Goal: Information Seeking & Learning: Learn about a topic

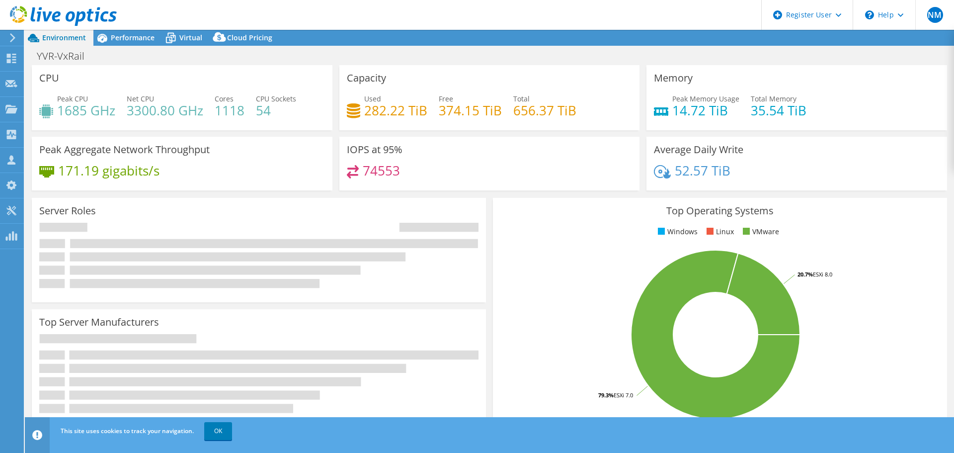
select select "USD"
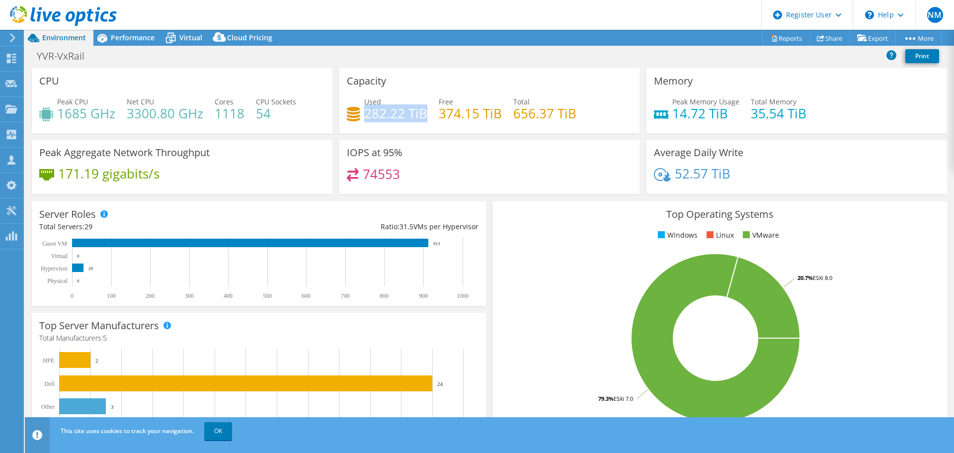
drag, startPoint x: 363, startPoint y: 113, endPoint x: 422, endPoint y: 117, distance: 59.8
click at [422, 117] on h4 "282.22 TiB" at bounding box center [395, 113] width 63 height 11
drag, startPoint x: 440, startPoint y: 115, endPoint x: 499, endPoint y: 119, distance: 59.3
click at [499, 119] on div "Used 282.22 TiB Free 374.15 TiB Total 656.37 TiB" at bounding box center [490, 112] width 286 height 32
drag, startPoint x: 580, startPoint y: 114, endPoint x: 353, endPoint y: 111, distance: 226.2
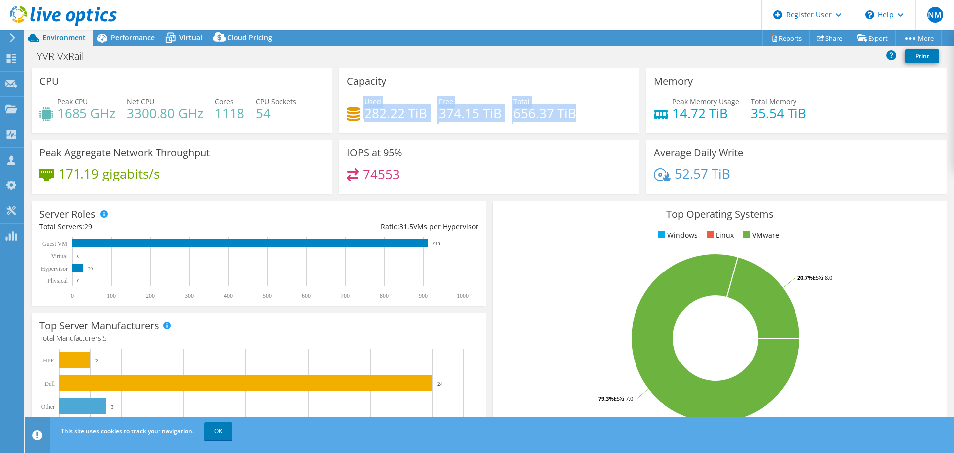
click at [353, 111] on div "Used 282.22 TiB Free 374.15 TiB Total 656.37 TiB" at bounding box center [490, 112] width 286 height 32
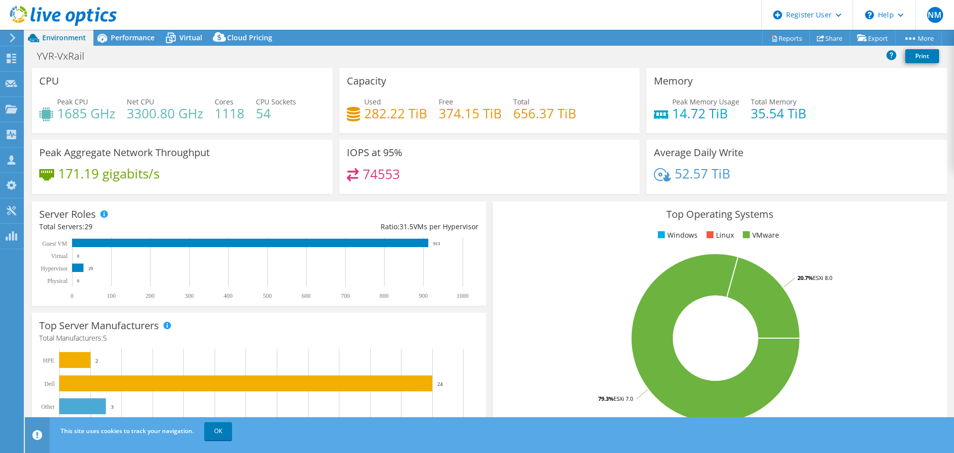
click at [544, 131] on div "Capacity Used 282.22 TiB Free 374.15 TiB Total 656.37 TiB" at bounding box center [489, 100] width 301 height 65
drag, startPoint x: 510, startPoint y: 114, endPoint x: 574, endPoint y: 116, distance: 64.2
click at [574, 116] on div "Used 282.22 TiB Free 374.15 TiB Total 656.37 TiB" at bounding box center [490, 112] width 286 height 32
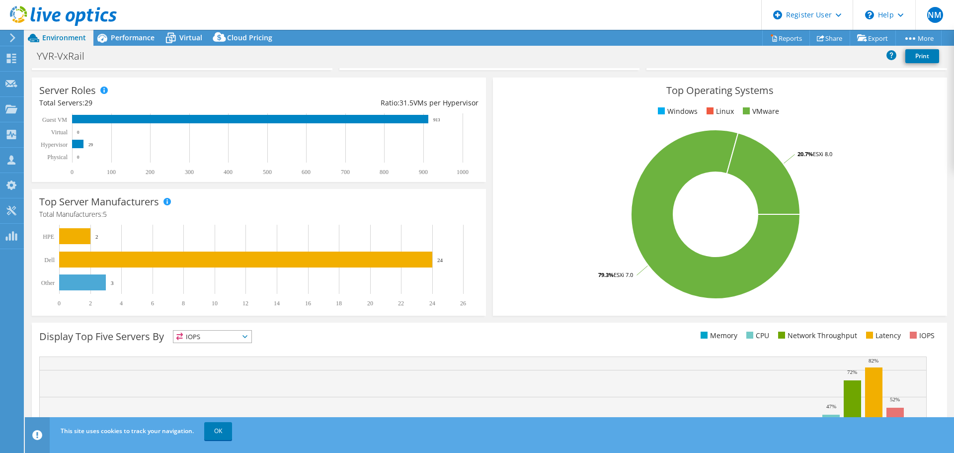
scroll to position [149, 0]
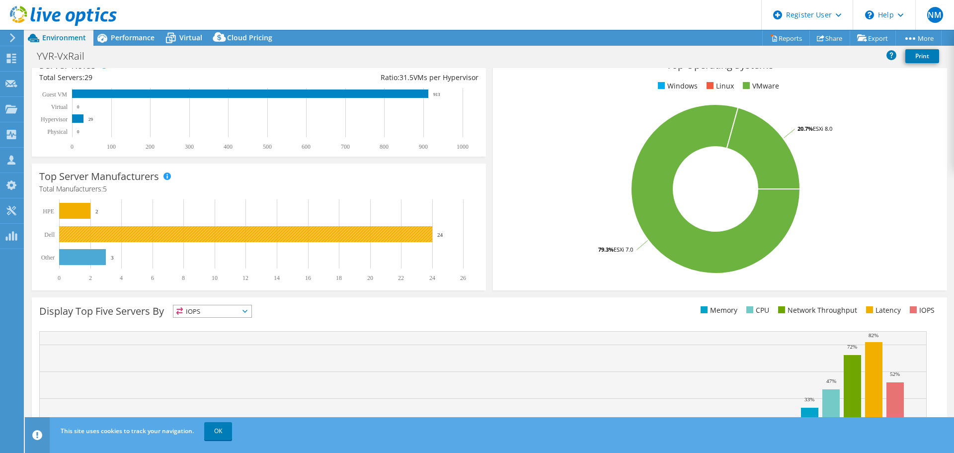
click at [85, 235] on rect at bounding box center [245, 234] width 373 height 16
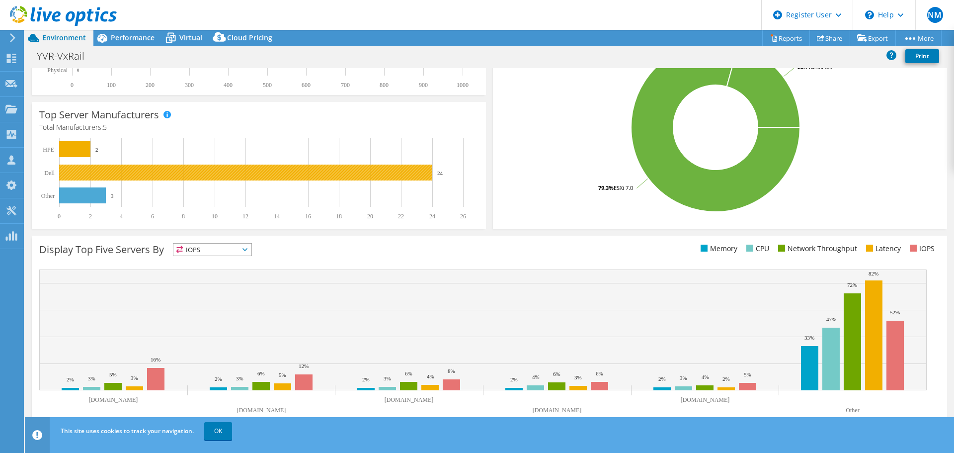
scroll to position [0, 0]
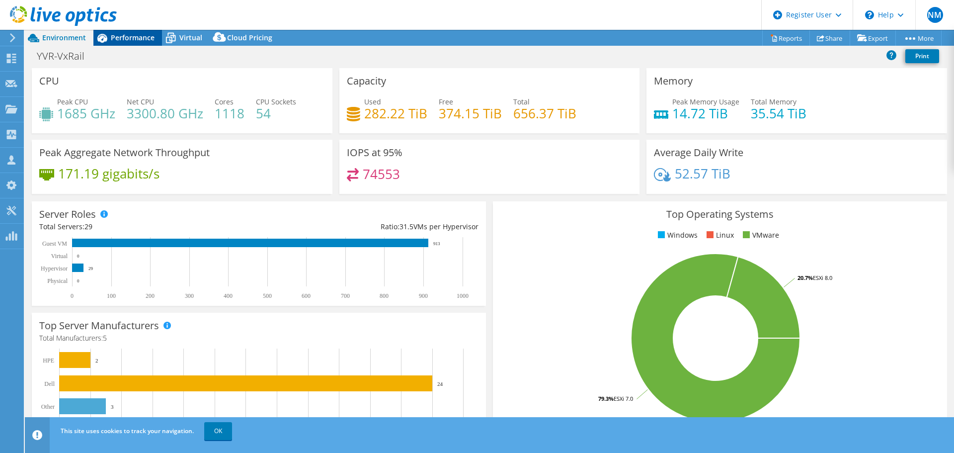
click at [124, 40] on span "Performance" at bounding box center [133, 37] width 44 height 9
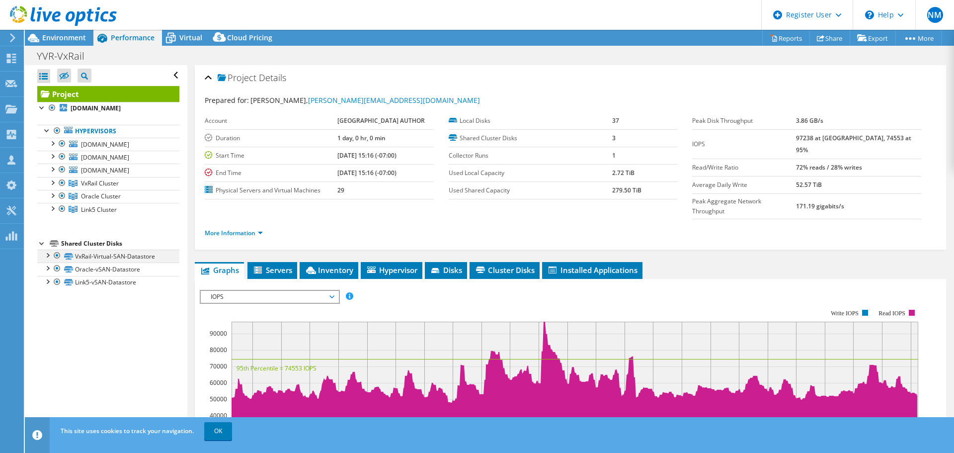
click at [49, 255] on div at bounding box center [47, 254] width 10 height 10
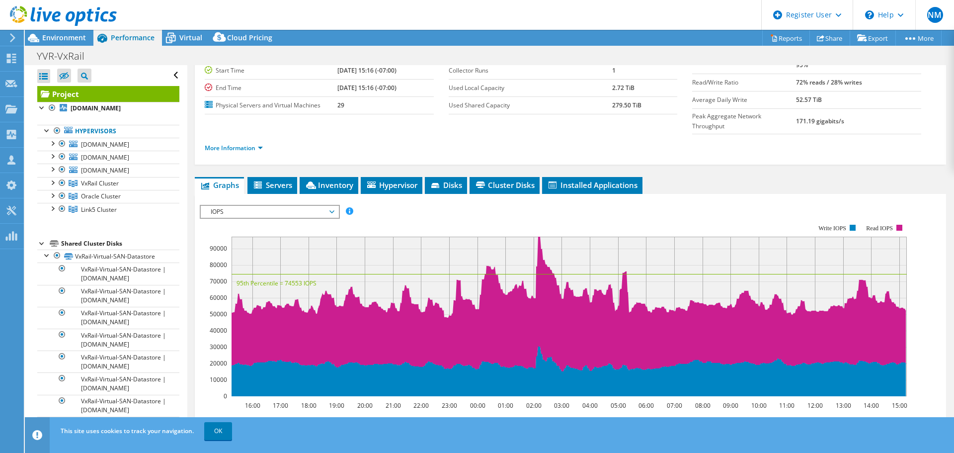
scroll to position [99, 0]
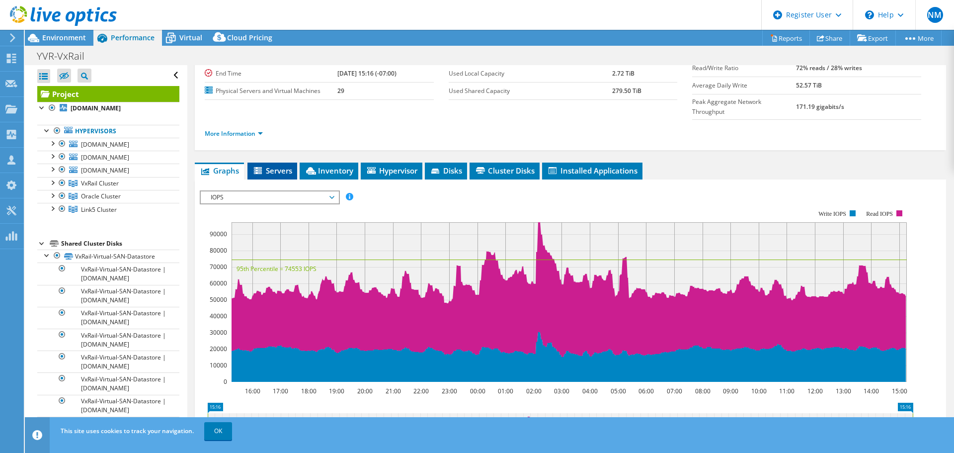
click at [269, 166] on span "Servers" at bounding box center [272, 171] width 40 height 10
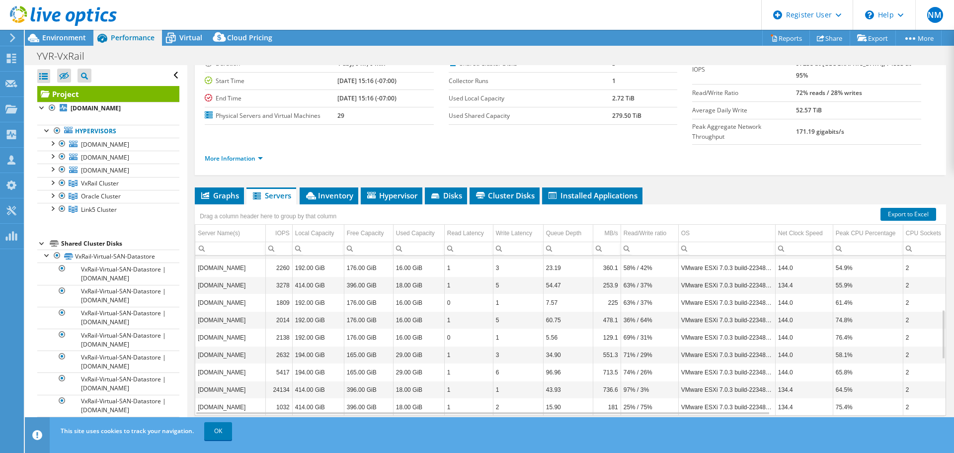
scroll to position [0, 0]
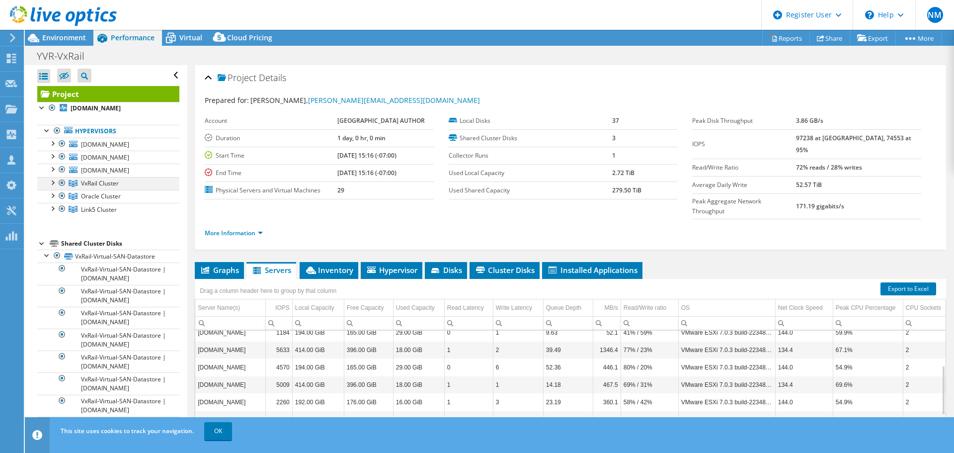
click at [53, 185] on div at bounding box center [52, 182] width 10 height 10
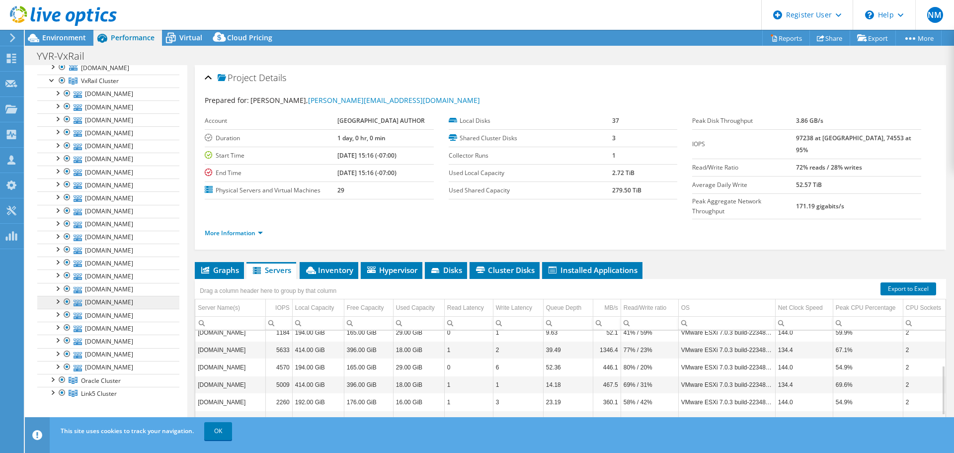
scroll to position [99, 0]
click at [102, 97] on link "[DOMAIN_NAME]" at bounding box center [108, 96] width 142 height 13
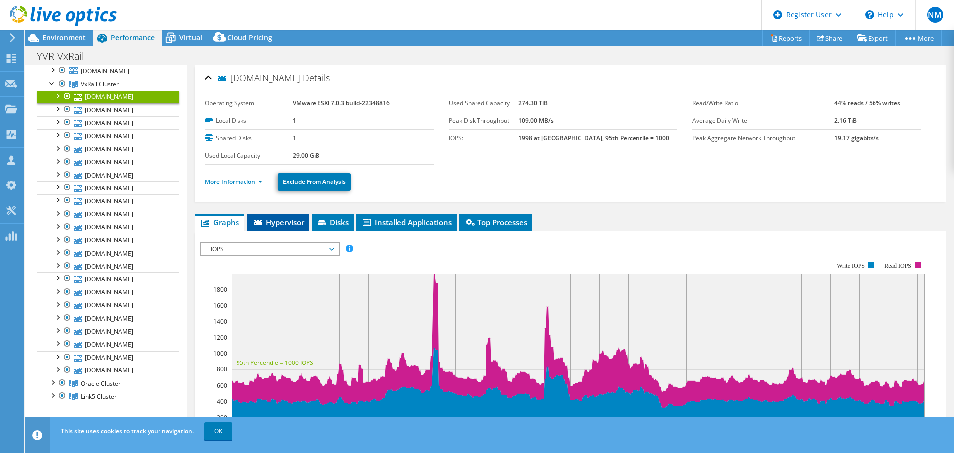
click at [281, 221] on span "Hypervisor" at bounding box center [278, 222] width 52 height 10
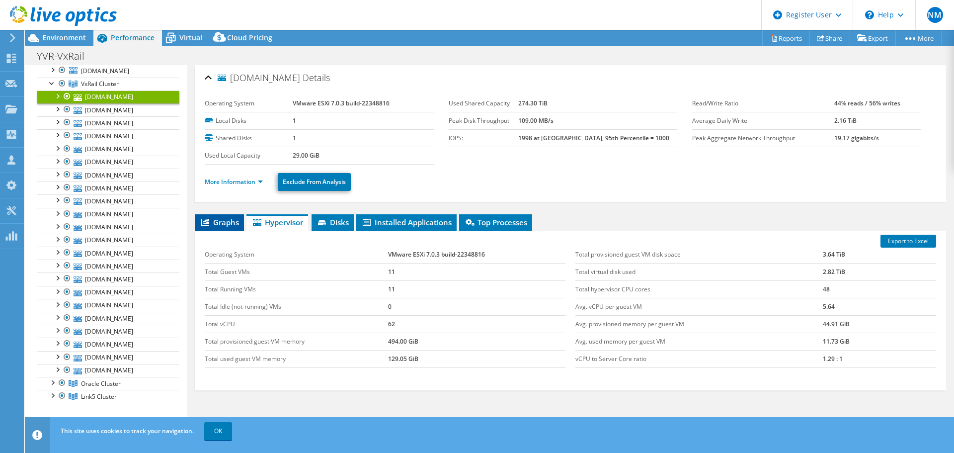
click at [220, 222] on span "Graphs" at bounding box center [219, 222] width 39 height 10
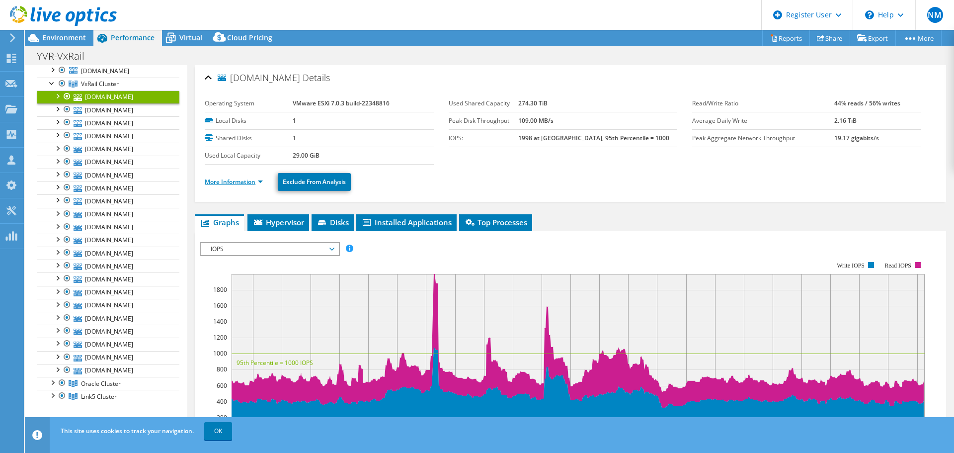
click at [258, 183] on link "More Information" at bounding box center [234, 181] width 58 height 8
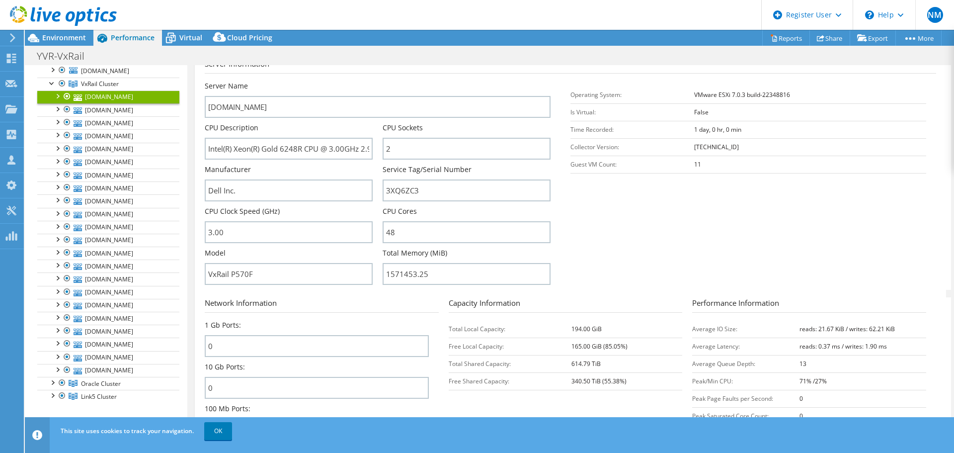
scroll to position [149, 0]
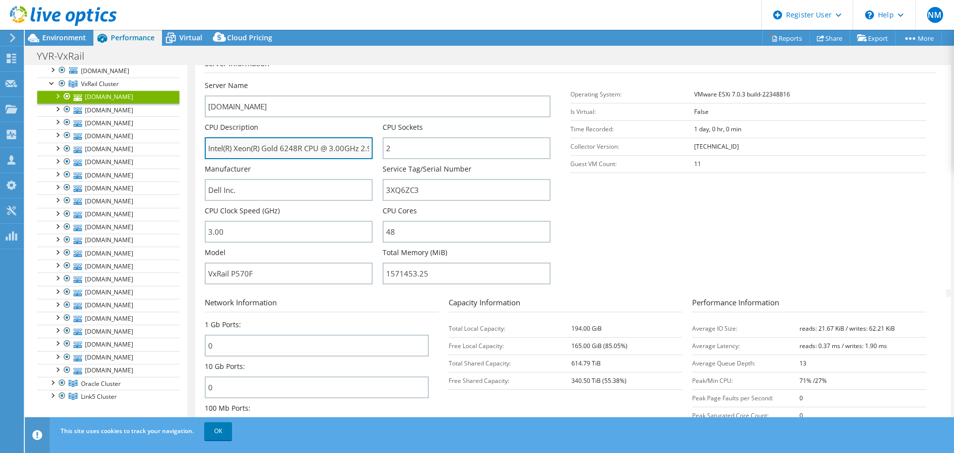
click at [300, 144] on input "Intel(R) Xeon(R) Gold 6248R CPU @ 3.00GHz 2.99 GHz" at bounding box center [289, 148] width 168 height 22
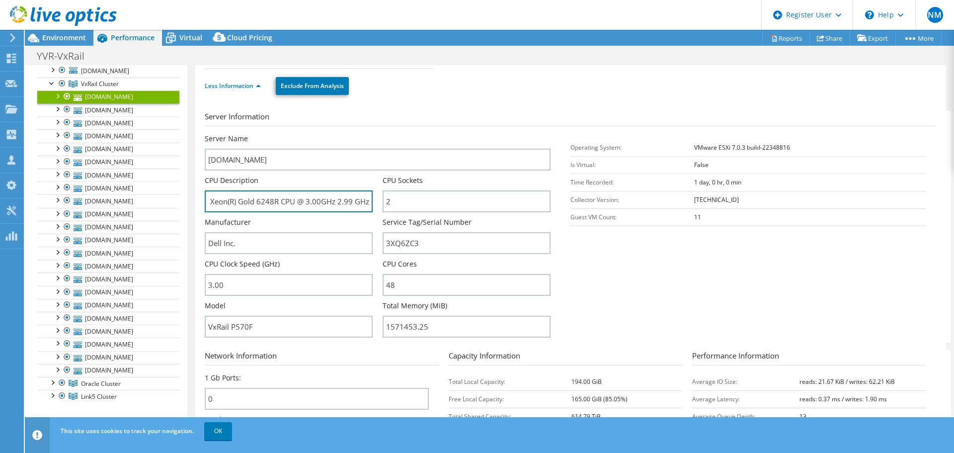
scroll to position [50, 0]
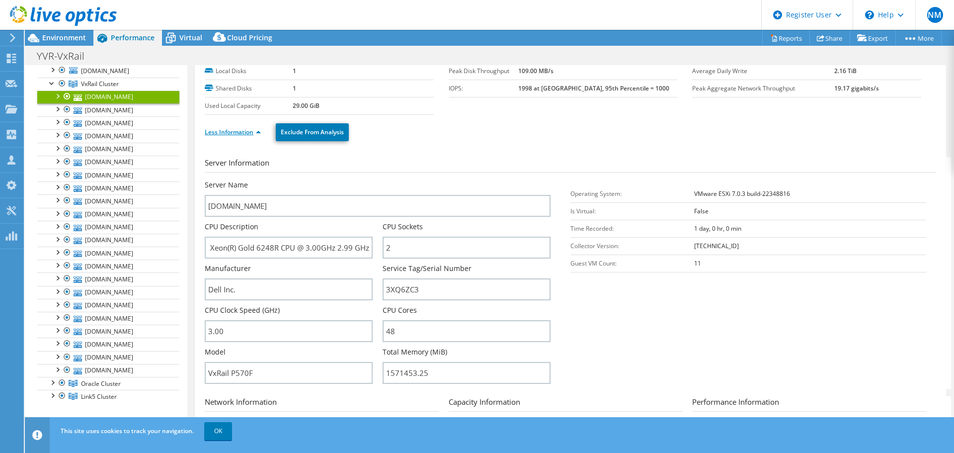
click at [256, 129] on link "Less Information" at bounding box center [233, 132] width 56 height 8
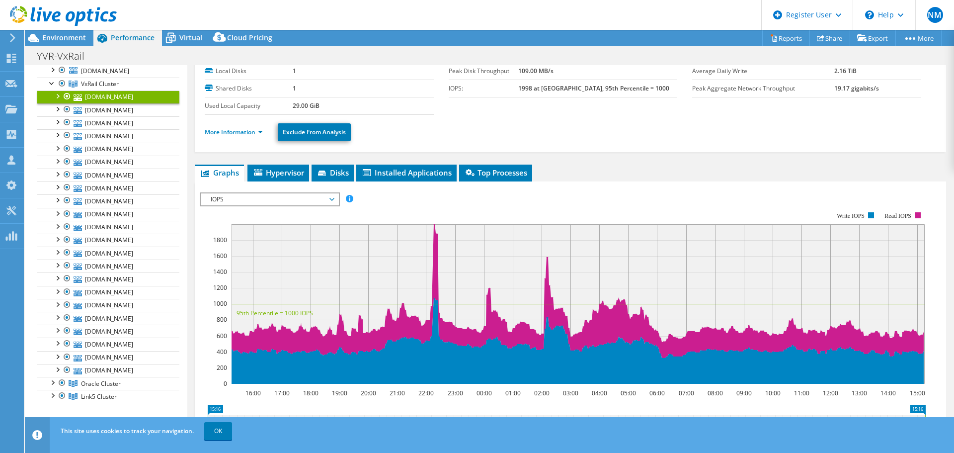
click at [260, 131] on link "More Information" at bounding box center [234, 132] width 58 height 8
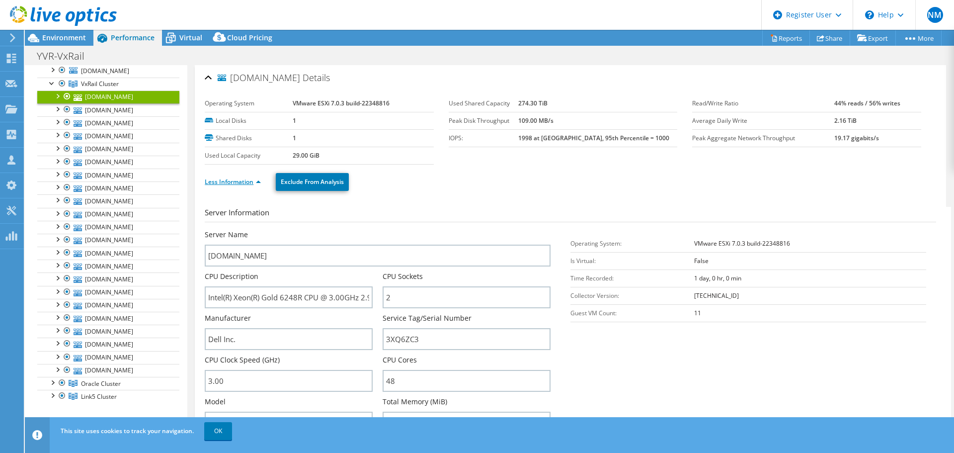
click at [258, 179] on link "Less Information" at bounding box center [233, 181] width 56 height 8
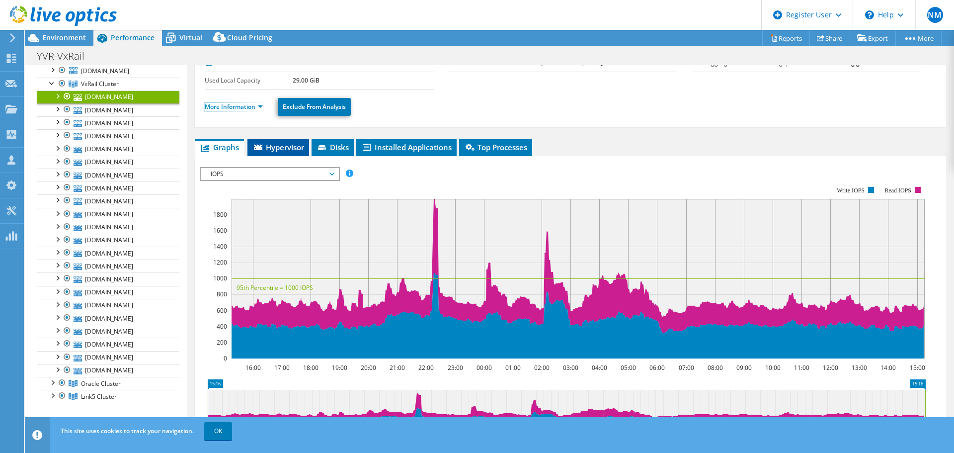
scroll to position [18, 0]
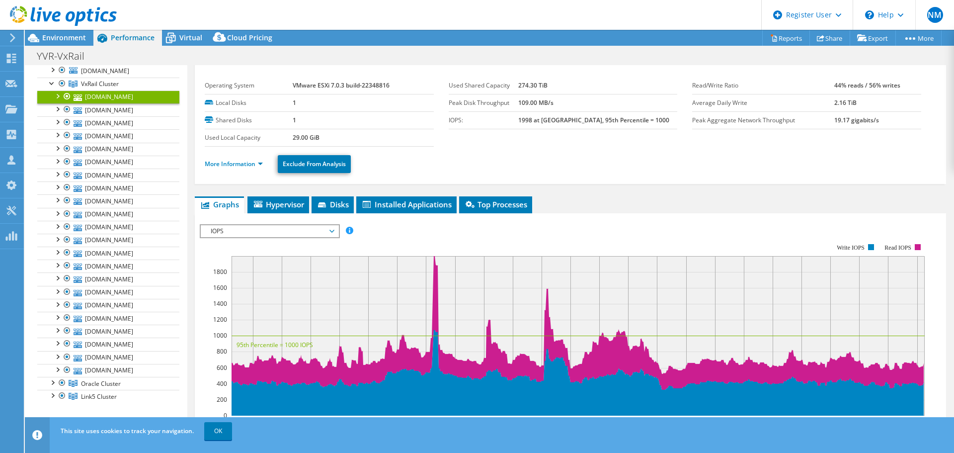
click at [251, 227] on span "IOPS" at bounding box center [270, 231] width 128 height 12
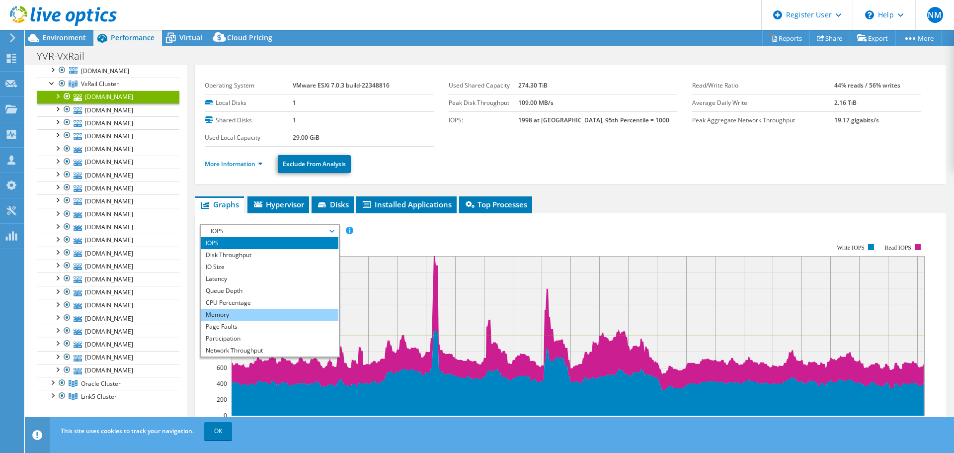
click at [229, 311] on li "Memory" at bounding box center [270, 315] width 138 height 12
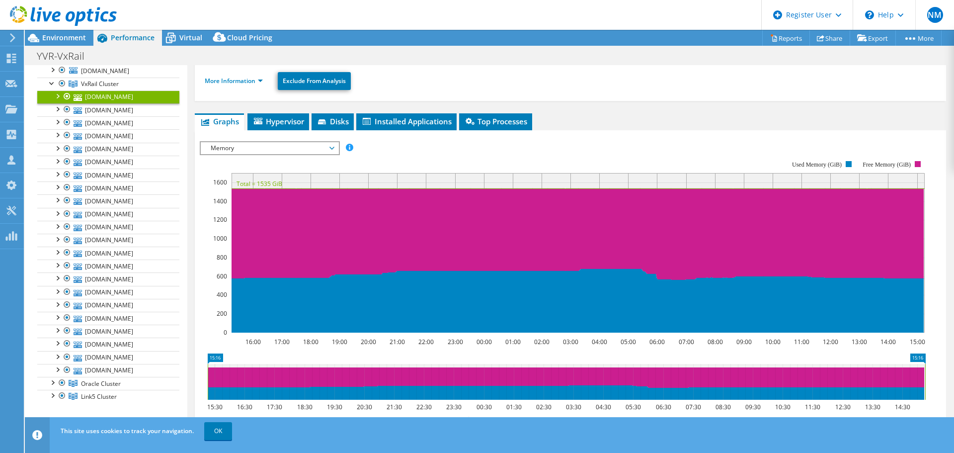
scroll to position [117, 0]
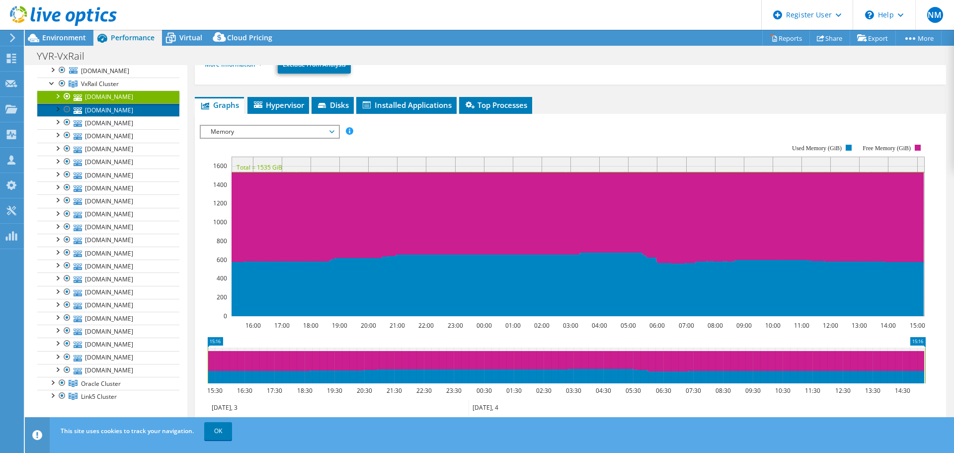
click at [93, 104] on link "[DOMAIN_NAME]" at bounding box center [108, 109] width 142 height 13
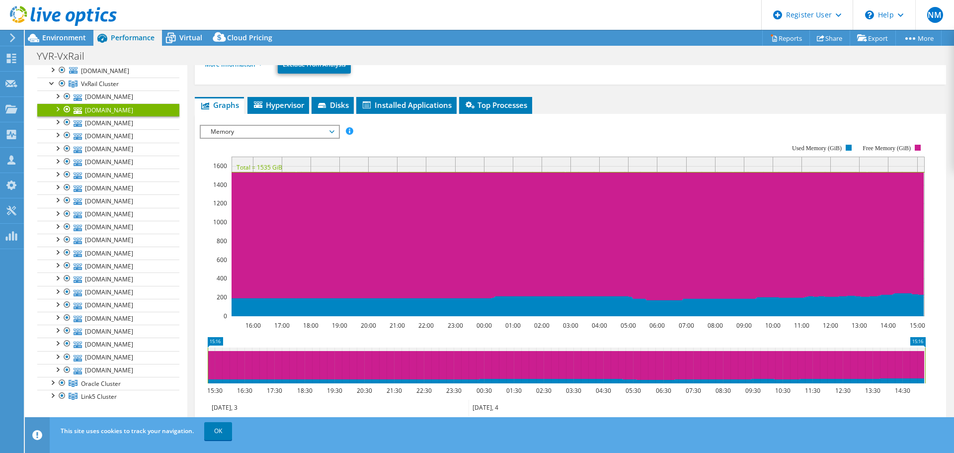
click at [252, 137] on span "Memory" at bounding box center [270, 132] width 128 height 12
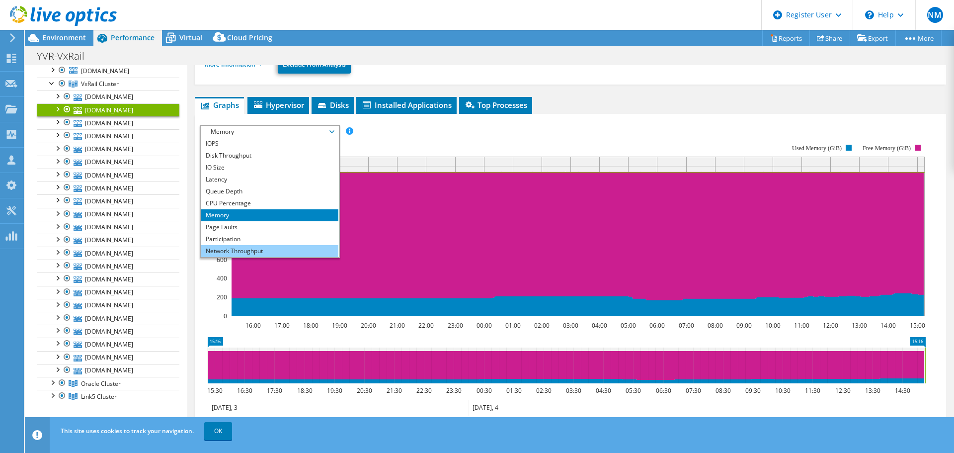
scroll to position [36, 0]
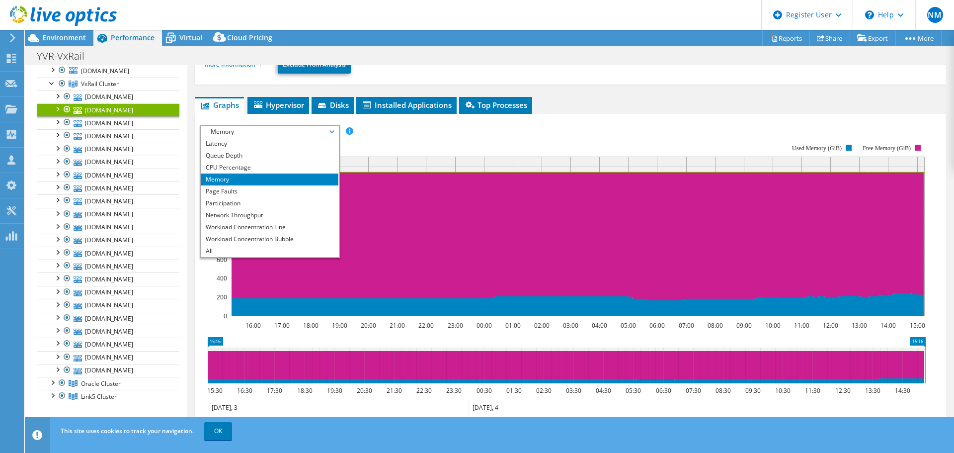
click at [637, 122] on div "IOPS Disk Throughput IO Size Latency Queue Depth CPU Percentage Memory Page Fau…" at bounding box center [571, 292] width 742 height 344
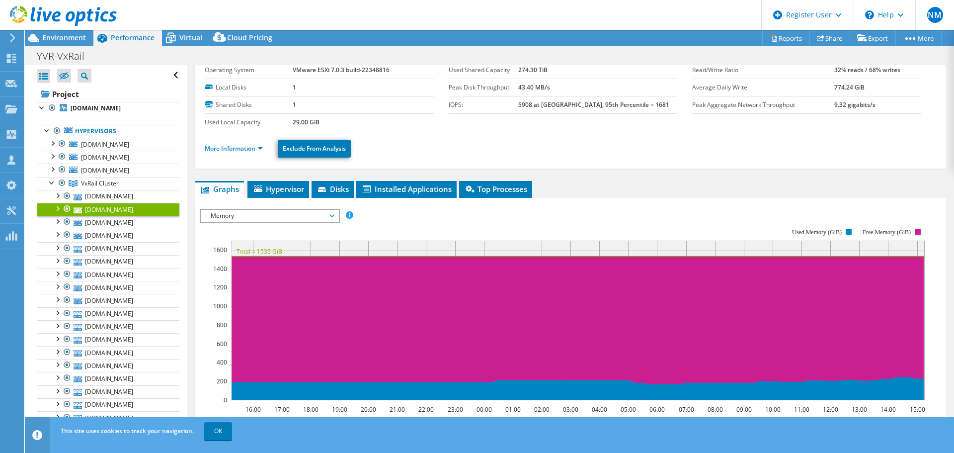
scroll to position [18, 0]
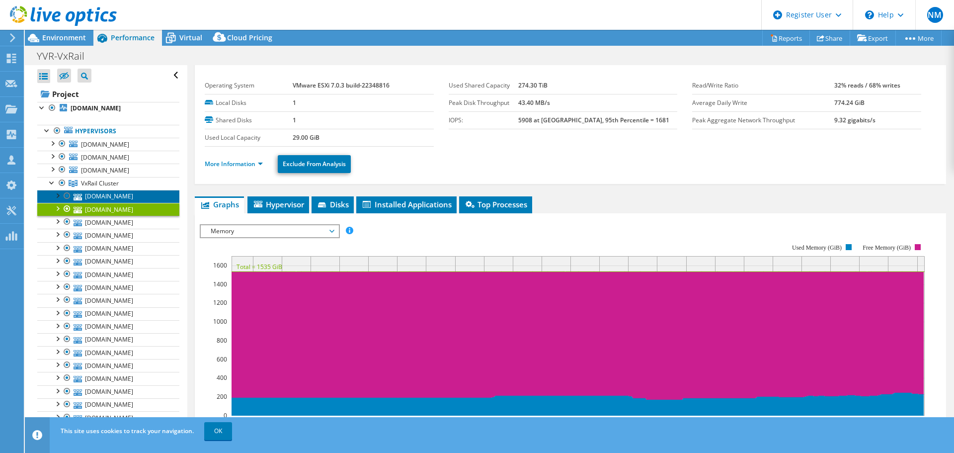
click at [105, 197] on link "[DOMAIN_NAME]" at bounding box center [108, 196] width 142 height 13
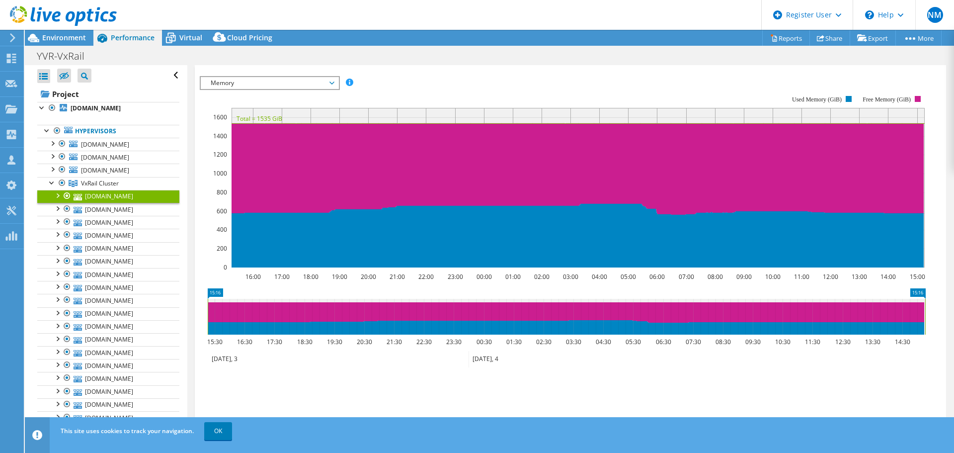
scroll to position [167, 0]
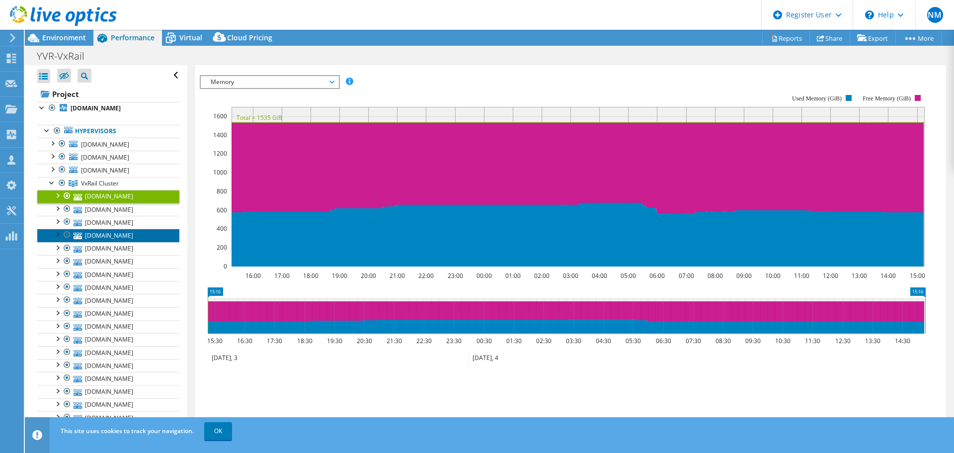
click at [97, 239] on link "[DOMAIN_NAME]" at bounding box center [108, 235] width 142 height 13
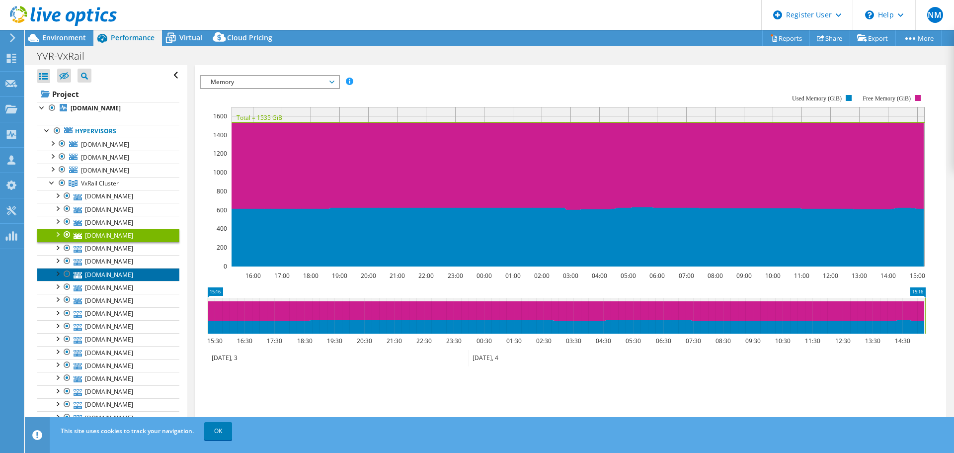
click at [104, 272] on link "[DOMAIN_NAME]" at bounding box center [108, 274] width 142 height 13
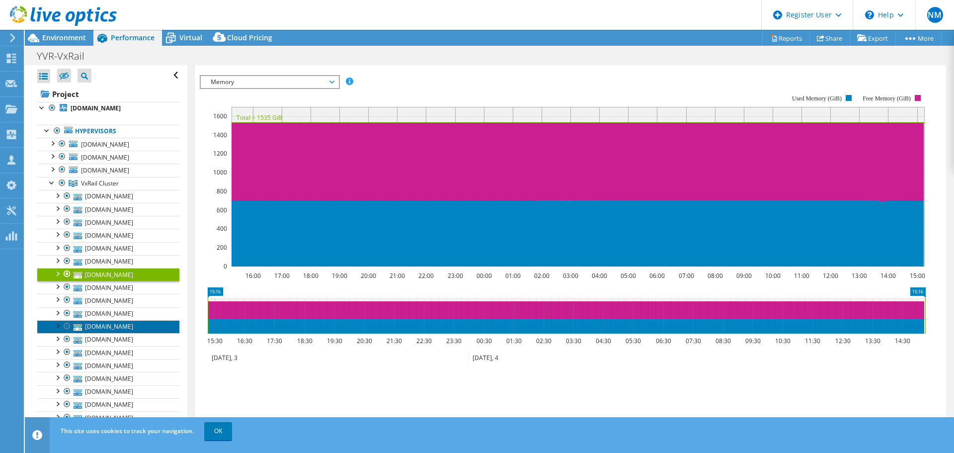
click at [113, 322] on link "[DOMAIN_NAME]" at bounding box center [108, 326] width 142 height 13
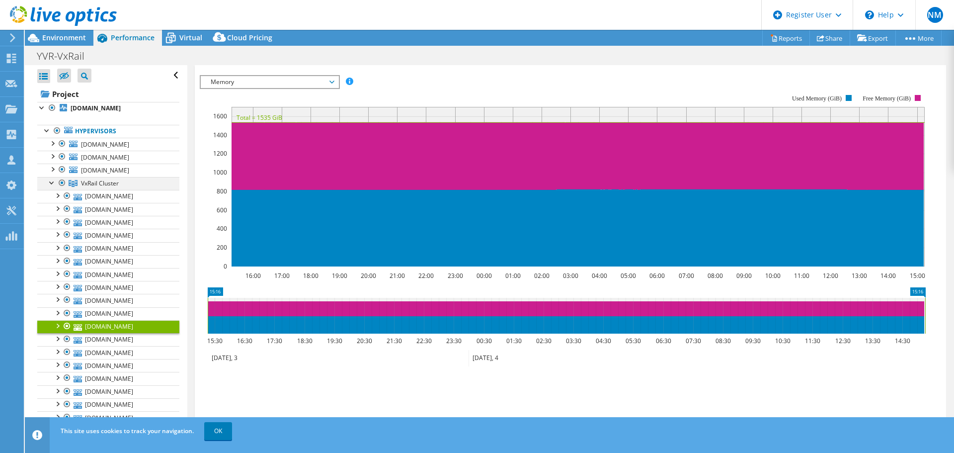
click at [50, 183] on div at bounding box center [52, 182] width 10 height 10
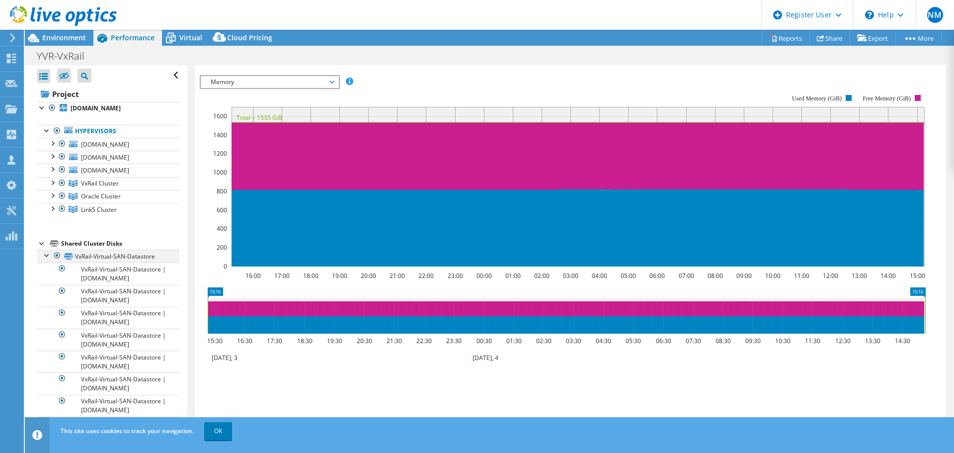
click at [48, 254] on div at bounding box center [47, 254] width 10 height 10
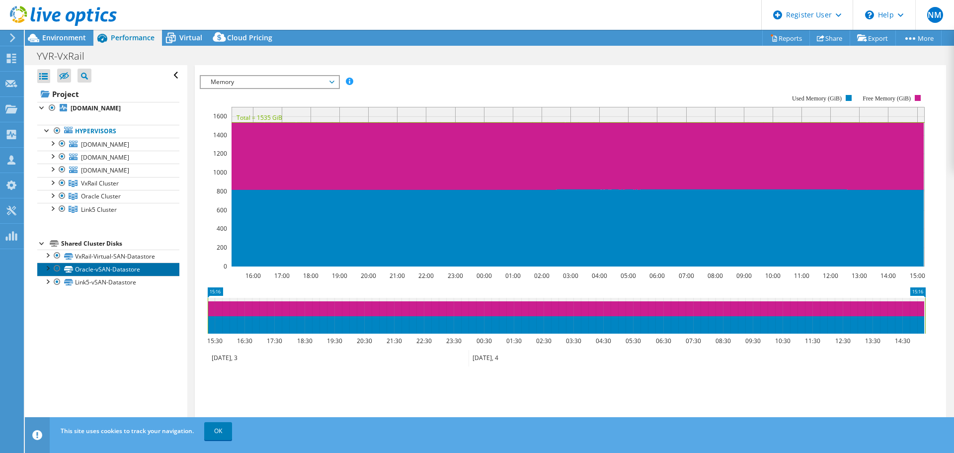
click at [110, 267] on link "Oracle-vSAN-Datastore" at bounding box center [108, 268] width 142 height 13
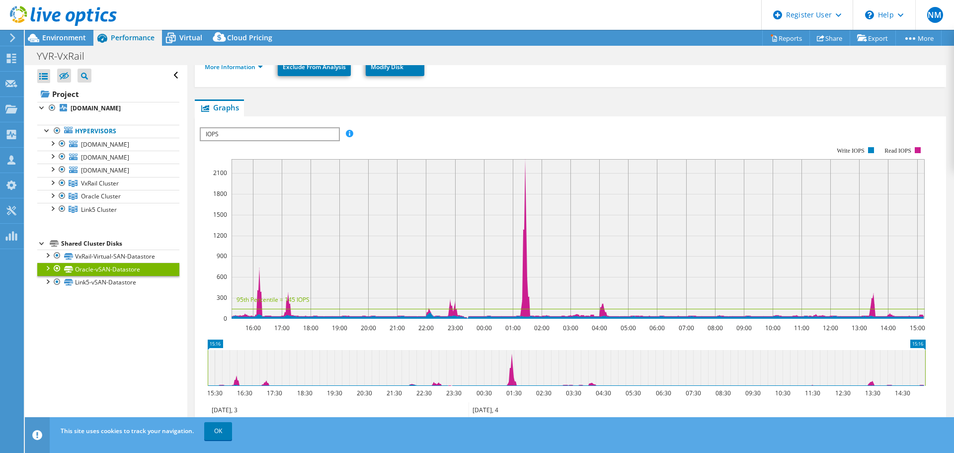
scroll to position [219, 0]
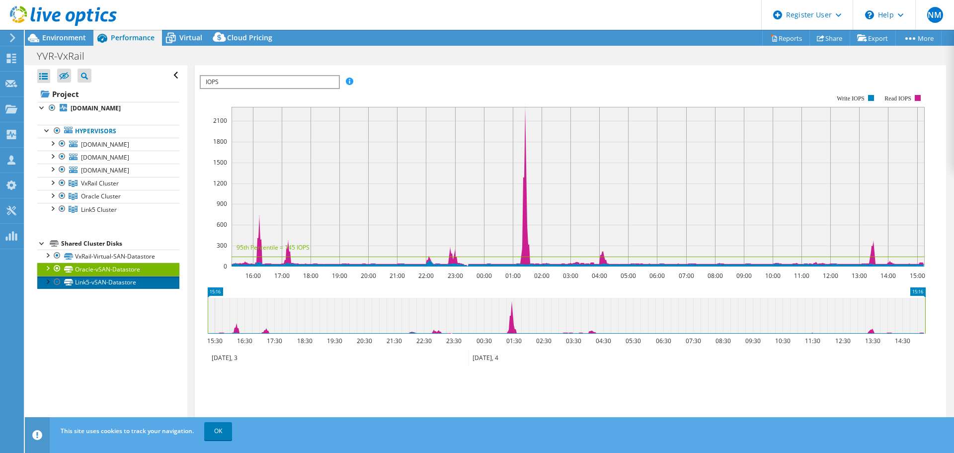
click at [95, 283] on link "Link5-vSAN-Datastore" at bounding box center [108, 282] width 142 height 13
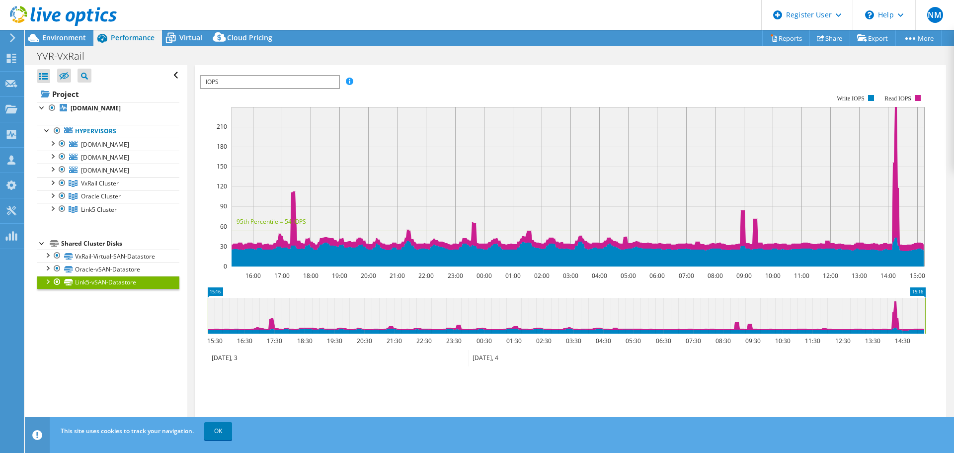
click at [41, 243] on div at bounding box center [42, 243] width 10 height 10
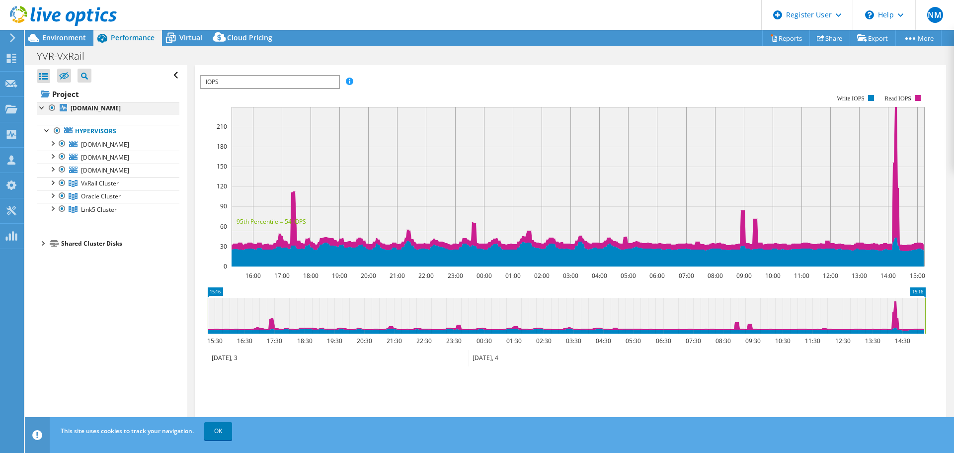
click at [42, 106] on div at bounding box center [42, 107] width 10 height 10
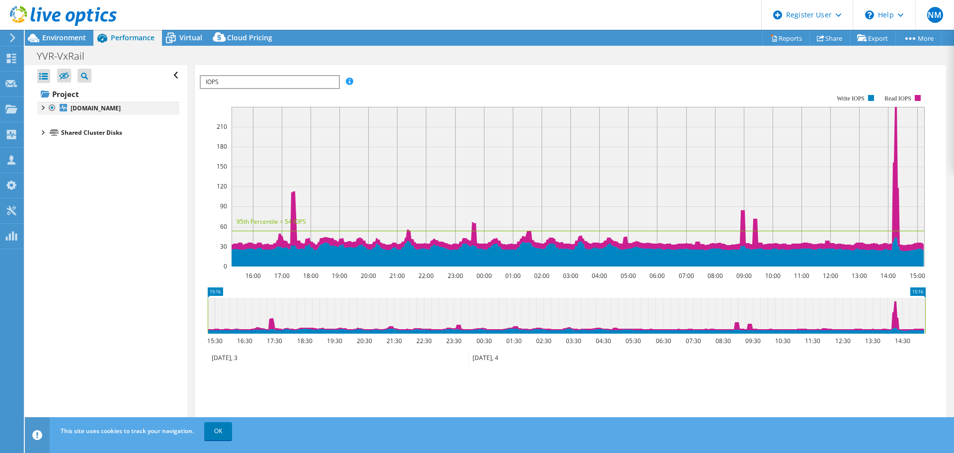
click at [42, 106] on div at bounding box center [42, 107] width 10 height 10
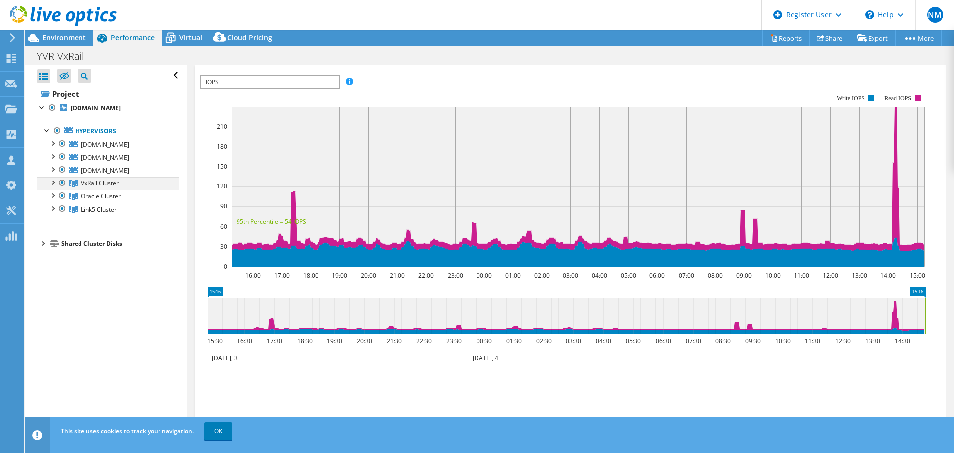
click at [54, 182] on div at bounding box center [52, 182] width 10 height 10
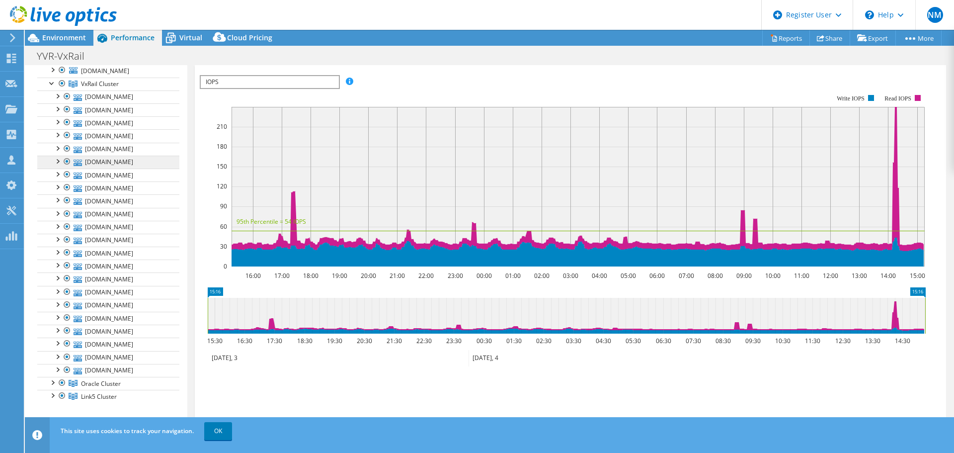
scroll to position [114, 0]
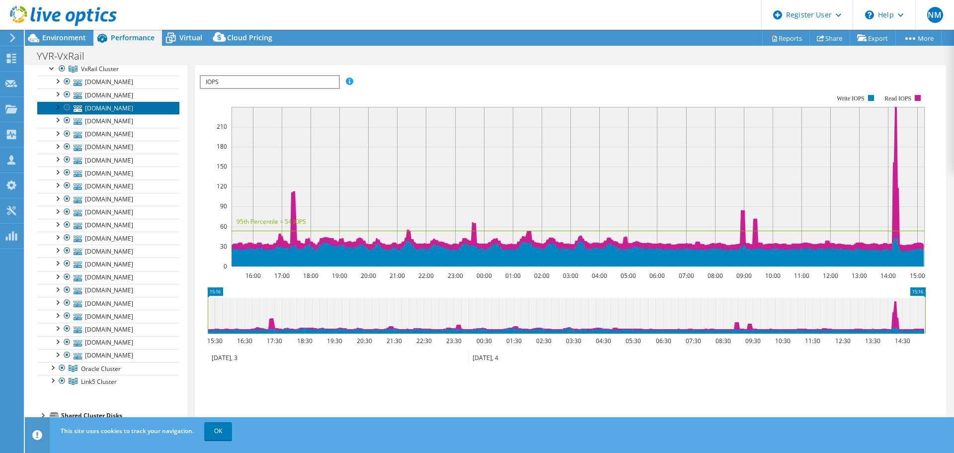
click at [91, 106] on link "[DOMAIN_NAME]" at bounding box center [108, 107] width 142 height 13
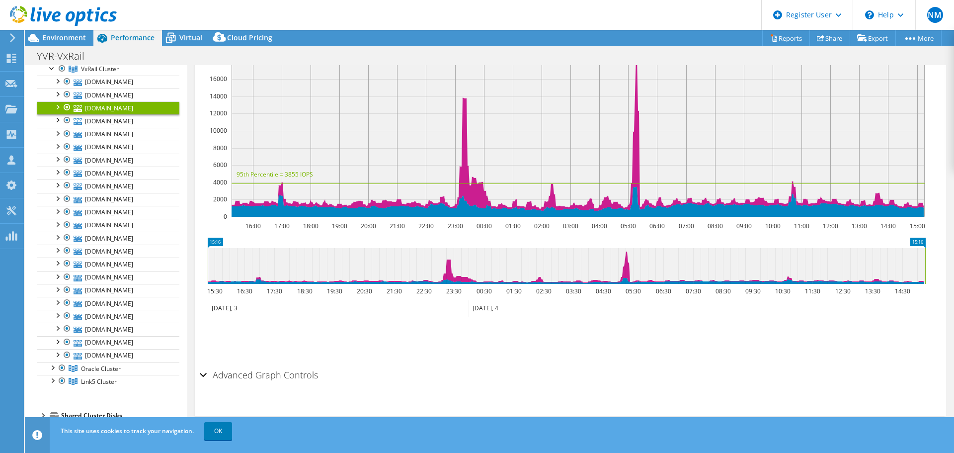
scroll to position [167, 0]
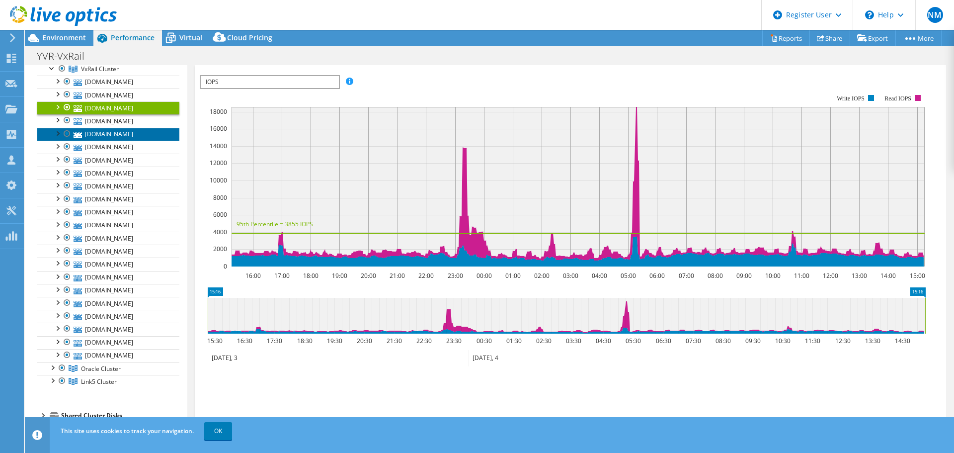
click at [101, 128] on link "[DOMAIN_NAME]" at bounding box center [108, 134] width 142 height 13
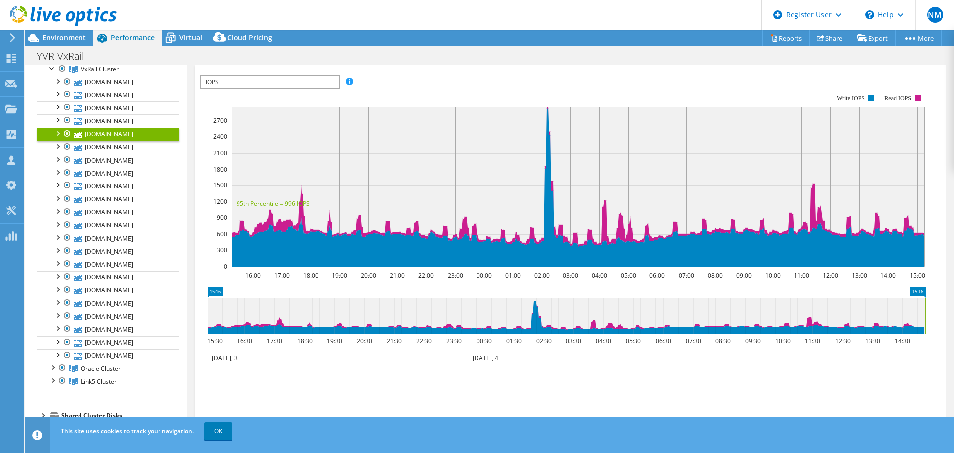
click at [221, 78] on span "IOPS" at bounding box center [270, 82] width 138 height 12
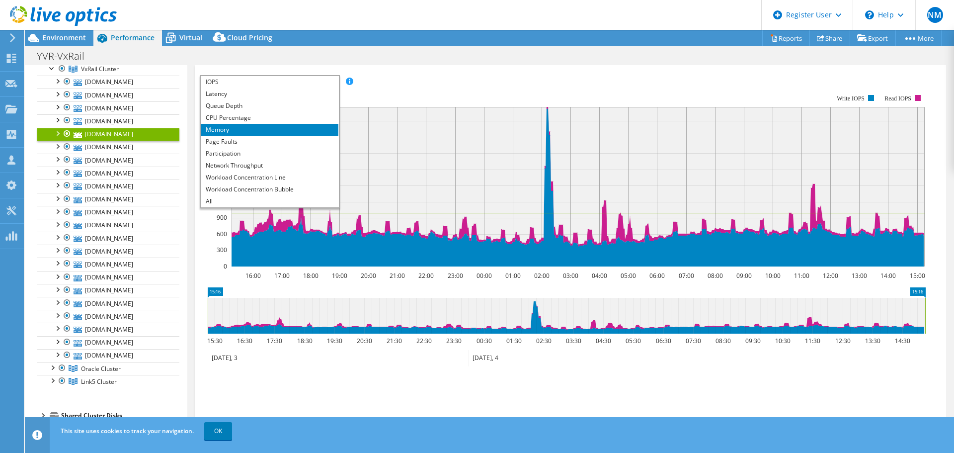
click at [215, 129] on li "Memory" at bounding box center [270, 130] width 138 height 12
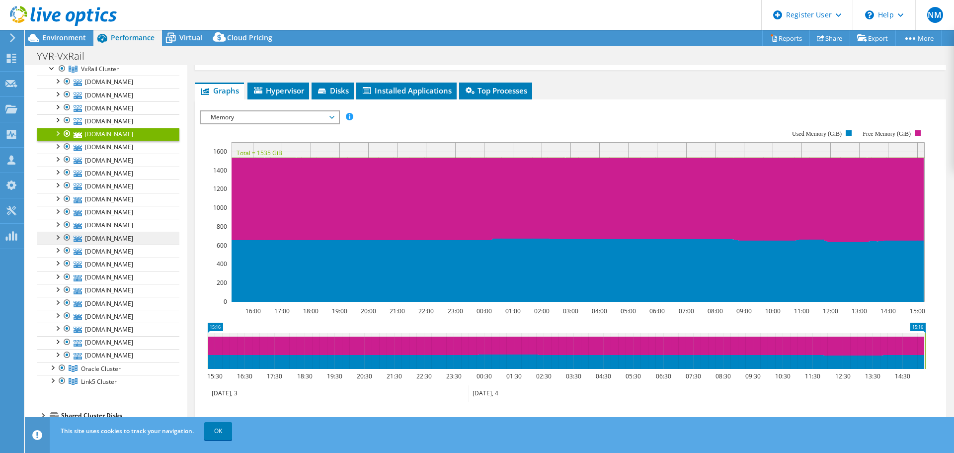
scroll to position [117, 0]
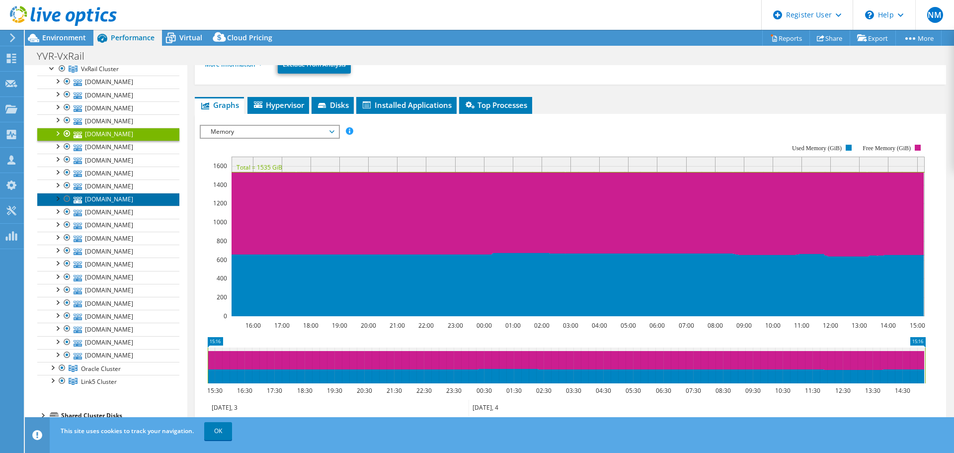
click at [106, 199] on link "[DOMAIN_NAME]" at bounding box center [108, 199] width 142 height 13
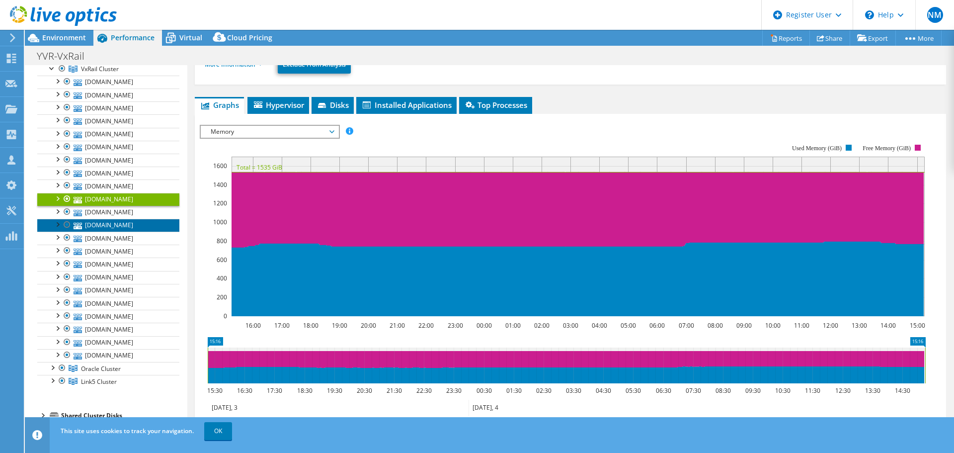
click at [103, 230] on link "[DOMAIN_NAME]" at bounding box center [108, 225] width 142 height 13
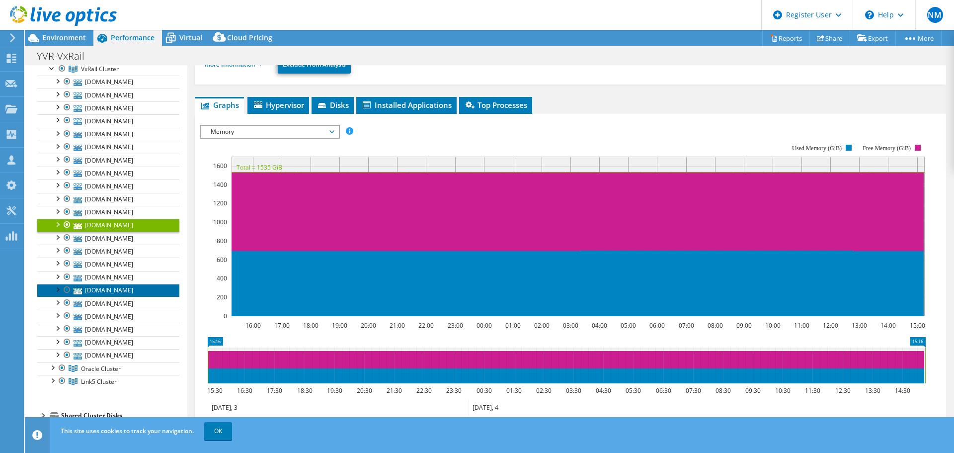
click at [120, 291] on link "[DOMAIN_NAME]" at bounding box center [108, 290] width 142 height 13
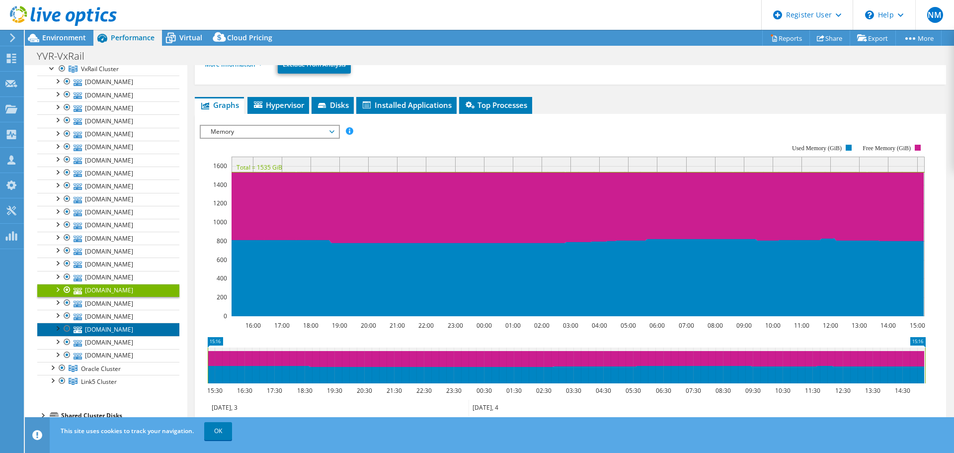
click at [91, 328] on link "[DOMAIN_NAME]" at bounding box center [108, 329] width 142 height 13
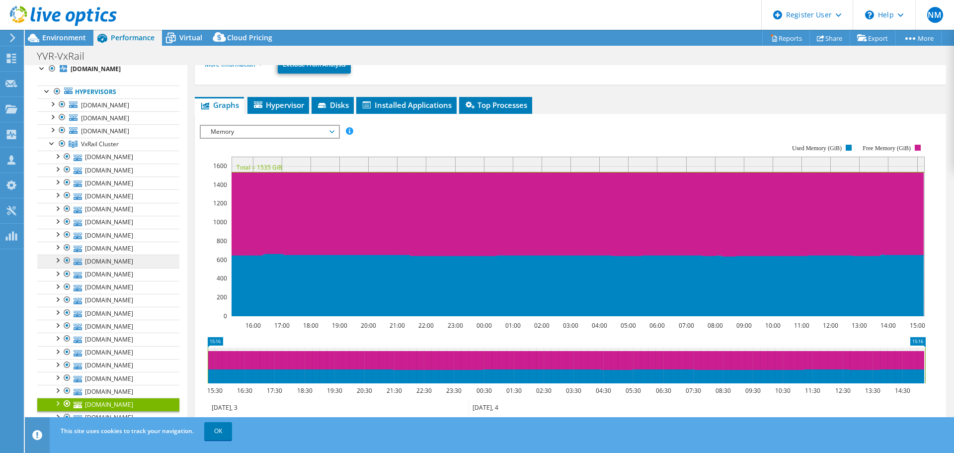
scroll to position [0, 0]
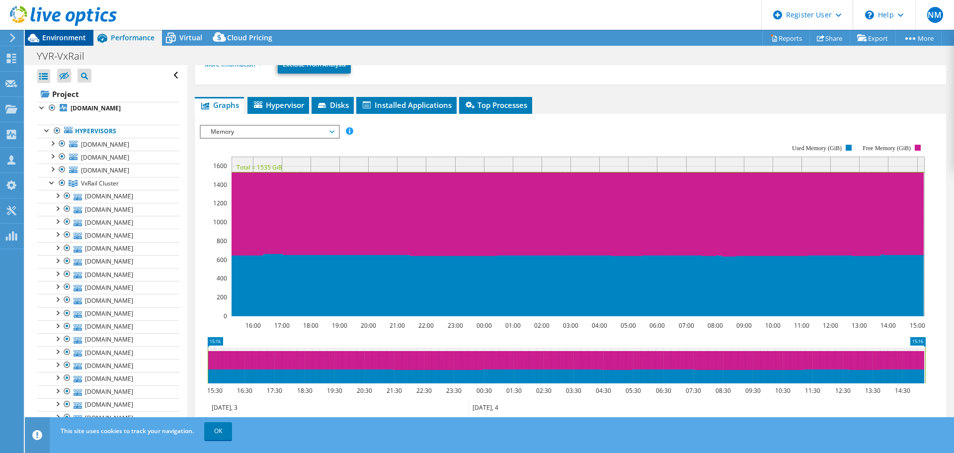
click at [51, 34] on span "Environment" at bounding box center [64, 37] width 44 height 9
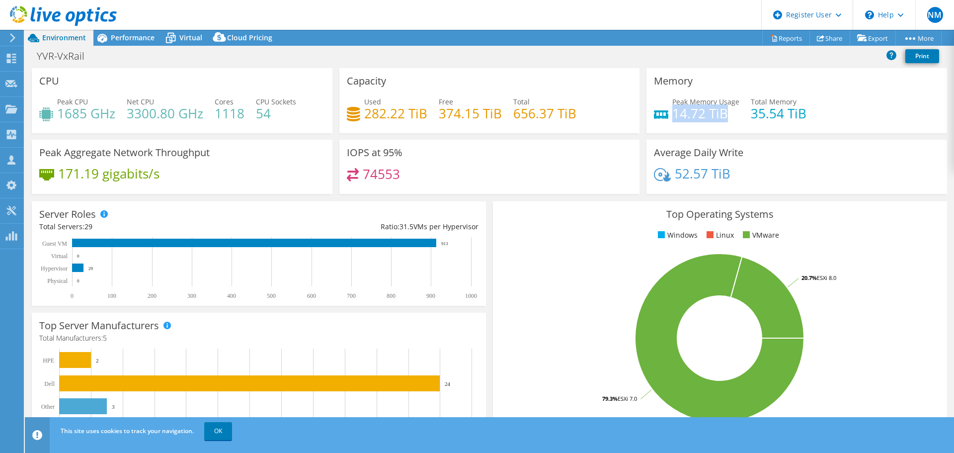
drag, startPoint x: 668, startPoint y: 114, endPoint x: 725, endPoint y: 114, distance: 57.2
click at [725, 114] on h4 "14.72 TiB" at bounding box center [705, 113] width 67 height 11
click at [701, 118] on h4 "14.72 TiB" at bounding box center [705, 113] width 67 height 11
click at [658, 112] on icon at bounding box center [661, 114] width 14 height 8
click at [703, 108] on h4 "14.72 TiB" at bounding box center [705, 113] width 67 height 11
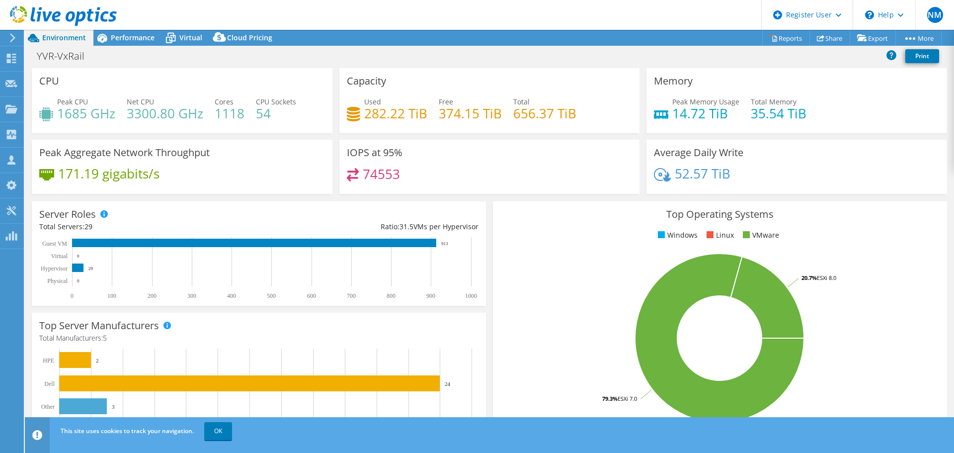
click at [557, 328] on rect at bounding box center [719, 338] width 439 height 174
drag, startPoint x: 396, startPoint y: 226, endPoint x: 410, endPoint y: 228, distance: 14.5
click at [410, 228] on div "Ratio: 31.5 VMs per Hypervisor" at bounding box center [369, 226] width 220 height 11
click at [135, 37] on span "Performance" at bounding box center [133, 37] width 44 height 9
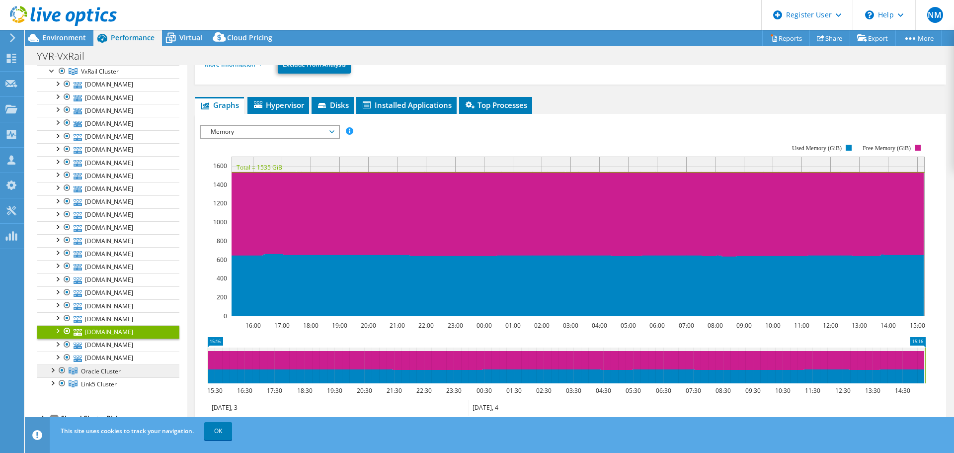
scroll to position [114, 0]
click at [52, 369] on div at bounding box center [52, 367] width 10 height 10
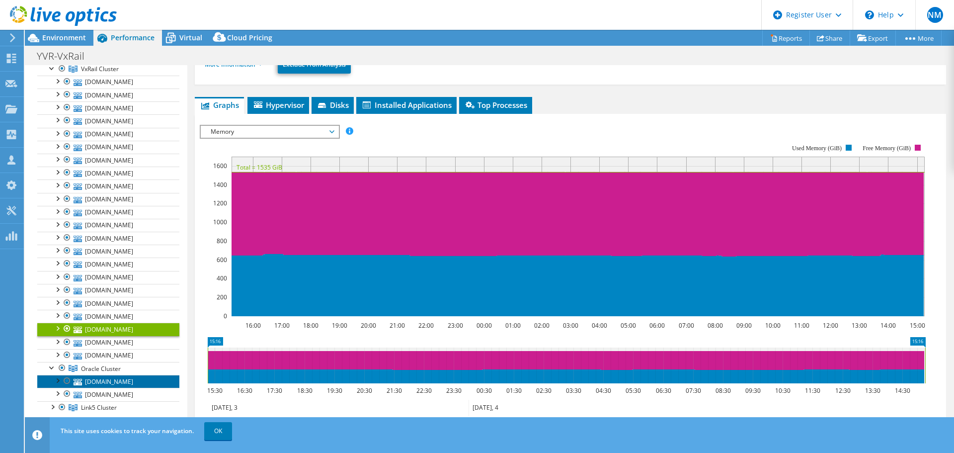
click at [123, 383] on link "[DOMAIN_NAME]" at bounding box center [108, 381] width 142 height 13
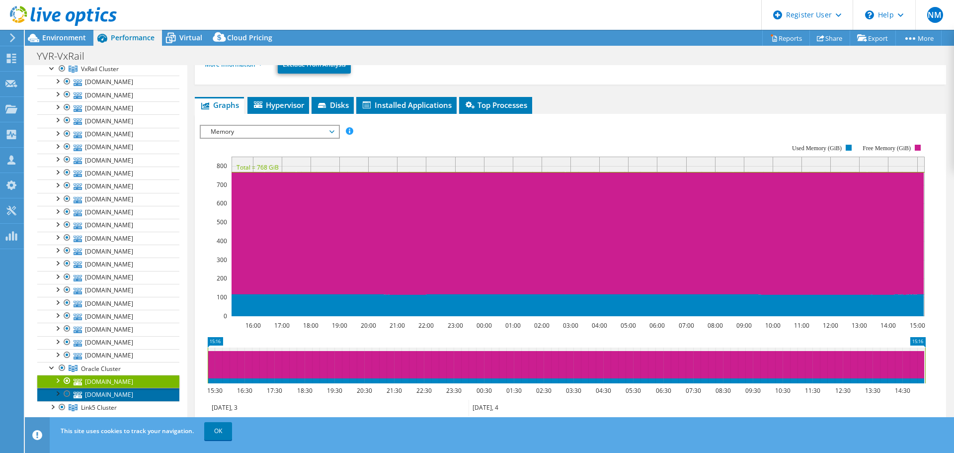
click at [97, 396] on link "[DOMAIN_NAME]" at bounding box center [108, 394] width 142 height 13
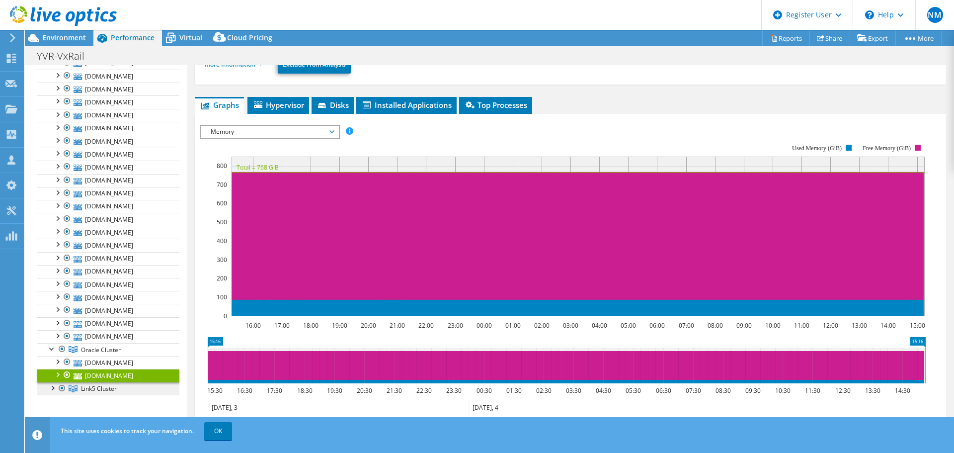
scroll to position [141, 0]
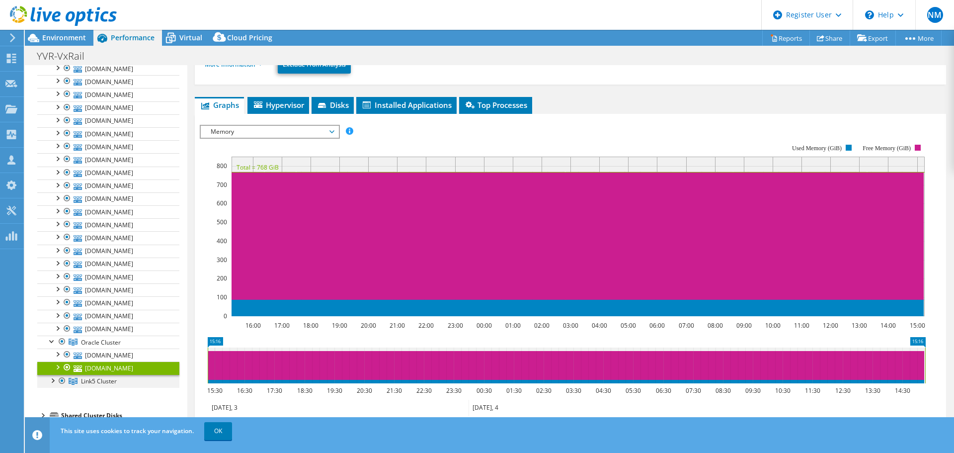
click at [51, 382] on div at bounding box center [52, 380] width 10 height 10
click at [101, 391] on link "[DOMAIN_NAME]" at bounding box center [108, 394] width 142 height 13
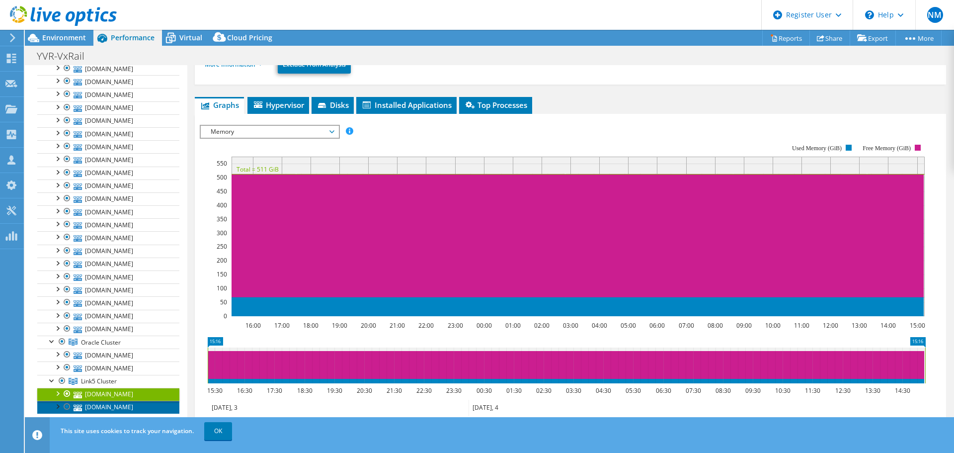
click at [112, 410] on link "[DOMAIN_NAME]" at bounding box center [108, 407] width 142 height 13
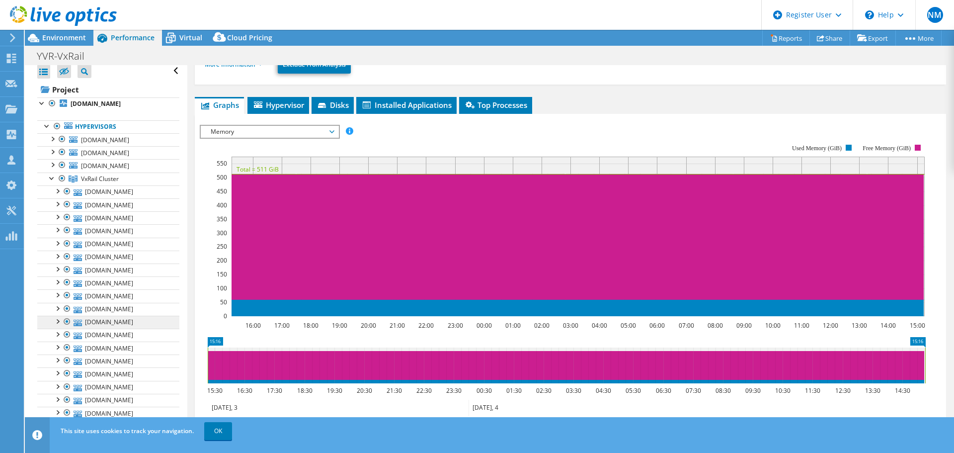
scroll to position [0, 0]
click at [51, 184] on div at bounding box center [52, 182] width 10 height 10
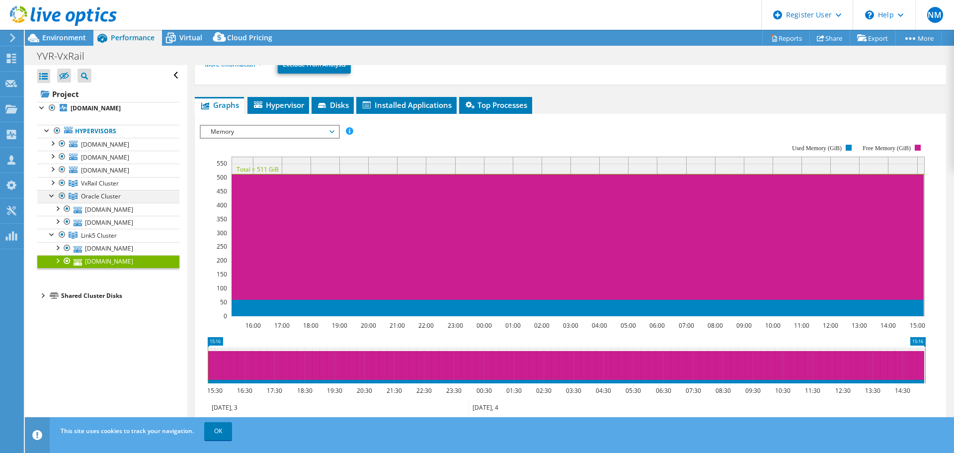
click at [55, 198] on div at bounding box center [52, 195] width 10 height 10
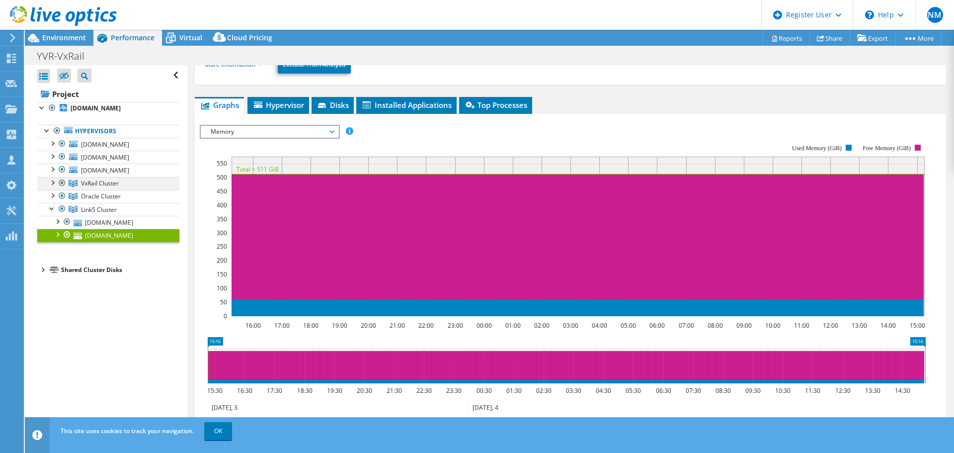
click at [55, 182] on div at bounding box center [52, 182] width 10 height 10
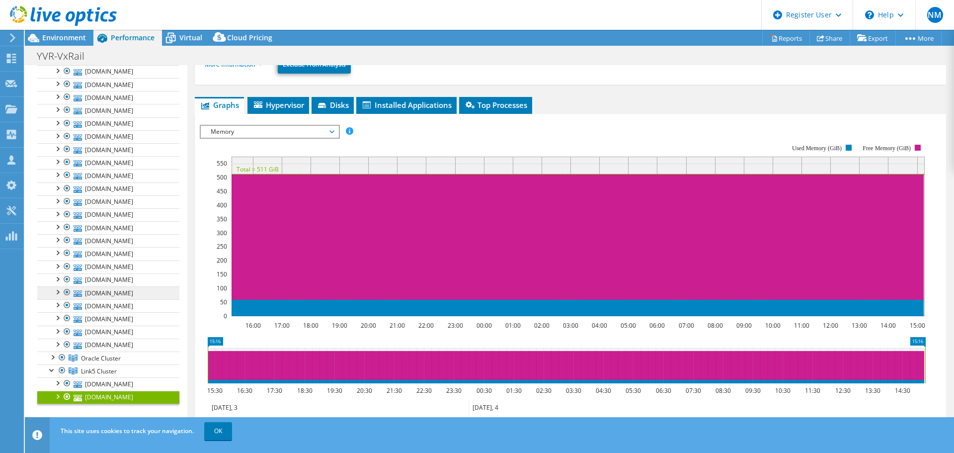
scroll to position [141, 0]
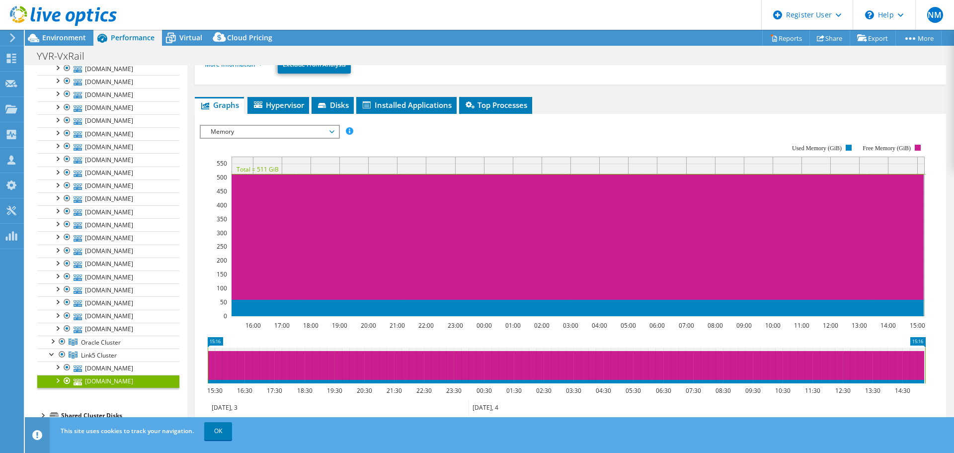
click at [126, 384] on link "[DOMAIN_NAME]" at bounding box center [108, 381] width 142 height 13
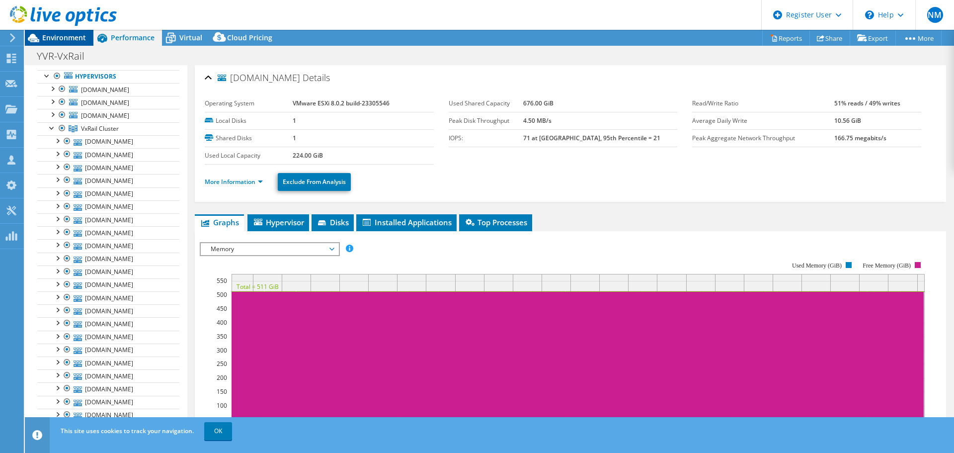
scroll to position [0, 0]
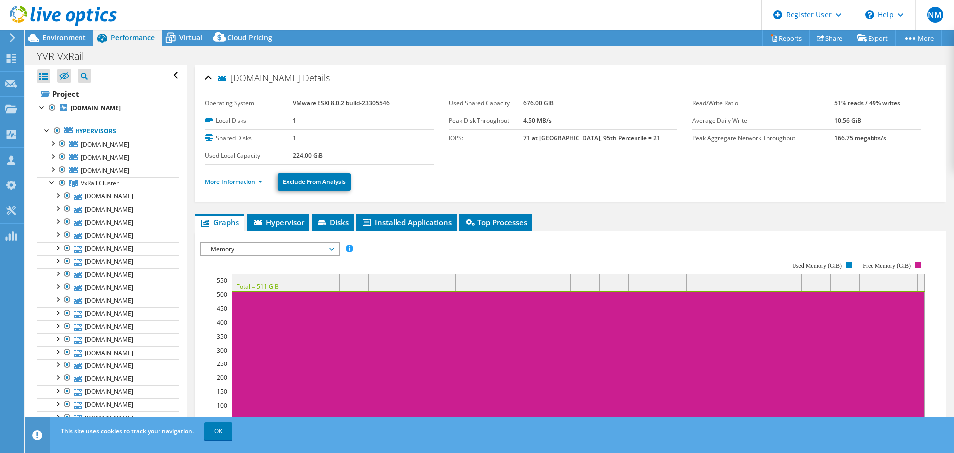
click at [59, 32] on div at bounding box center [58, 16] width 117 height 33
click at [61, 37] on span "Environment" at bounding box center [64, 37] width 44 height 9
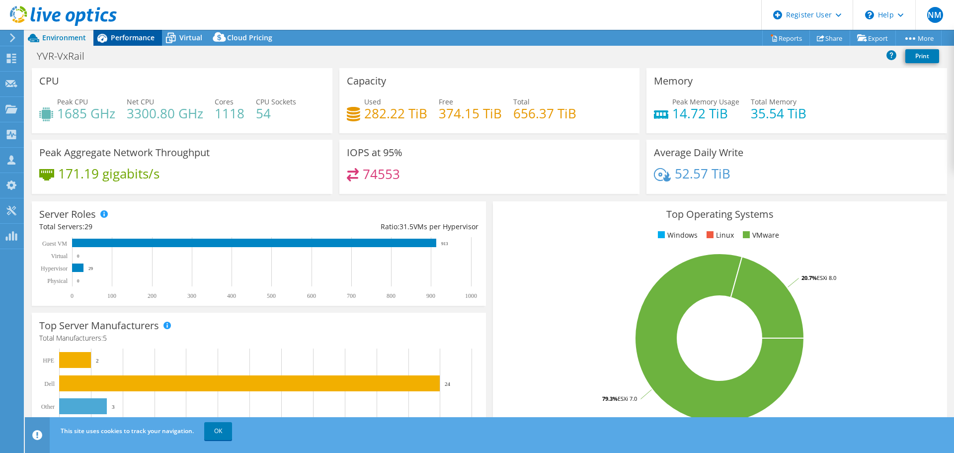
click at [125, 41] on span "Performance" at bounding box center [133, 37] width 44 height 9
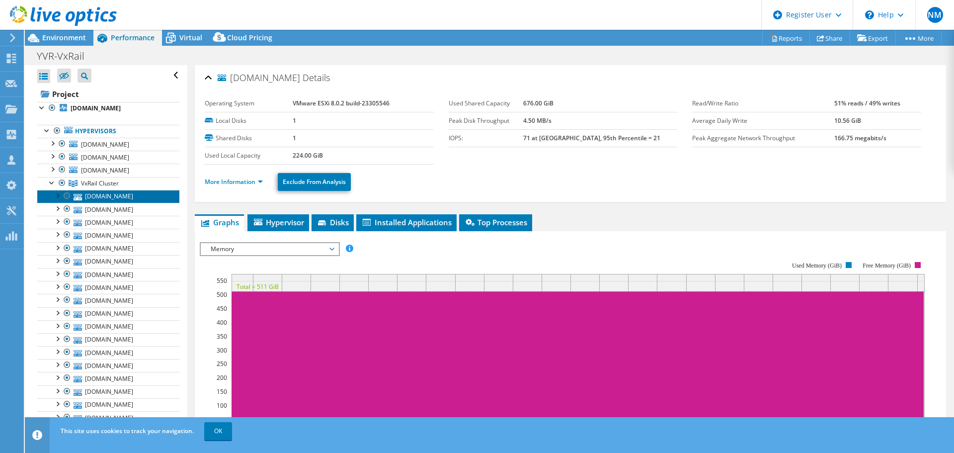
click at [99, 197] on link "[DOMAIN_NAME]" at bounding box center [108, 196] width 142 height 13
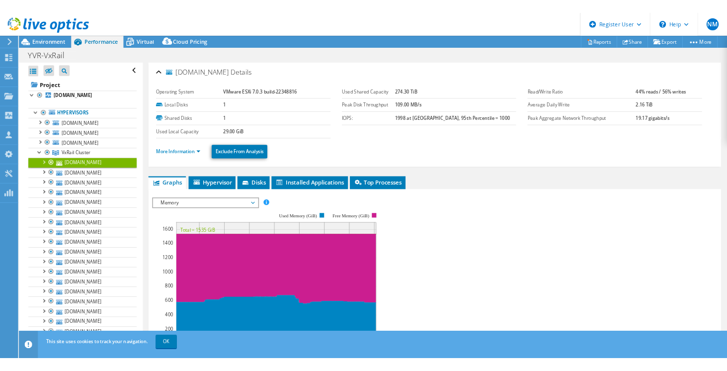
scroll to position [36, 0]
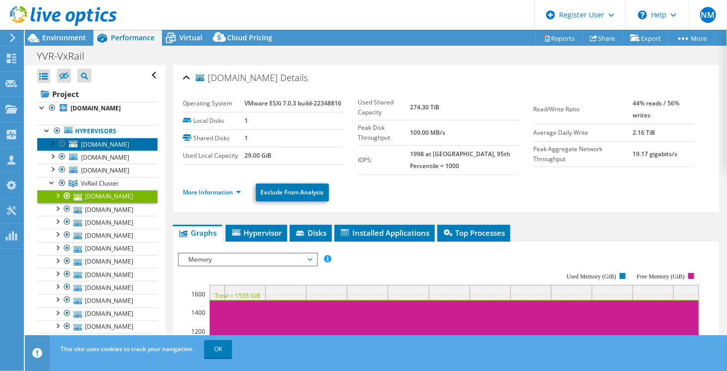
click at [89, 145] on span "[DOMAIN_NAME]" at bounding box center [105, 144] width 48 height 8
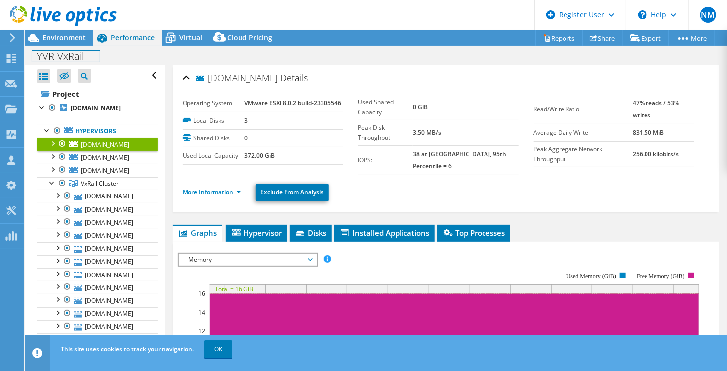
click at [60, 46] on div "YVR-VxRail Print" at bounding box center [376, 55] width 702 height 19
click at [59, 39] on span "Environment" at bounding box center [64, 37] width 44 height 9
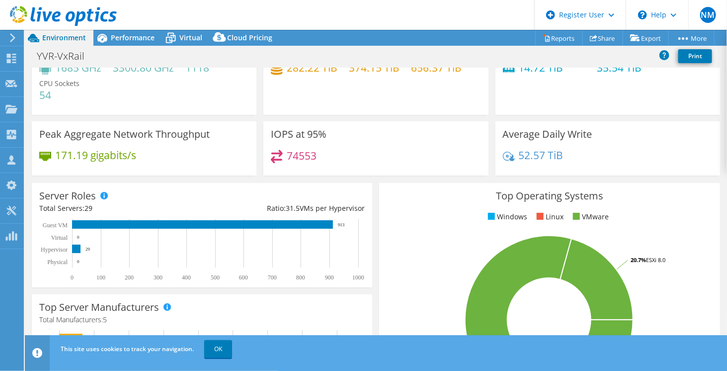
scroll to position [50, 0]
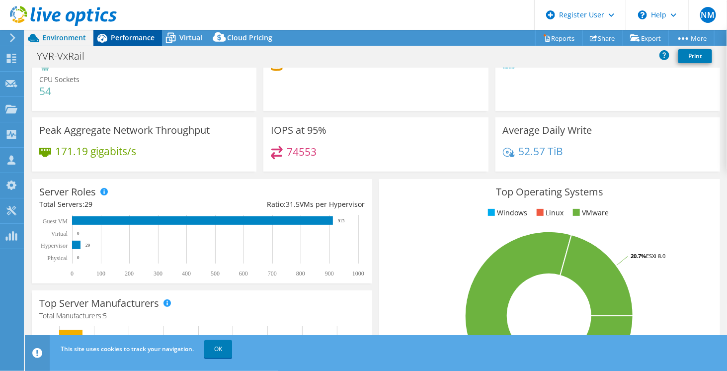
click at [123, 35] on span "Performance" at bounding box center [133, 37] width 44 height 9
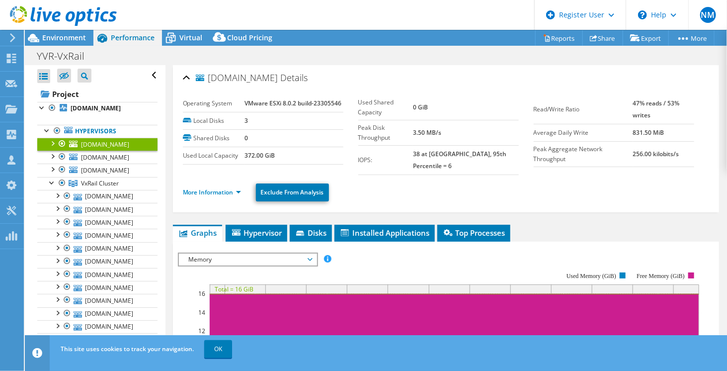
scroll to position [0, 0]
click at [96, 202] on link "[DOMAIN_NAME]" at bounding box center [97, 196] width 120 height 13
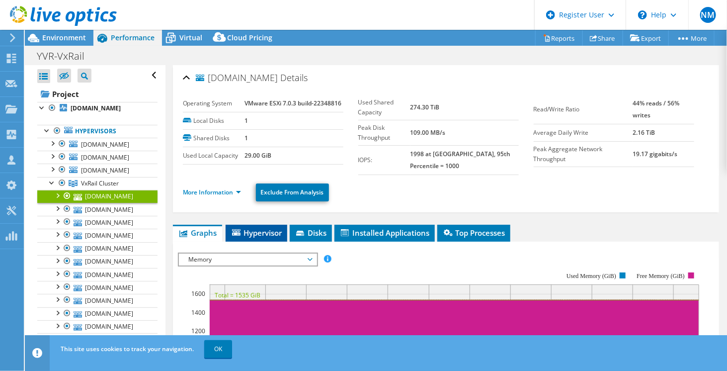
click at [247, 232] on span "Hypervisor" at bounding box center [257, 233] width 52 height 10
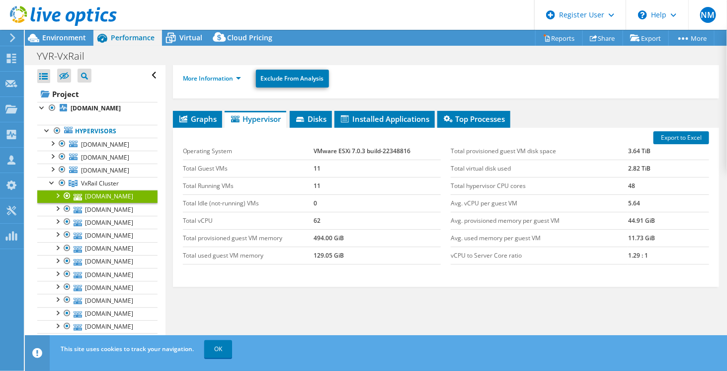
scroll to position [138, 0]
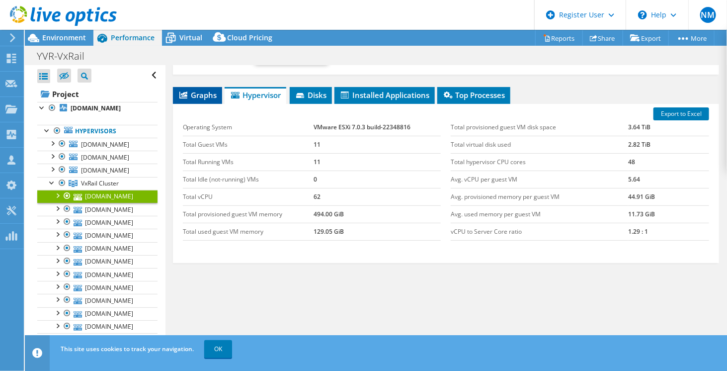
click at [207, 93] on span "Graphs" at bounding box center [197, 95] width 39 height 10
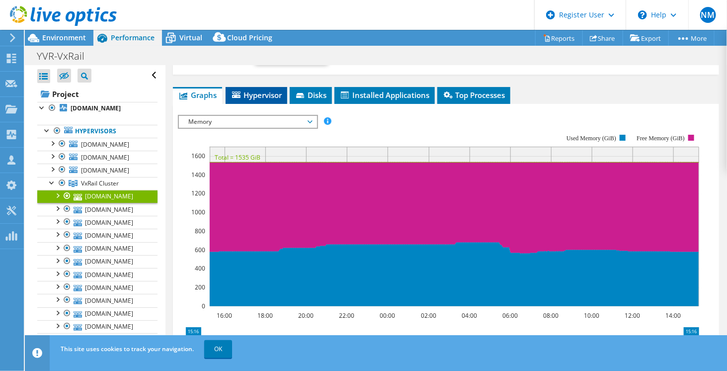
click at [249, 98] on li "Hypervisor" at bounding box center [257, 95] width 62 height 17
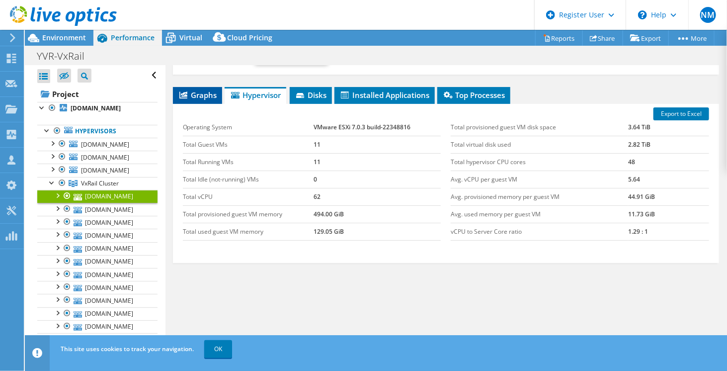
click at [203, 95] on span "Graphs" at bounding box center [197, 95] width 39 height 10
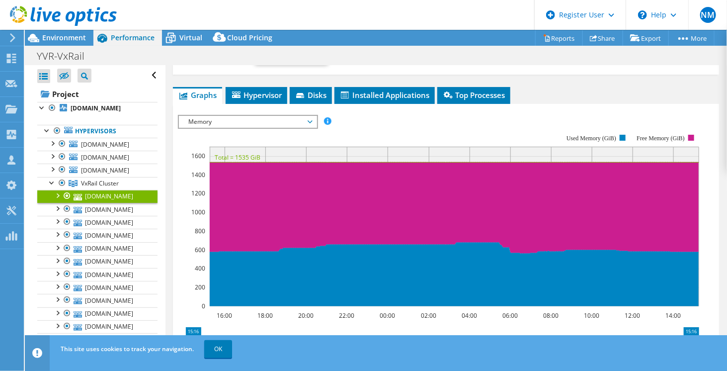
scroll to position [0, 0]
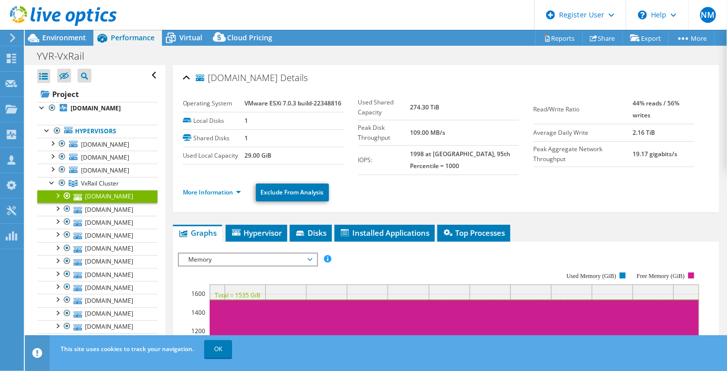
click at [224, 256] on span "Memory" at bounding box center [248, 259] width 128 height 12
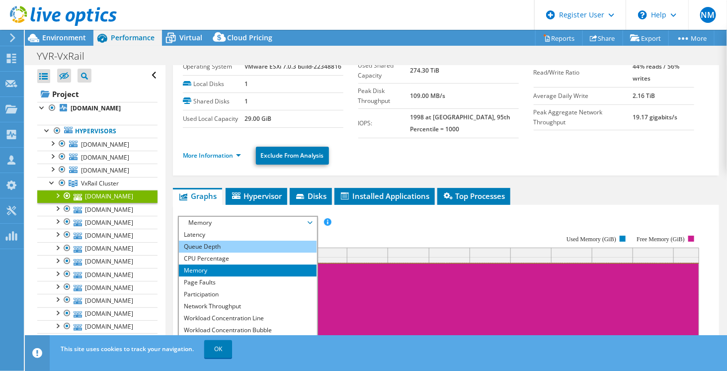
scroll to position [50, 0]
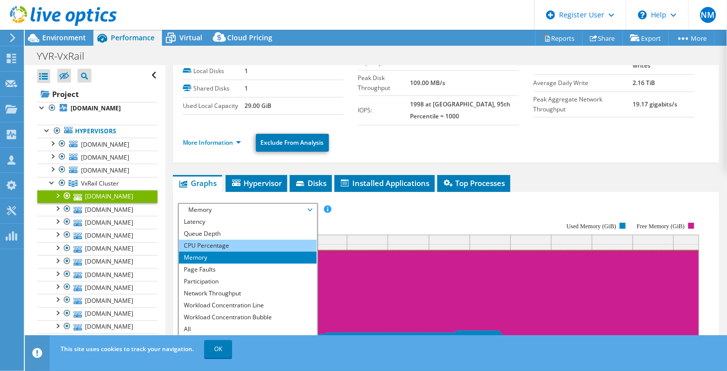
click at [219, 240] on li "CPU Percentage" at bounding box center [248, 246] width 138 height 12
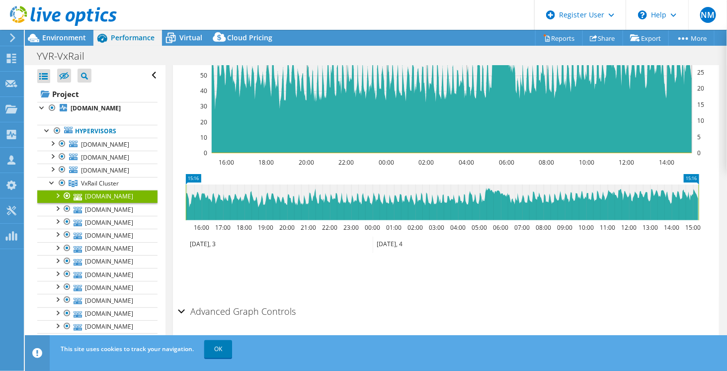
scroll to position [249, 0]
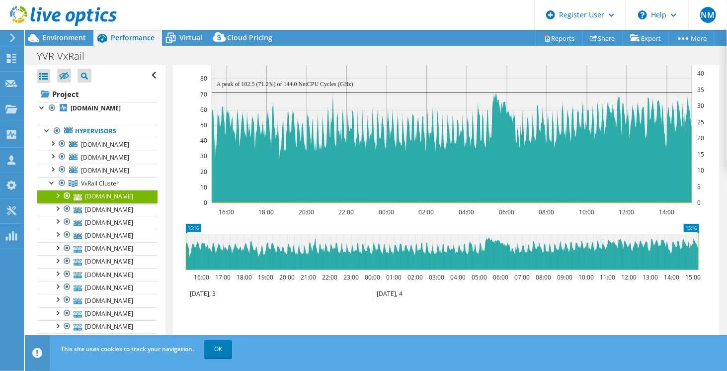
click at [211, 108] on rect at bounding box center [450, 116] width 507 height 199
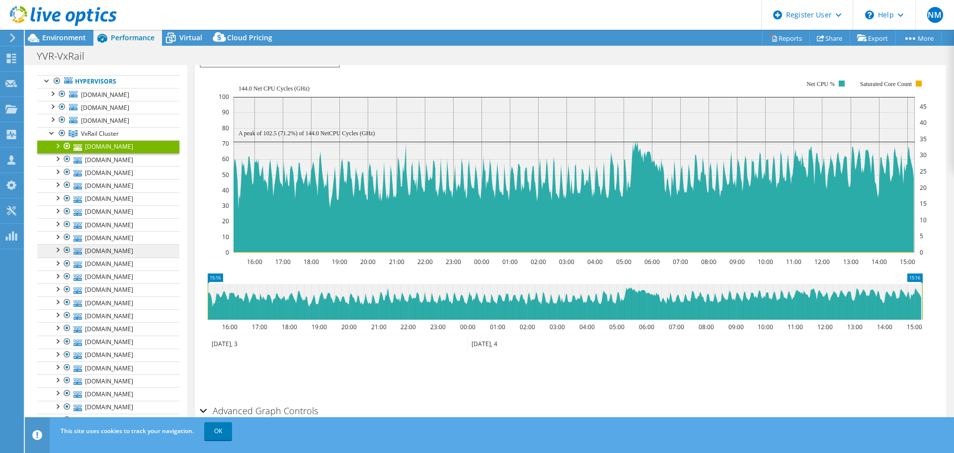
scroll to position [0, 0]
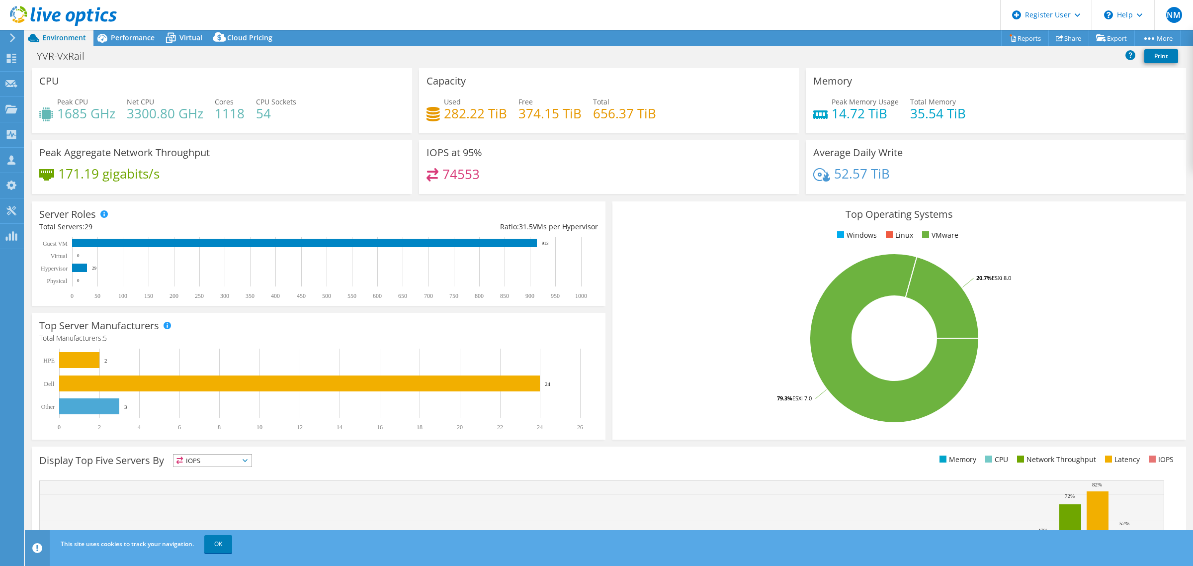
select select "USD"
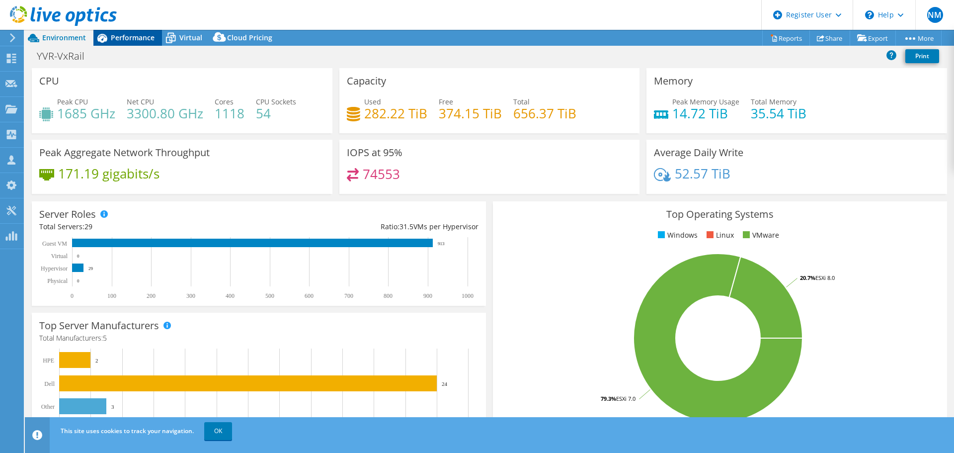
click at [120, 38] on span "Performance" at bounding box center [133, 37] width 44 height 9
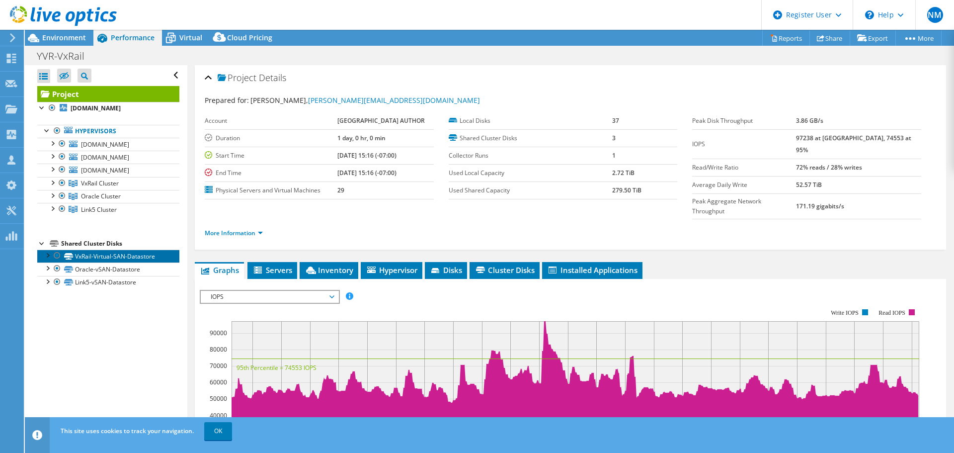
click at [83, 261] on link "VxRail-Virtual-SAN-Datastore" at bounding box center [108, 255] width 142 height 13
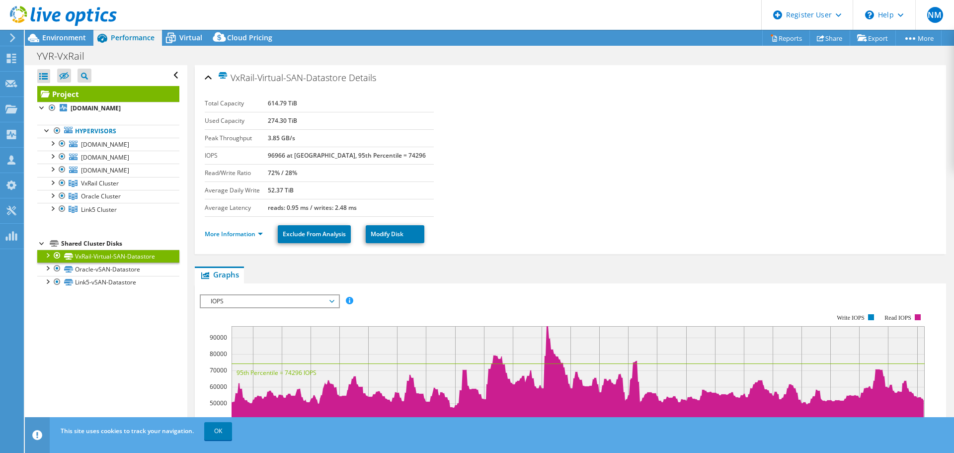
click at [48, 253] on div at bounding box center [47, 254] width 10 height 10
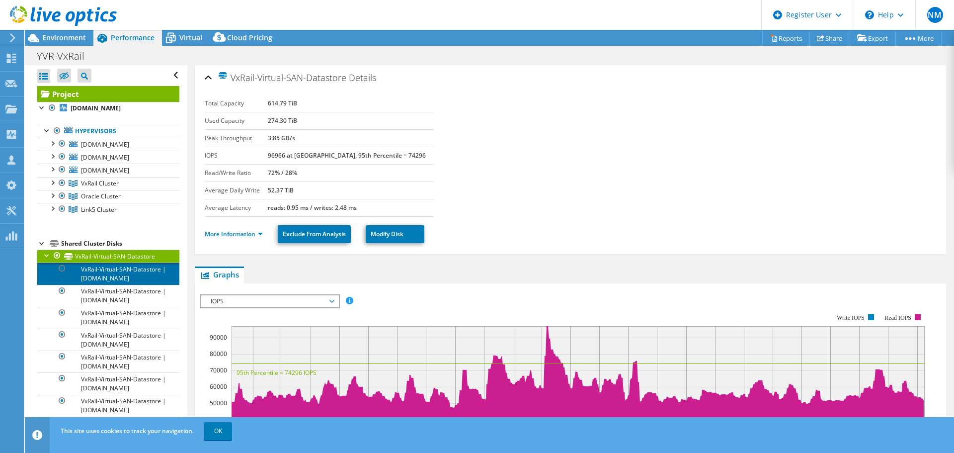
drag, startPoint x: 107, startPoint y: 274, endPoint x: 114, endPoint y: 274, distance: 7.0
click at [108, 274] on link "VxRail-Virtual-SAN-Datastore | [DOMAIN_NAME]" at bounding box center [108, 273] width 142 height 22
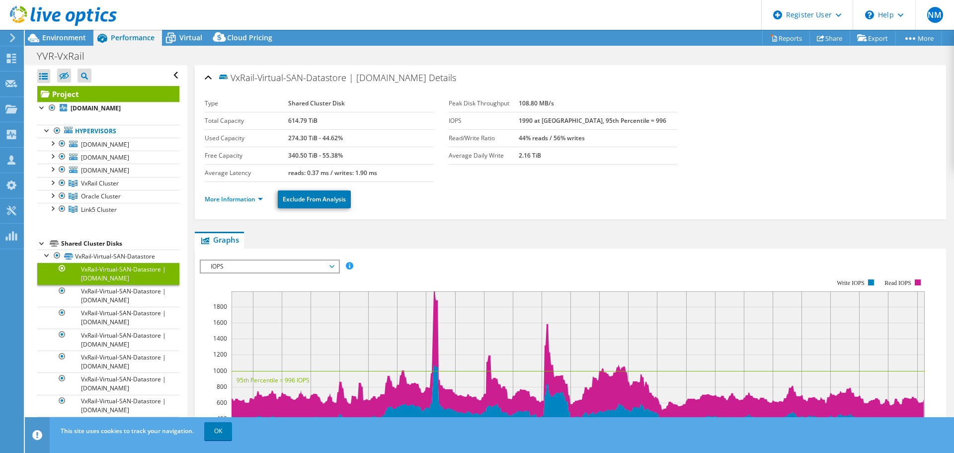
click at [249, 265] on span "IOPS" at bounding box center [270, 266] width 128 height 12
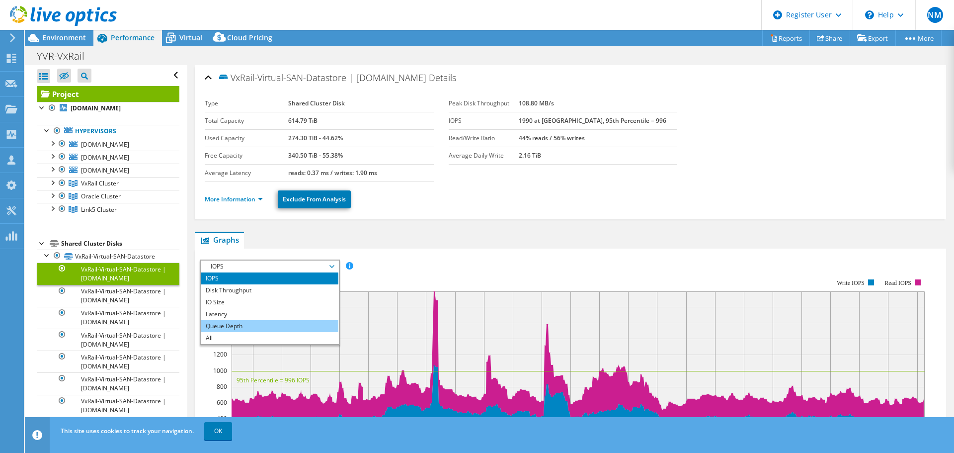
scroll to position [50, 0]
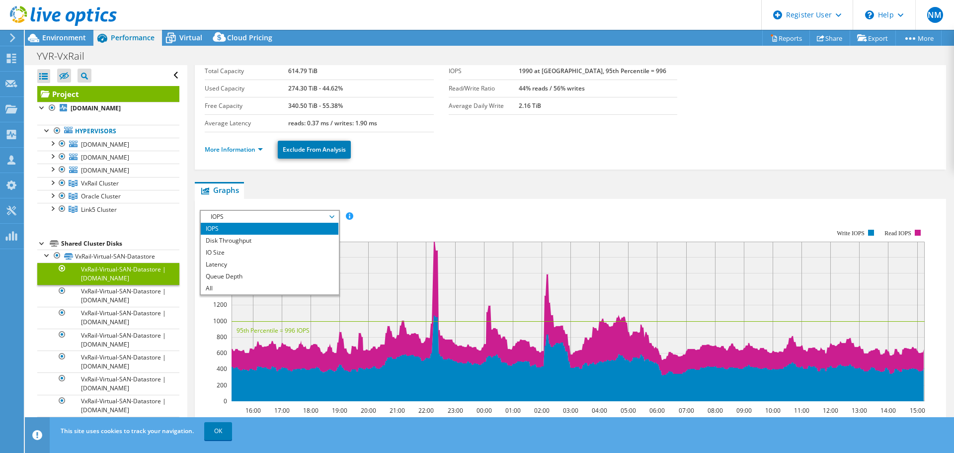
click at [297, 194] on ul "Graphs Servers Inventory Hypervisor Disks Cluster Disks Installed Applications" at bounding box center [570, 190] width 751 height 17
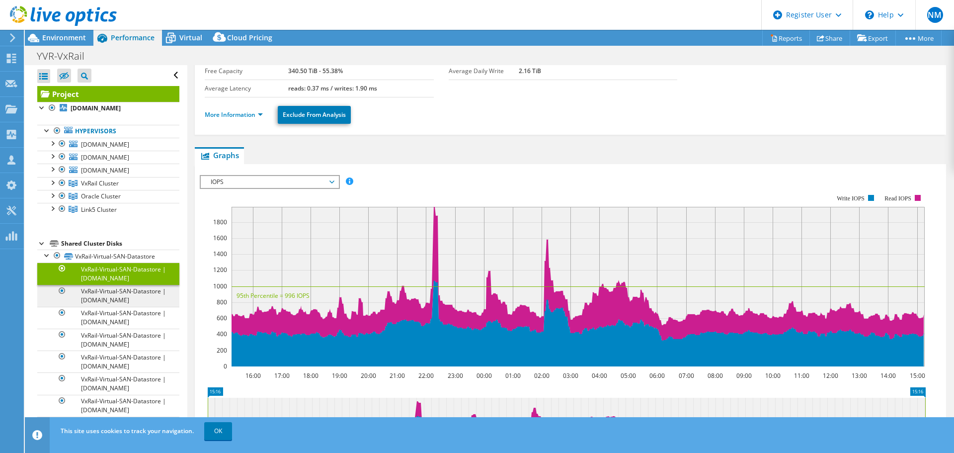
scroll to position [99, 0]
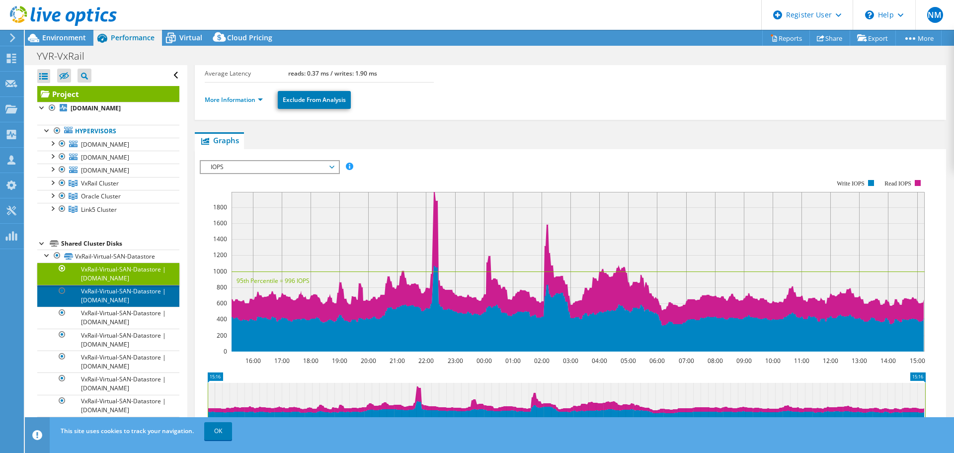
click at [117, 307] on link "VxRail-Virtual-SAN-Datastore | [DOMAIN_NAME]" at bounding box center [108, 296] width 142 height 22
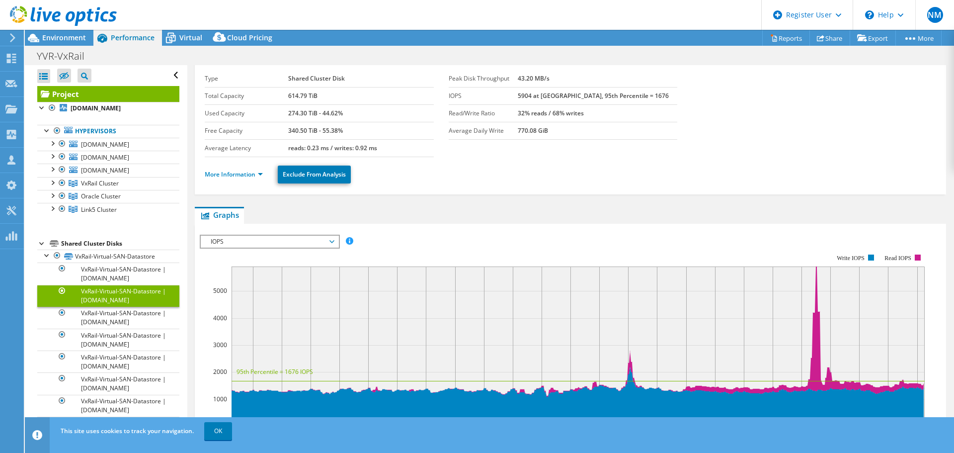
scroll to position [0, 0]
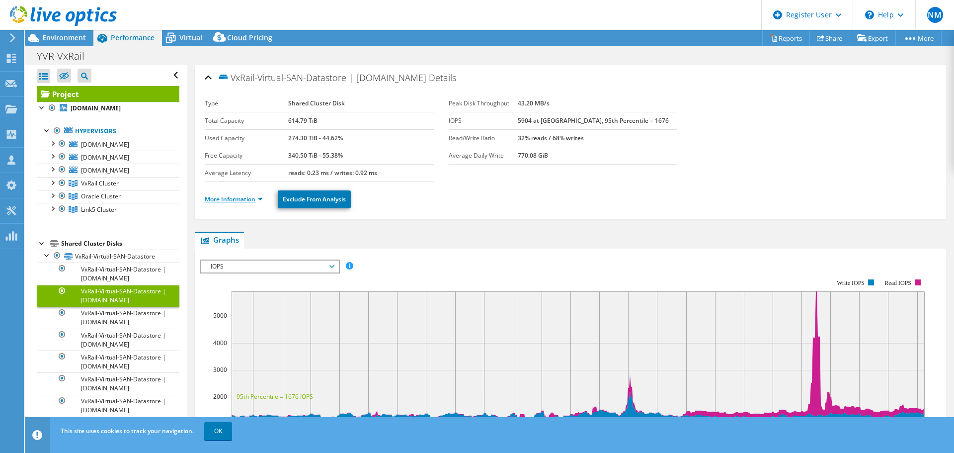
click at [242, 197] on link "More Information" at bounding box center [234, 199] width 58 height 8
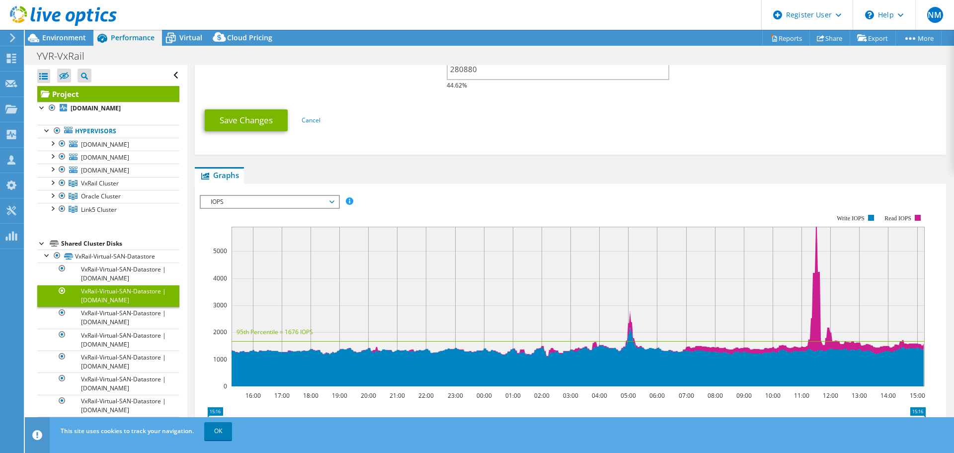
scroll to position [298, 0]
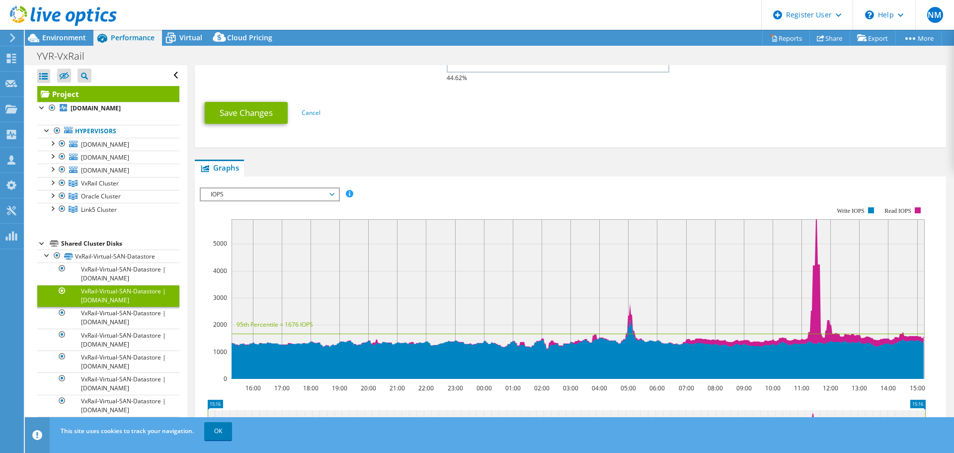
click at [237, 194] on span "IOPS" at bounding box center [270, 194] width 128 height 12
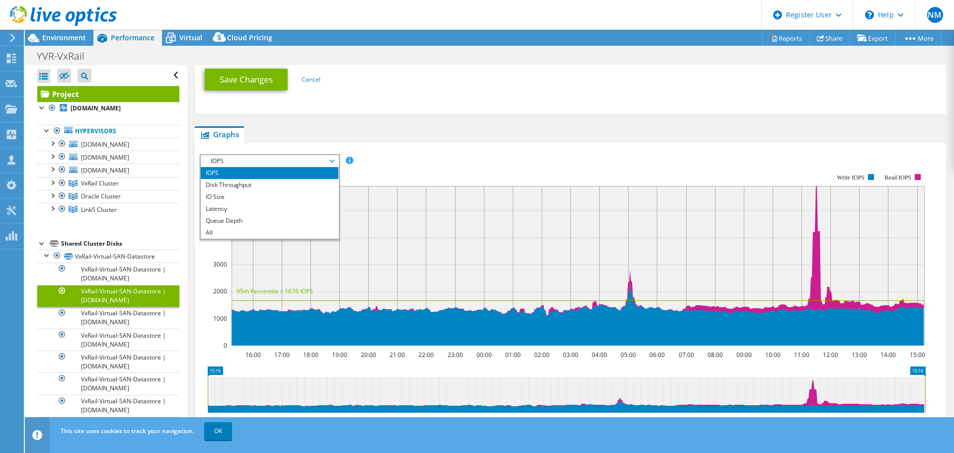
scroll to position [348, 0]
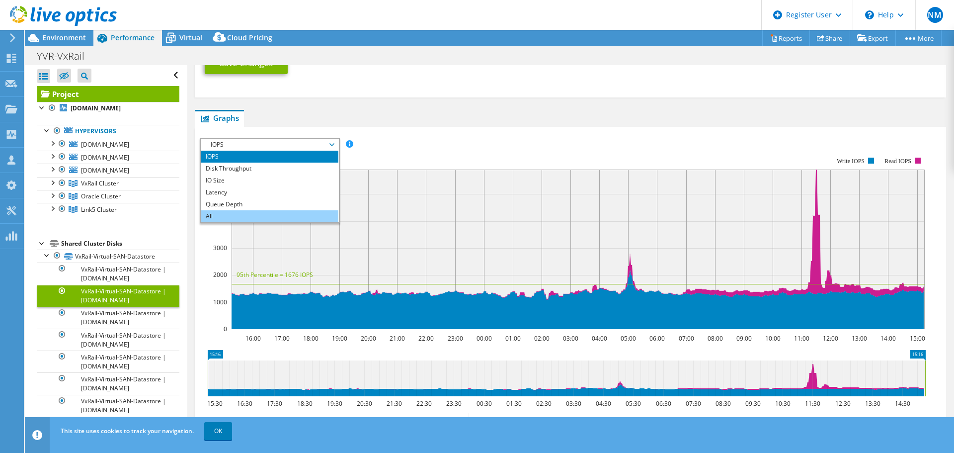
click at [211, 216] on li "All" at bounding box center [270, 216] width 138 height 12
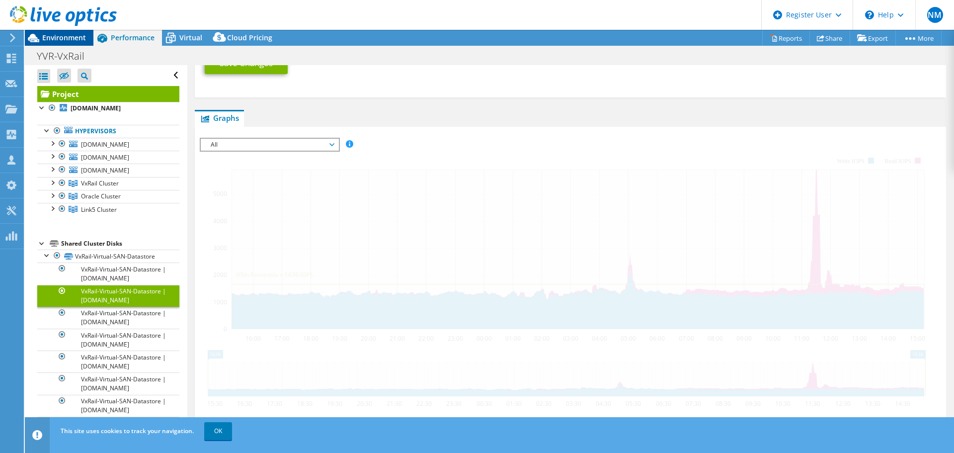
click at [55, 37] on span "Environment" at bounding box center [64, 37] width 44 height 9
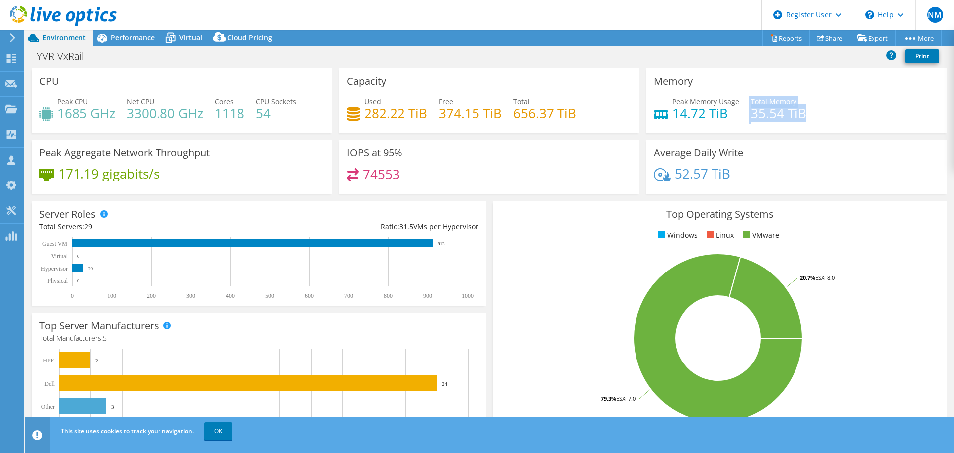
drag, startPoint x: 745, startPoint y: 117, endPoint x: 804, endPoint y: 115, distance: 59.7
click at [804, 115] on div "Peak Memory Usage 14.72 TiB Total Memory 35.54 TiB" at bounding box center [797, 112] width 286 height 32
click at [129, 42] on div "Performance" at bounding box center [127, 38] width 69 height 16
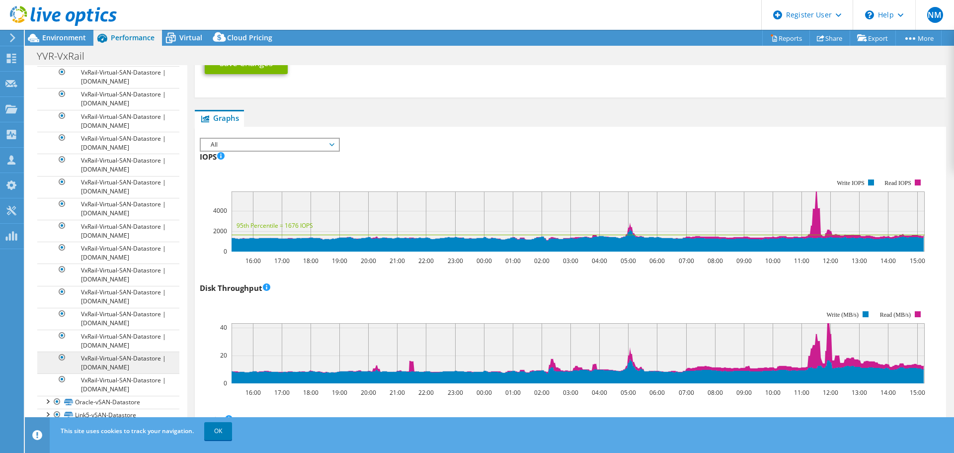
scroll to position [547, 0]
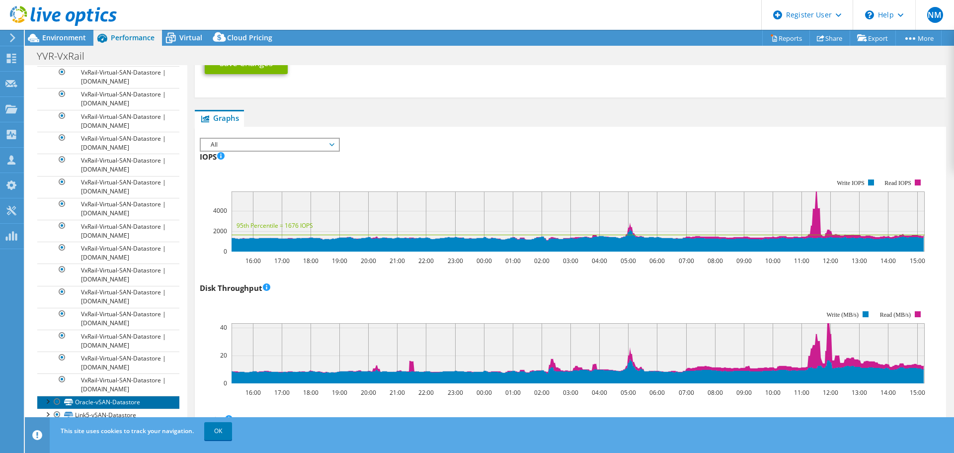
click at [85, 404] on link "Oracle-vSAN-Datastore" at bounding box center [108, 402] width 142 height 13
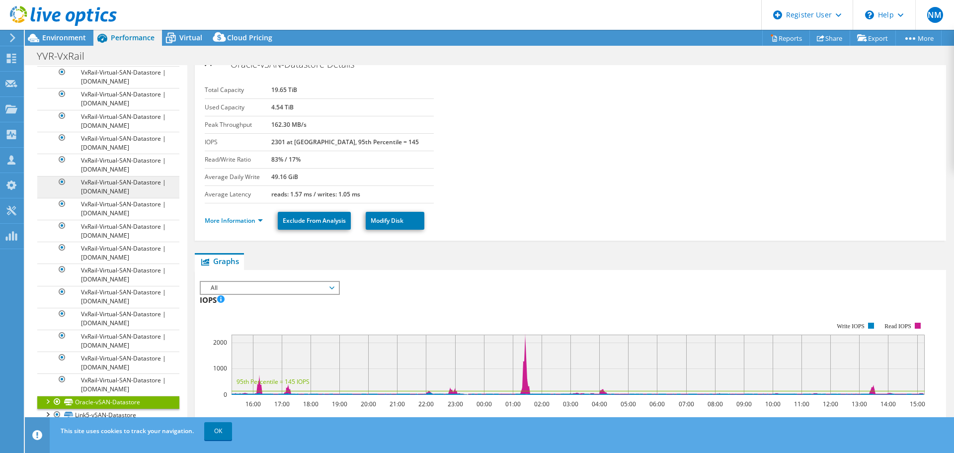
scroll to position [0, 0]
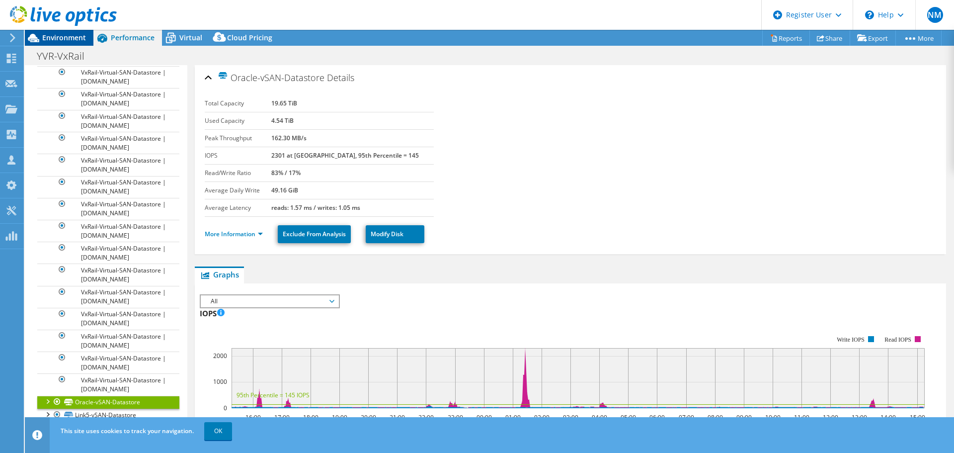
click at [56, 39] on span "Environment" at bounding box center [64, 37] width 44 height 9
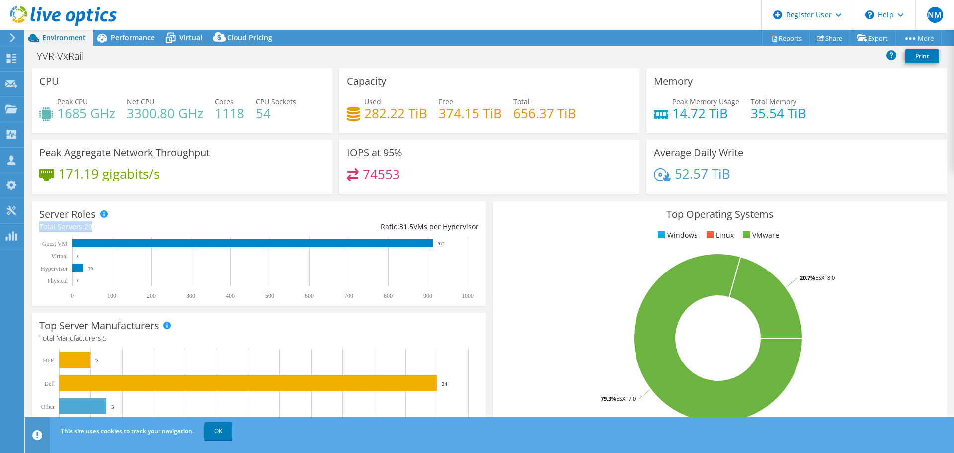
drag, startPoint x: 97, startPoint y: 227, endPoint x: 34, endPoint y: 232, distance: 63.3
click at [34, 232] on div "Server Roles Physical Servers represent bare metal servers that were targets of…" at bounding box center [259, 253] width 454 height 104
drag, startPoint x: 749, startPoint y: 116, endPoint x: 806, endPoint y: 118, distance: 56.7
click at [806, 118] on div "Peak Memory Usage 14.72 TiB Total Memory 35.54 TiB" at bounding box center [797, 112] width 286 height 32
click at [134, 37] on span "Performance" at bounding box center [133, 37] width 44 height 9
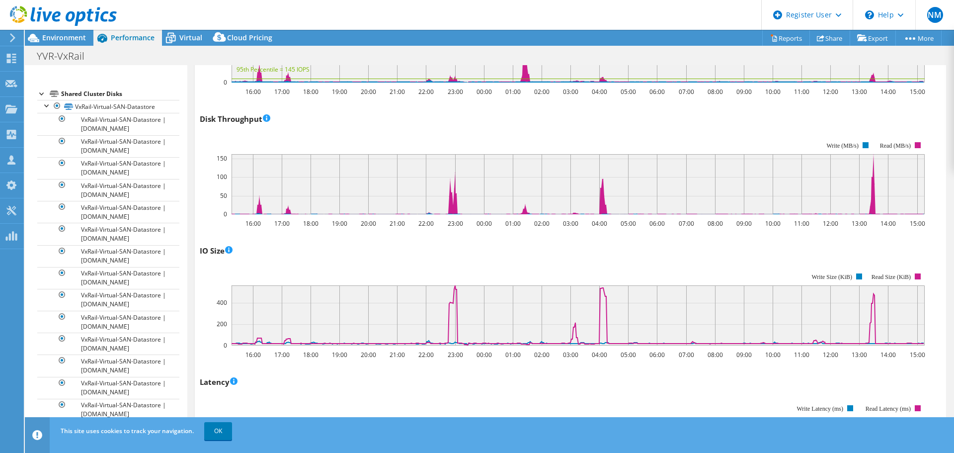
scroll to position [298, 0]
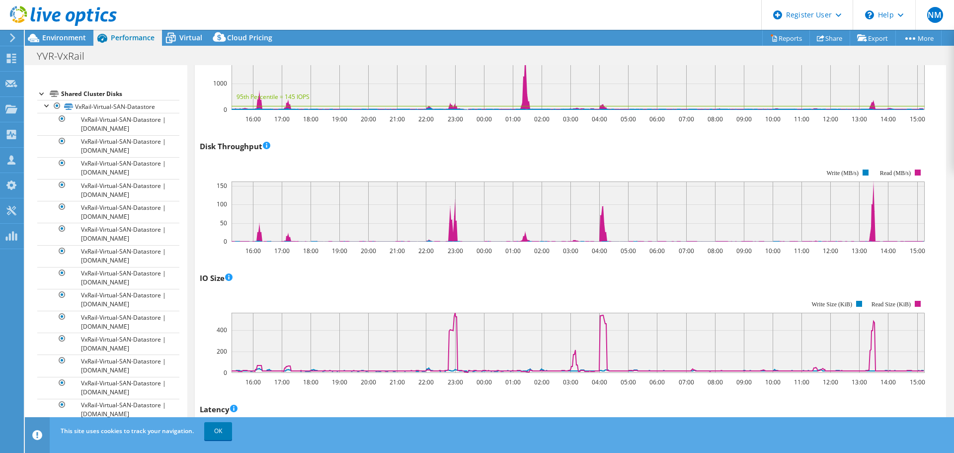
click at [56, 29] on div at bounding box center [58, 16] width 117 height 33
click at [61, 36] on span "Environment" at bounding box center [64, 37] width 44 height 9
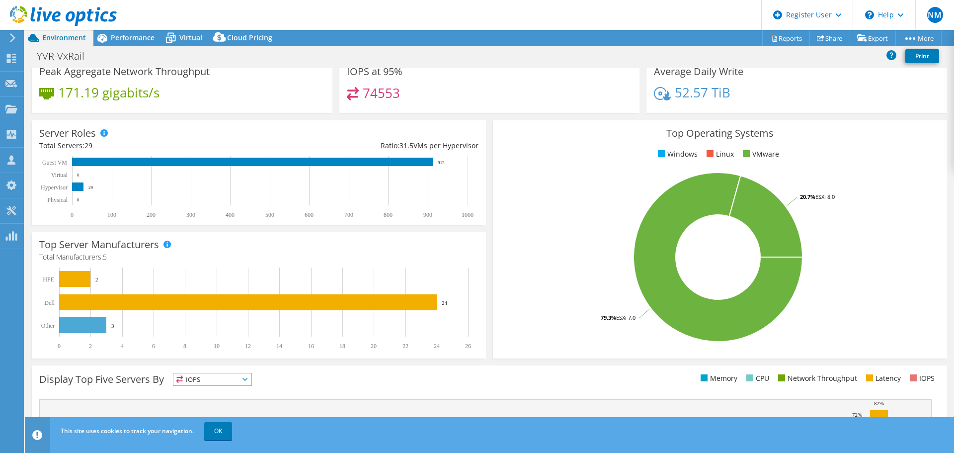
scroll to position [0, 0]
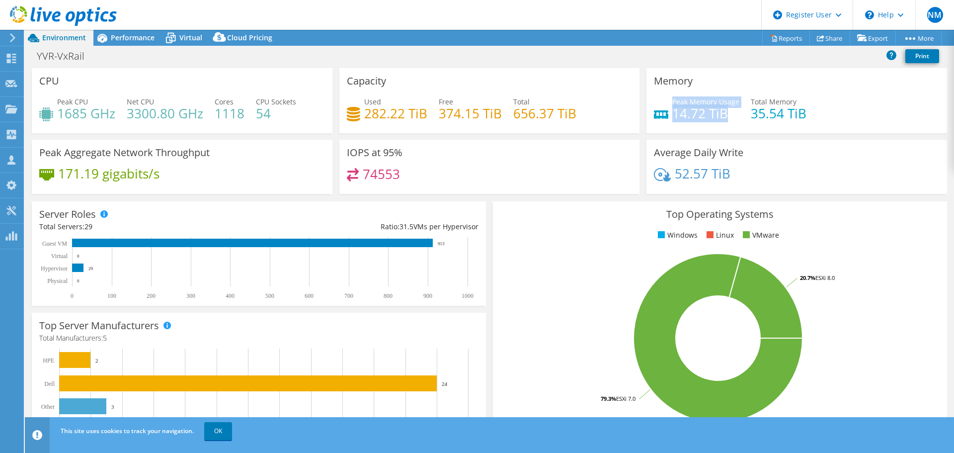
drag, startPoint x: 667, startPoint y: 115, endPoint x: 729, endPoint y: 115, distance: 62.1
click at [729, 115] on div "Peak Memory Usage 14.72 TiB" at bounding box center [696, 107] width 85 height 22
click at [728, 118] on h4 "14.72 TiB" at bounding box center [705, 113] width 67 height 11
drag, startPoint x: 725, startPoint y: 114, endPoint x: 670, endPoint y: 116, distance: 55.2
click at [672, 116] on h4 "14.72 TiB" at bounding box center [705, 113] width 67 height 11
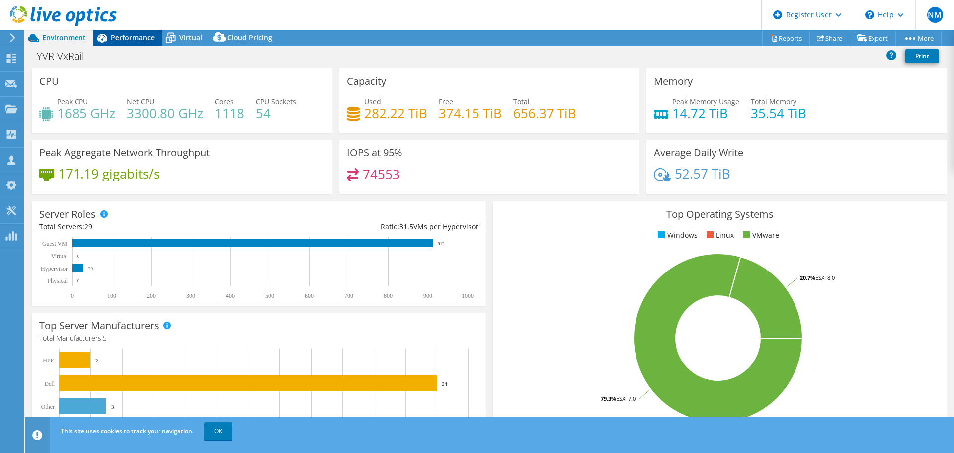
click at [129, 30] on div "Performance" at bounding box center [127, 38] width 69 height 16
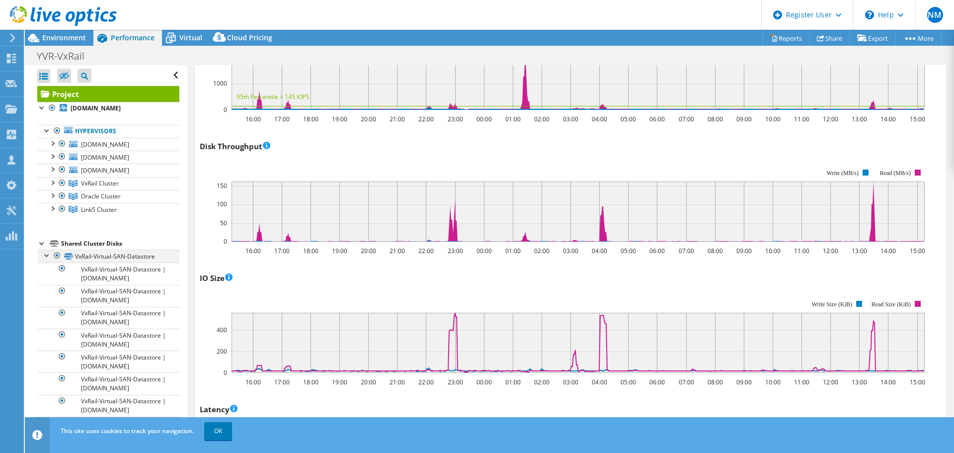
click at [47, 255] on div at bounding box center [47, 254] width 10 height 10
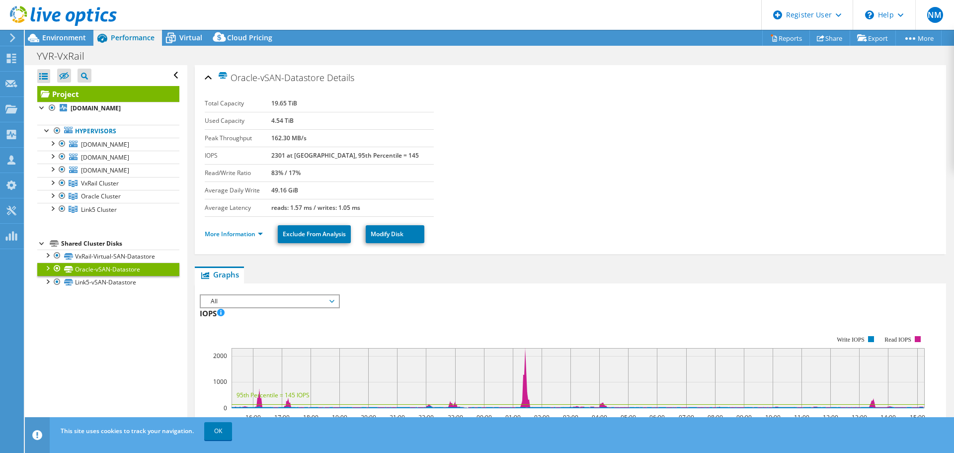
click at [283, 298] on span "All" at bounding box center [270, 301] width 128 height 12
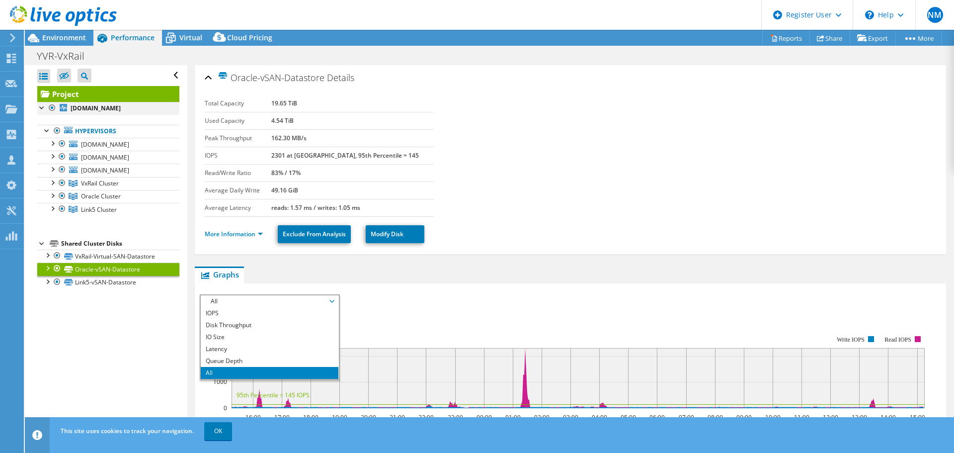
click at [39, 105] on div at bounding box center [42, 107] width 10 height 10
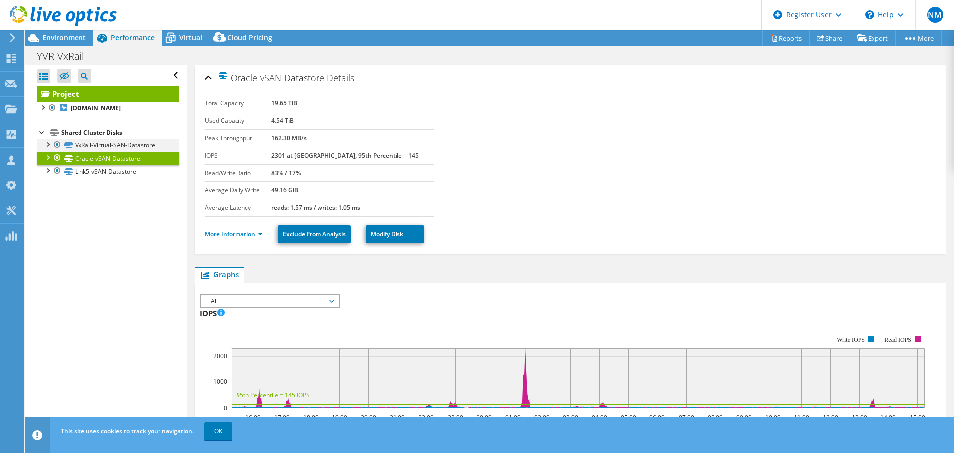
click at [45, 144] on div at bounding box center [47, 144] width 10 height 10
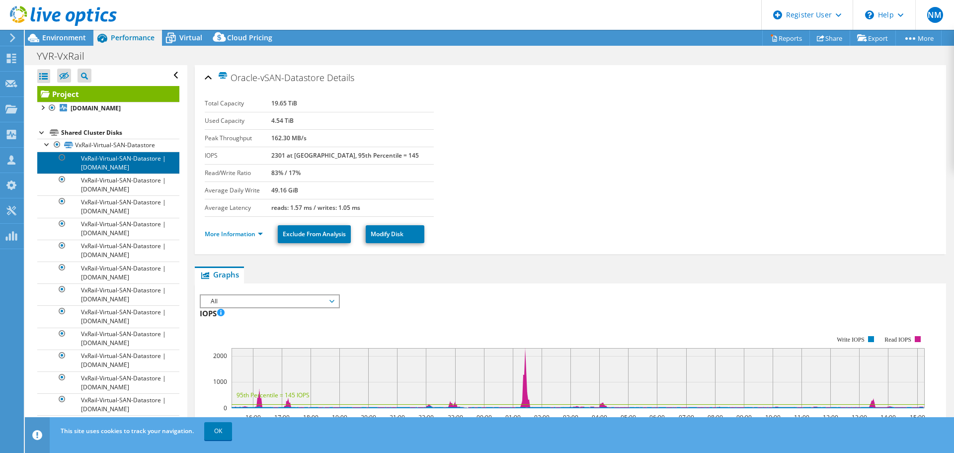
click at [98, 164] on link "VxRail-Virtual-SAN-Datastore | [DOMAIN_NAME]" at bounding box center [108, 163] width 142 height 22
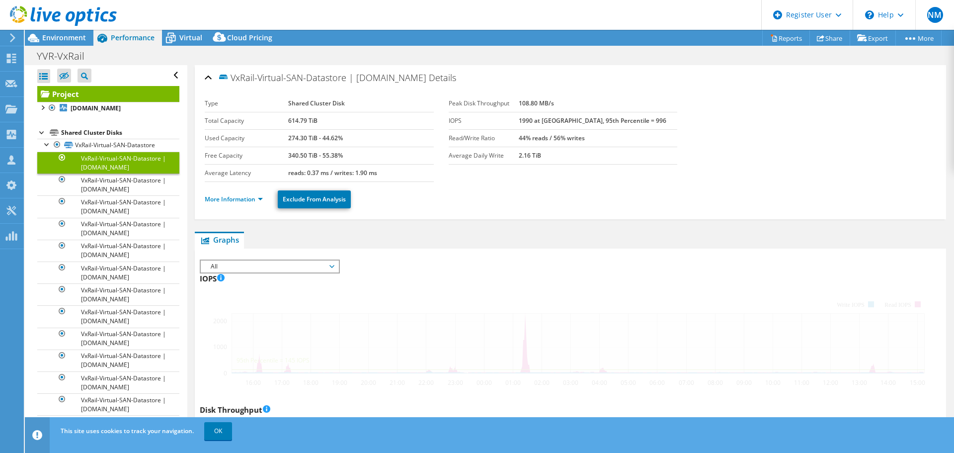
click at [229, 262] on span "All" at bounding box center [270, 266] width 128 height 12
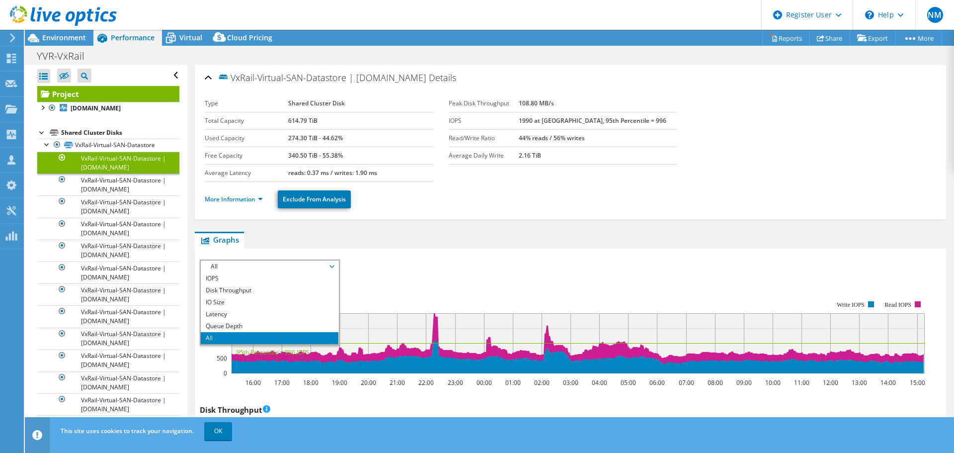
click at [237, 267] on span "All" at bounding box center [270, 266] width 128 height 12
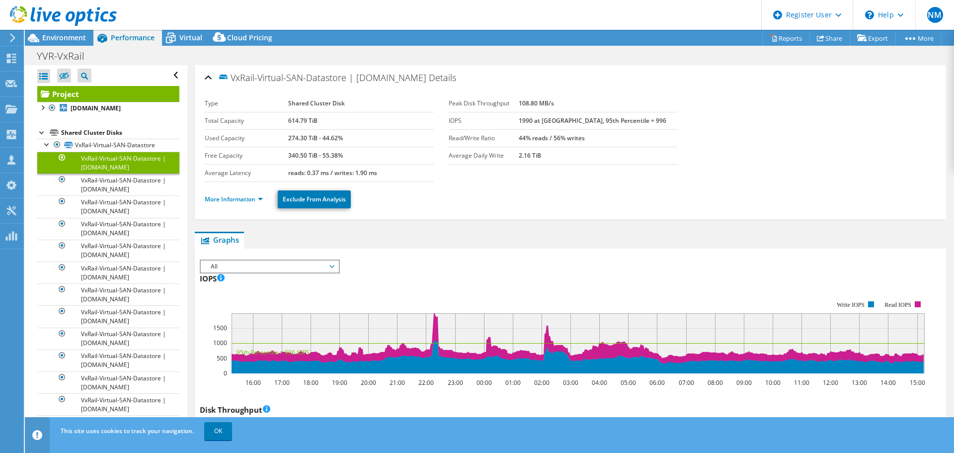
click at [238, 268] on span "All" at bounding box center [270, 266] width 128 height 12
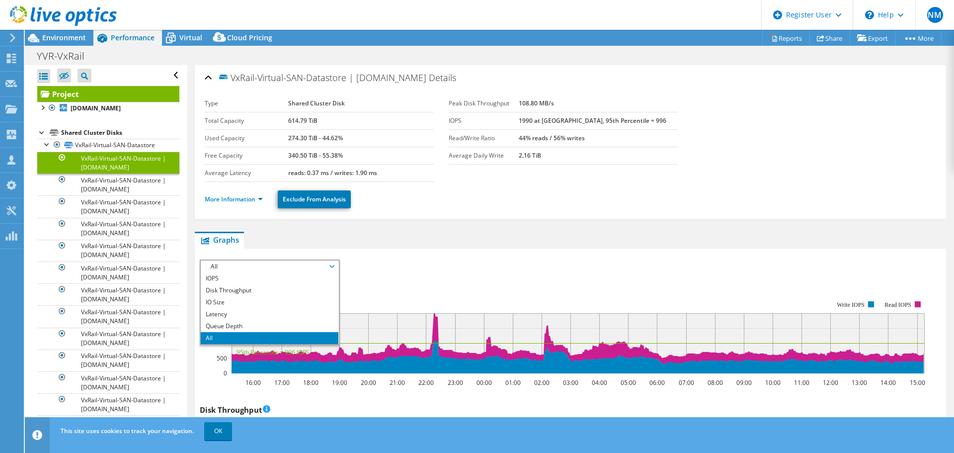
click at [581, 118] on b "1990 at Peak, 95th Percentile = 996" at bounding box center [593, 120] width 148 height 8
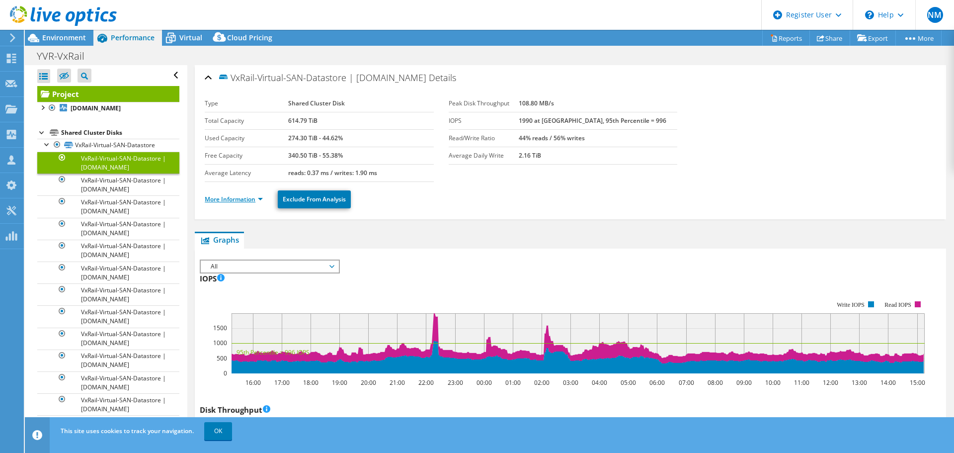
click at [262, 198] on link "More Information" at bounding box center [234, 199] width 58 height 8
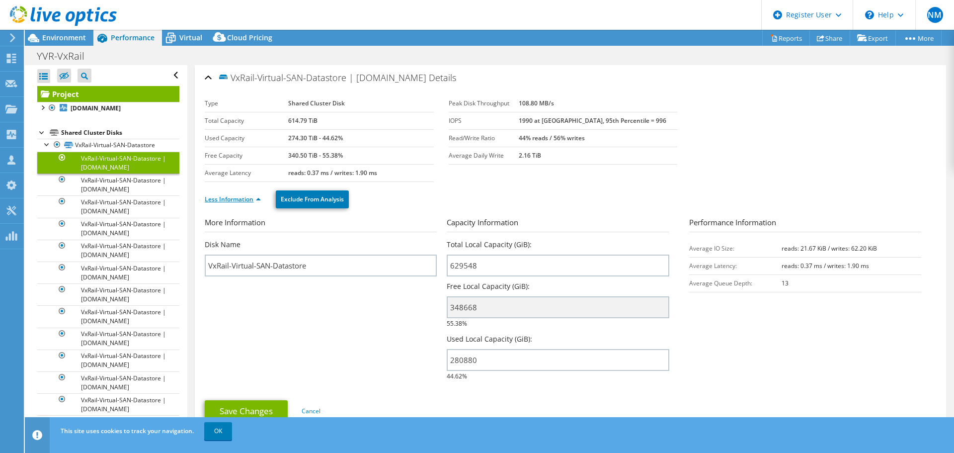
click at [262, 198] on li "Less Information" at bounding box center [236, 199] width 62 height 11
click at [257, 199] on link "Less Information" at bounding box center [233, 199] width 56 height 8
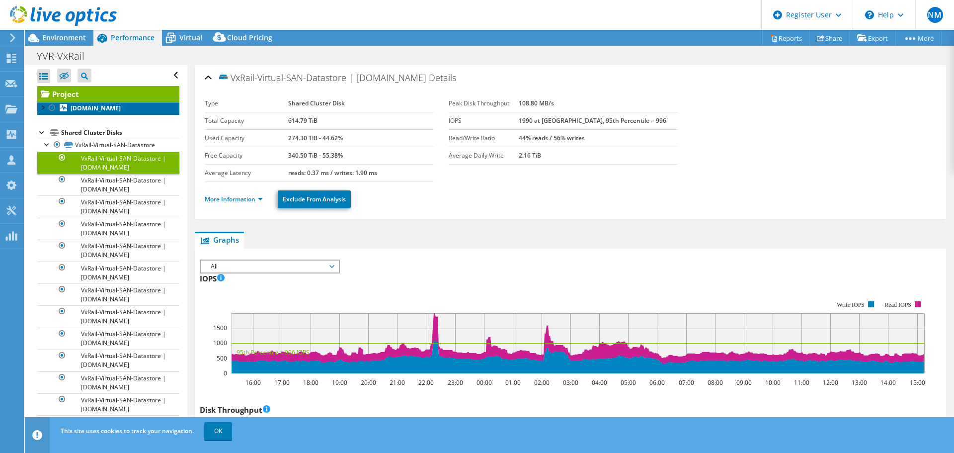
click at [101, 112] on b "[DOMAIN_NAME]" at bounding box center [96, 108] width 50 height 8
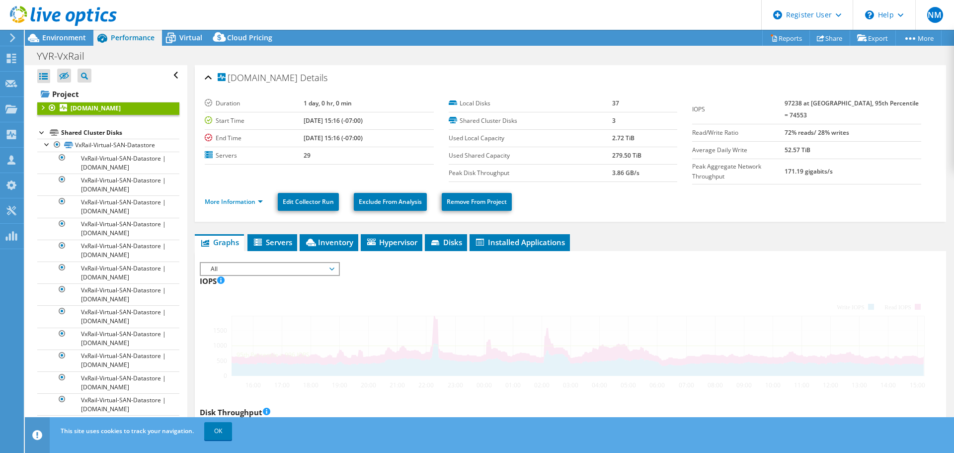
click at [44, 107] on div at bounding box center [42, 107] width 10 height 10
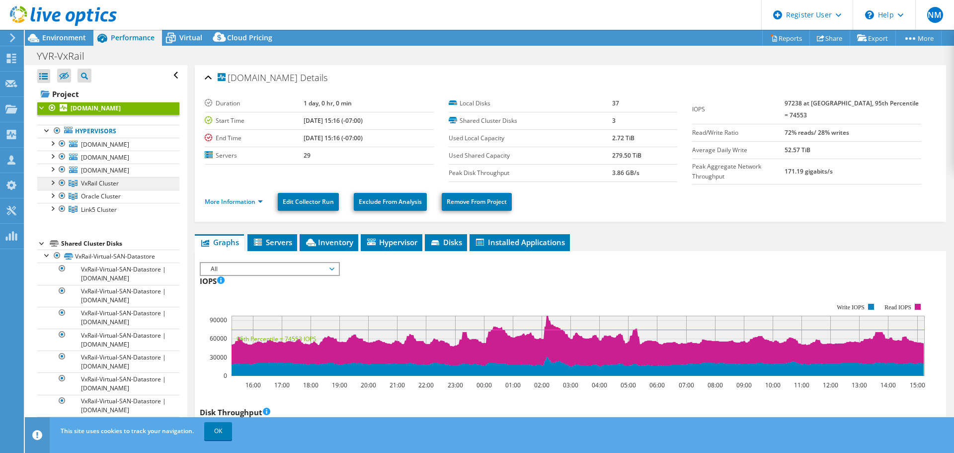
click at [107, 184] on span "VxRail Cluster" at bounding box center [100, 183] width 38 height 8
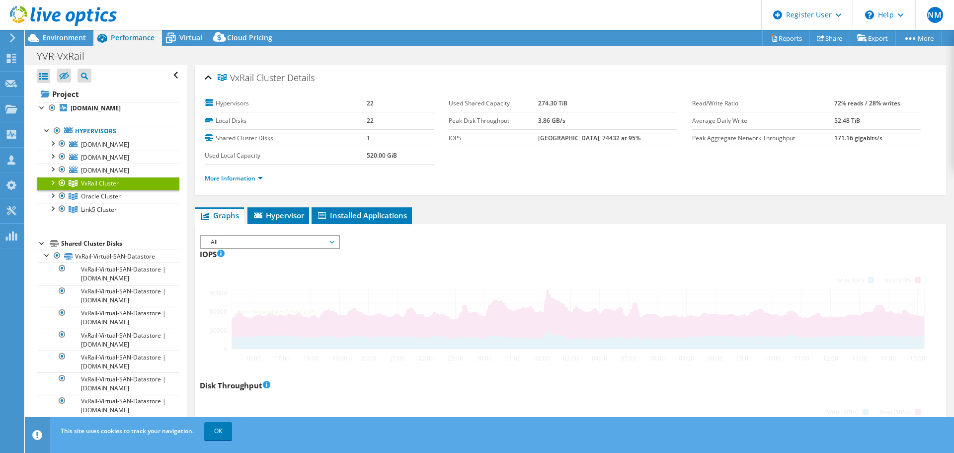
click at [53, 180] on div at bounding box center [52, 182] width 10 height 10
click at [53, 183] on div at bounding box center [52, 182] width 10 height 10
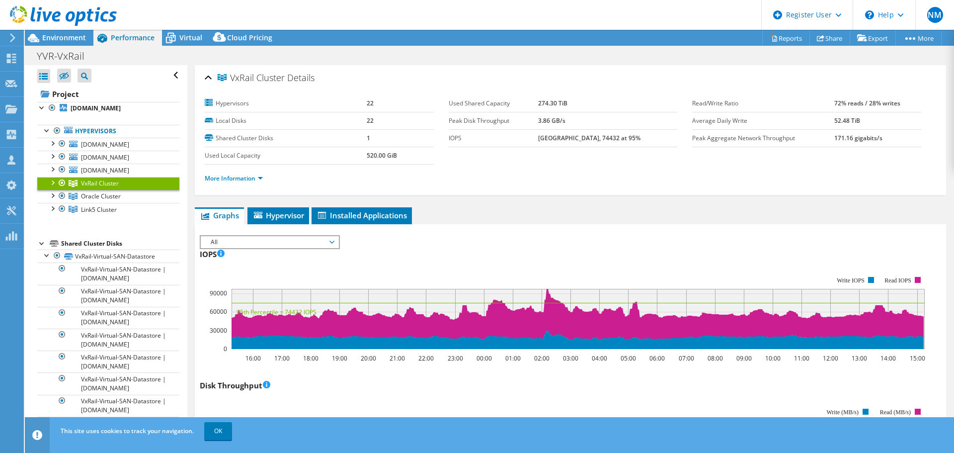
click at [53, 181] on div at bounding box center [52, 182] width 10 height 10
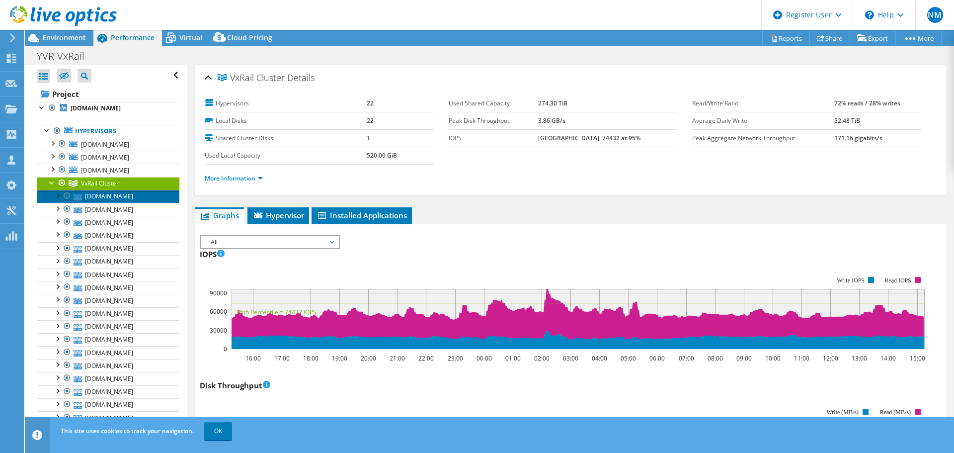
click at [104, 197] on link "[DOMAIN_NAME]" at bounding box center [108, 196] width 142 height 13
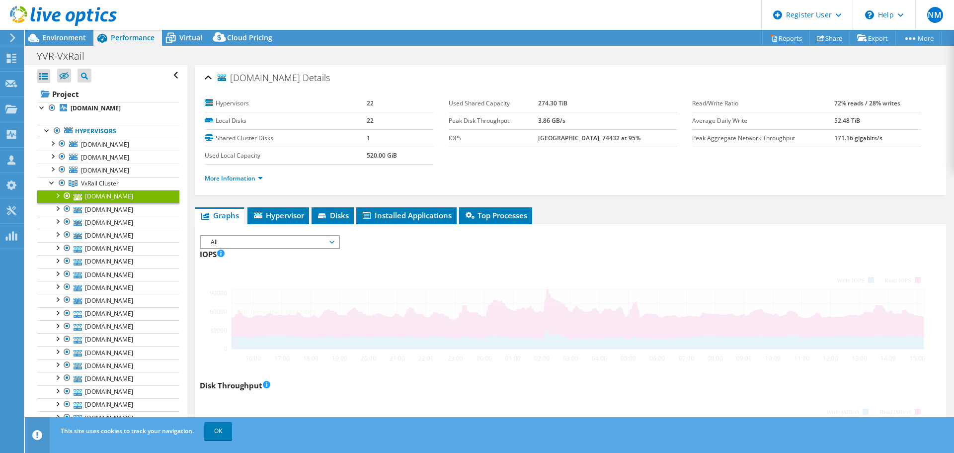
click at [246, 248] on span "All" at bounding box center [270, 242] width 128 height 12
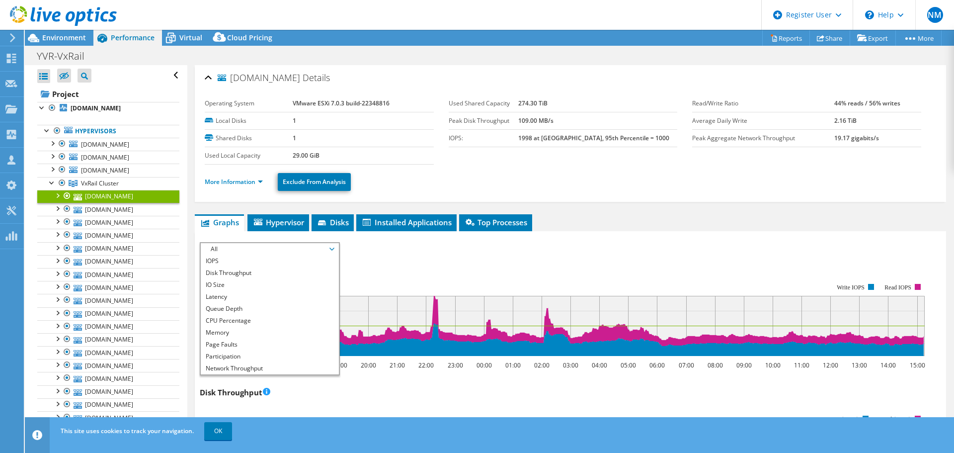
click at [316, 248] on span "All" at bounding box center [270, 249] width 128 height 12
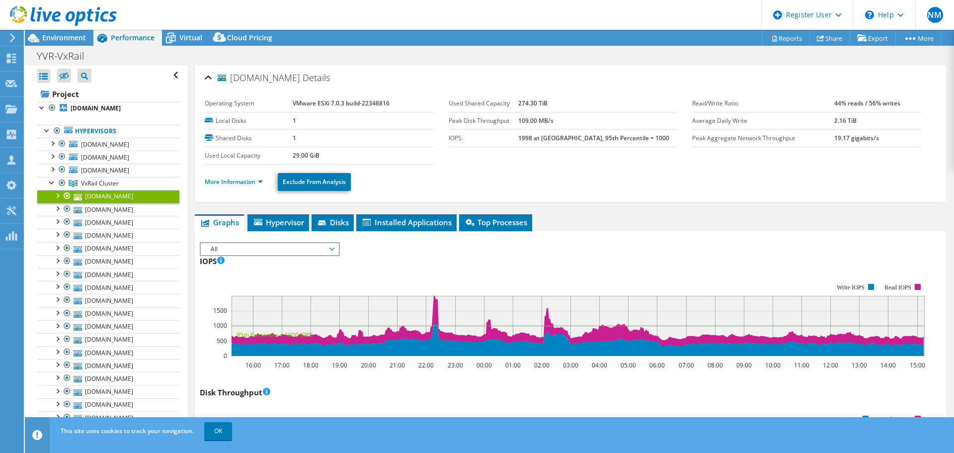
click at [316, 248] on span "All" at bounding box center [270, 249] width 128 height 12
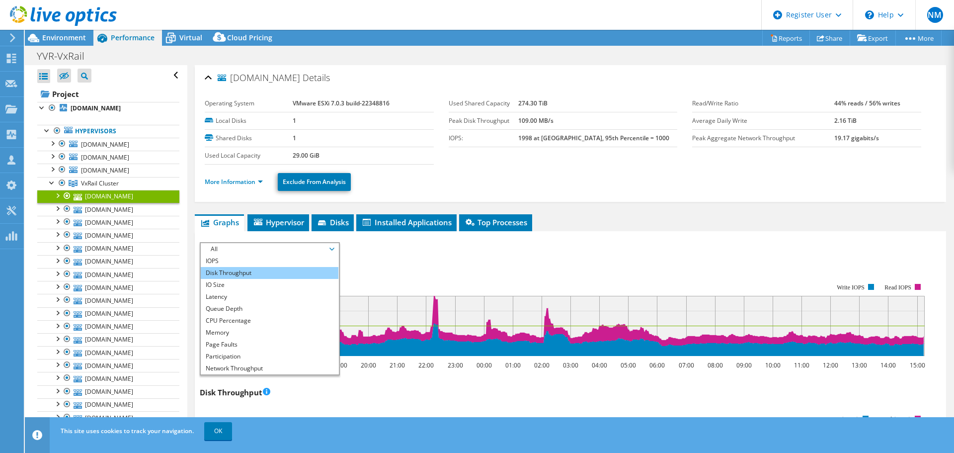
click at [242, 275] on li "Disk Throughput" at bounding box center [270, 273] width 138 height 12
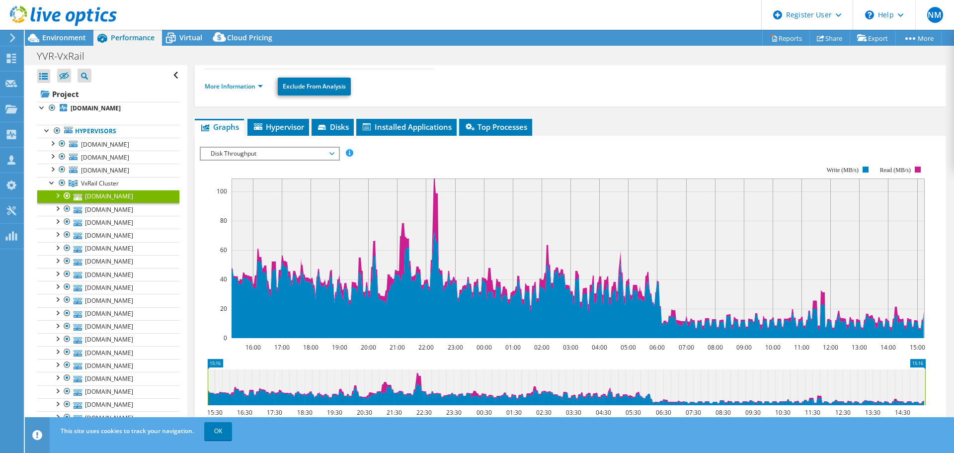
scroll to position [99, 0]
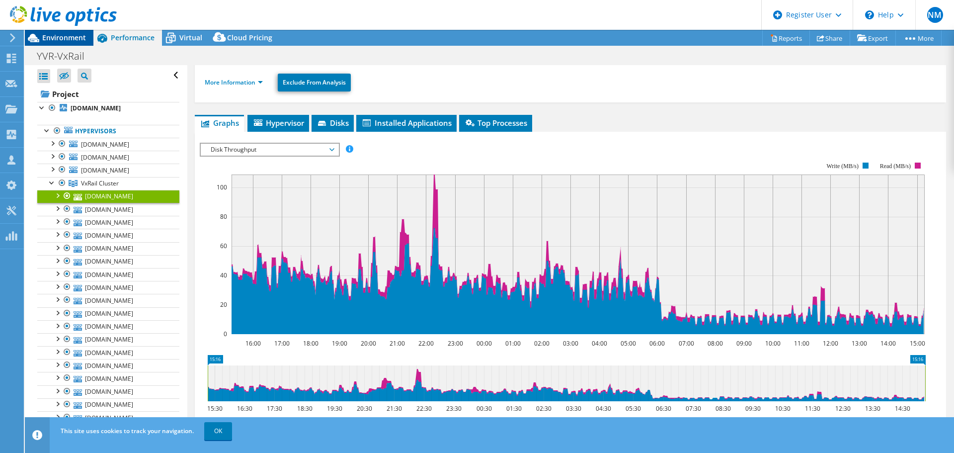
click at [65, 33] on div at bounding box center [58, 16] width 117 height 33
click at [60, 40] on span "Environment" at bounding box center [64, 37] width 44 height 9
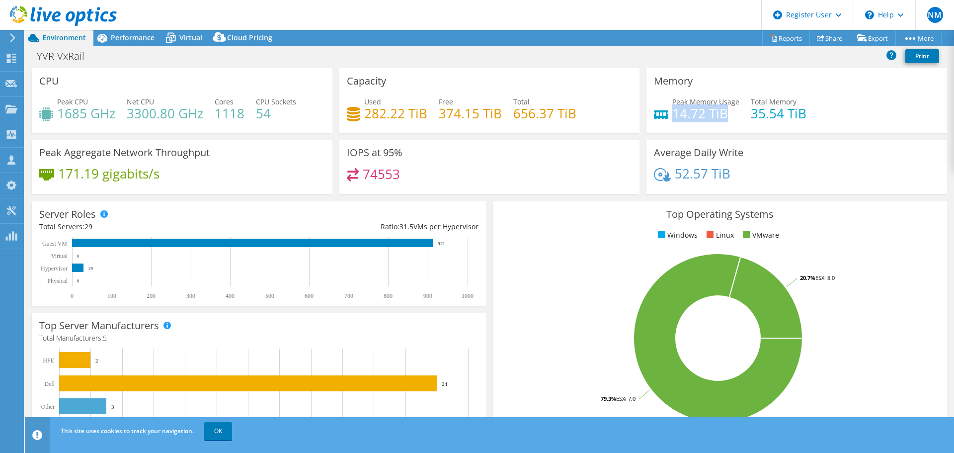
drag, startPoint x: 667, startPoint y: 113, endPoint x: 728, endPoint y: 118, distance: 60.9
click at [728, 118] on h4 "14.72 TiB" at bounding box center [705, 113] width 67 height 11
click at [137, 37] on span "Performance" at bounding box center [133, 37] width 44 height 9
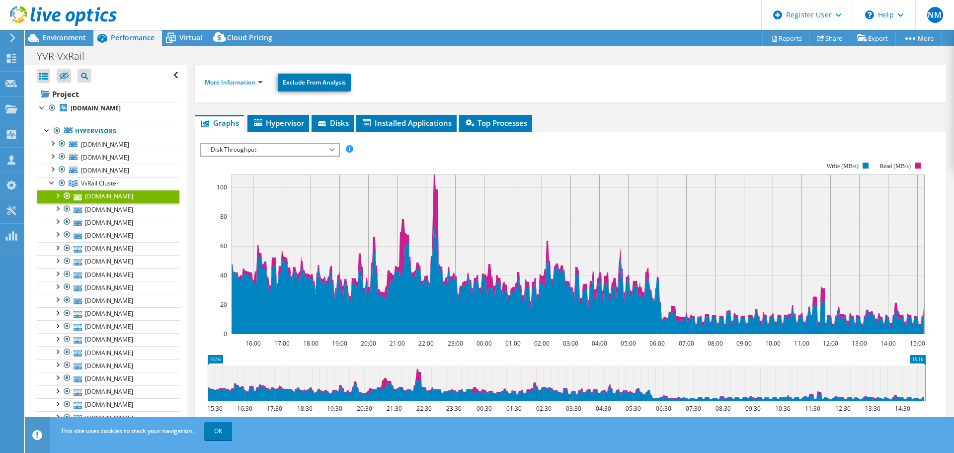
click at [268, 151] on span "Disk Throughput" at bounding box center [270, 150] width 128 height 12
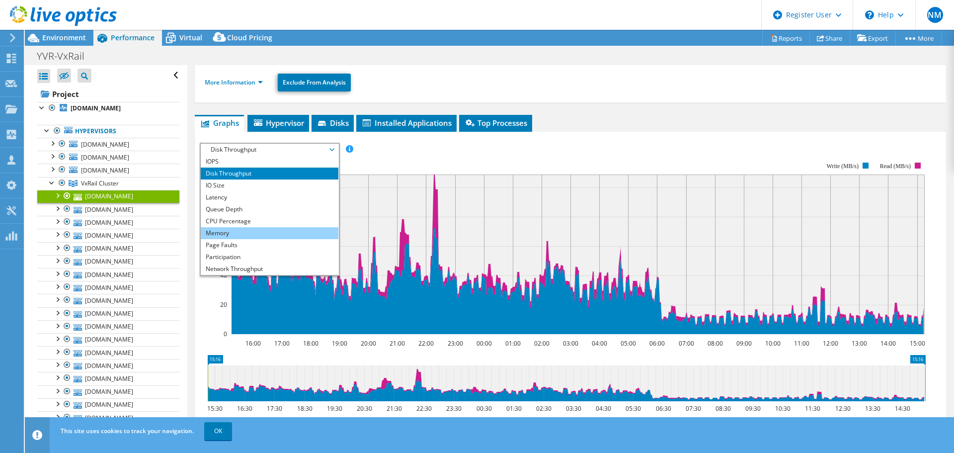
click at [242, 230] on li "Memory" at bounding box center [270, 233] width 138 height 12
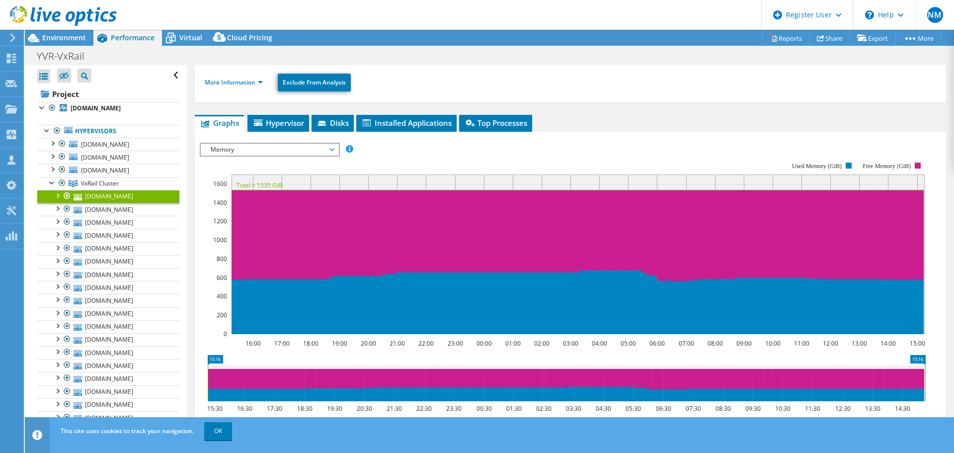
click at [48, 32] on div at bounding box center [58, 16] width 117 height 33
click at [71, 38] on span "Environment" at bounding box center [64, 37] width 44 height 9
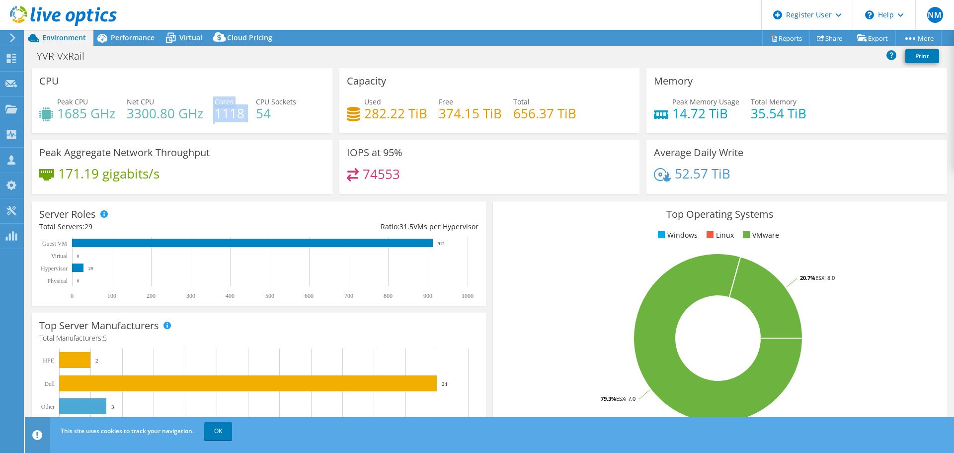
drag, startPoint x: 213, startPoint y: 116, endPoint x: 245, endPoint y: 117, distance: 31.3
click at [245, 117] on div "Peak CPU 1685 GHz Net CPU 3300.80 GHz Cores 1118 CPU Sockets 54" at bounding box center [182, 112] width 286 height 32
click at [145, 41] on span "Performance" at bounding box center [133, 37] width 44 height 9
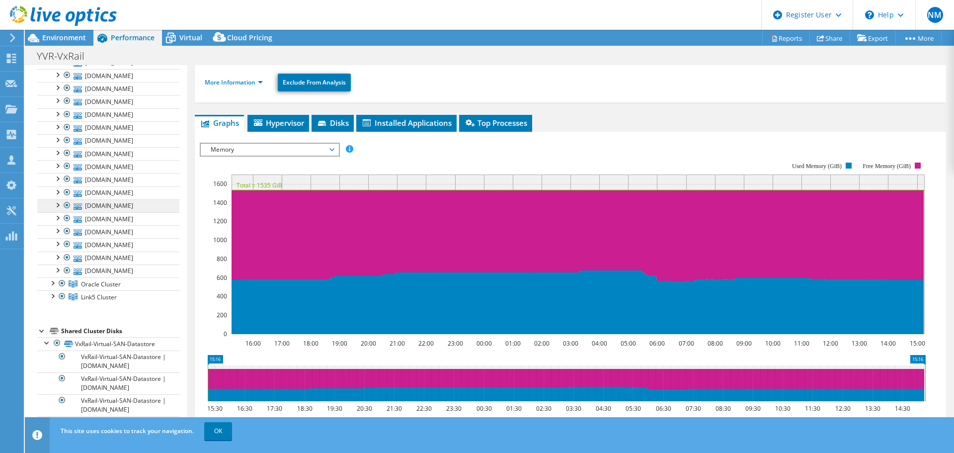
scroll to position [0, 0]
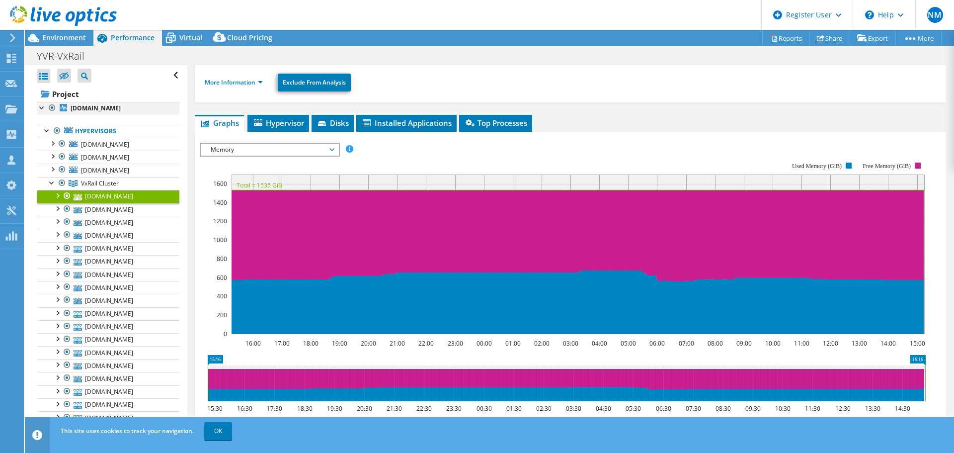
click at [43, 106] on div at bounding box center [42, 107] width 10 height 10
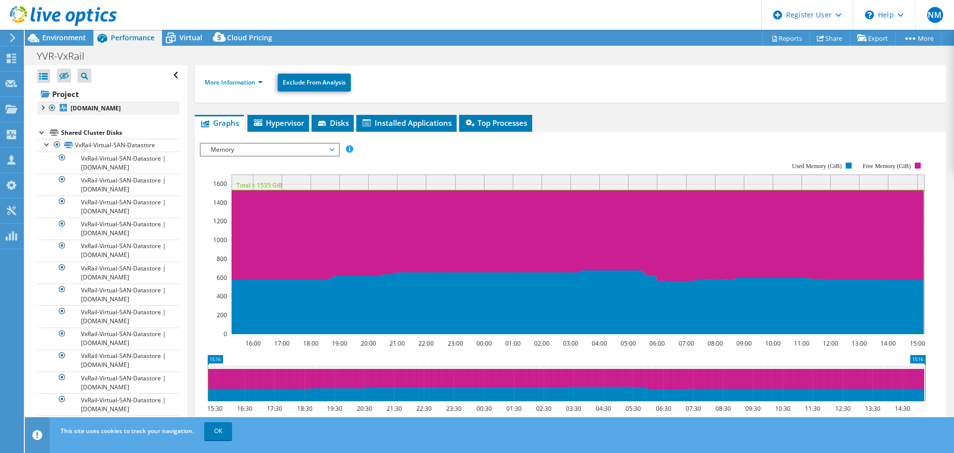
click at [40, 104] on div at bounding box center [42, 107] width 10 height 10
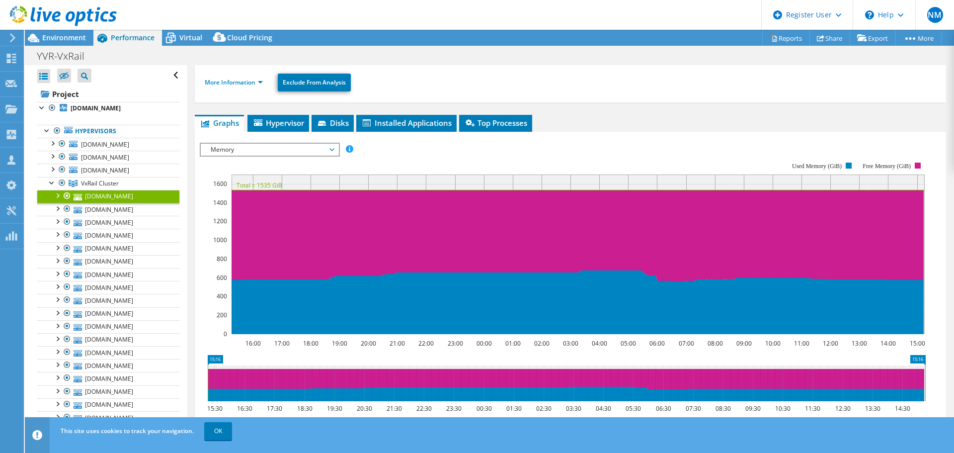
drag, startPoint x: 255, startPoint y: 182, endPoint x: 274, endPoint y: 186, distance: 18.8
click at [274, 186] on text "Total = 1535 GiB" at bounding box center [260, 185] width 46 height 8
click at [258, 153] on span "Memory" at bounding box center [270, 150] width 128 height 12
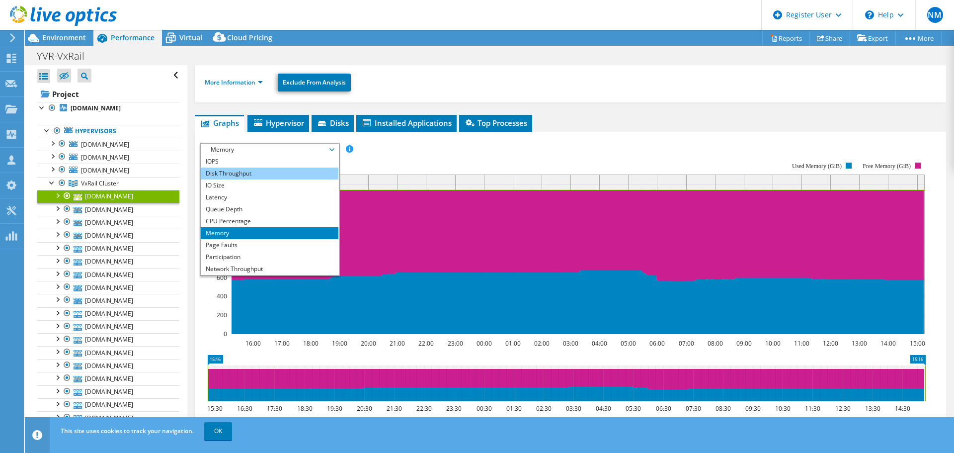
click at [254, 172] on li "Disk Throughput" at bounding box center [270, 173] width 138 height 12
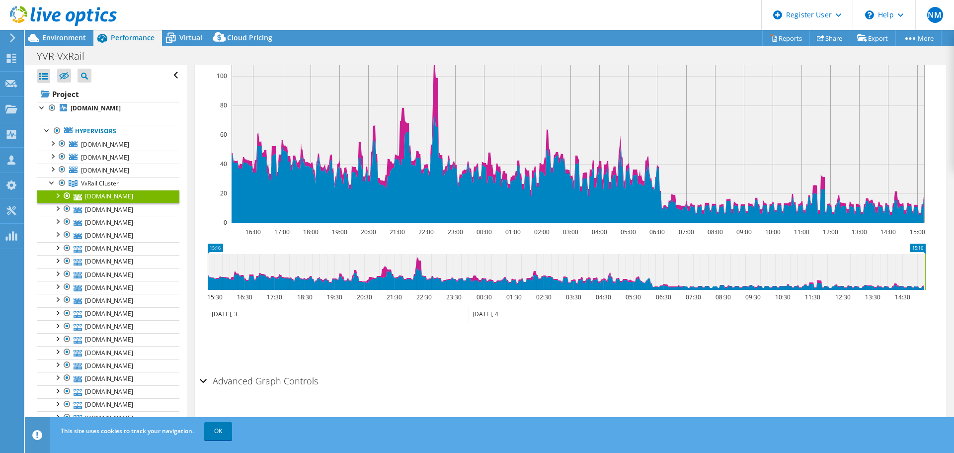
scroll to position [217, 0]
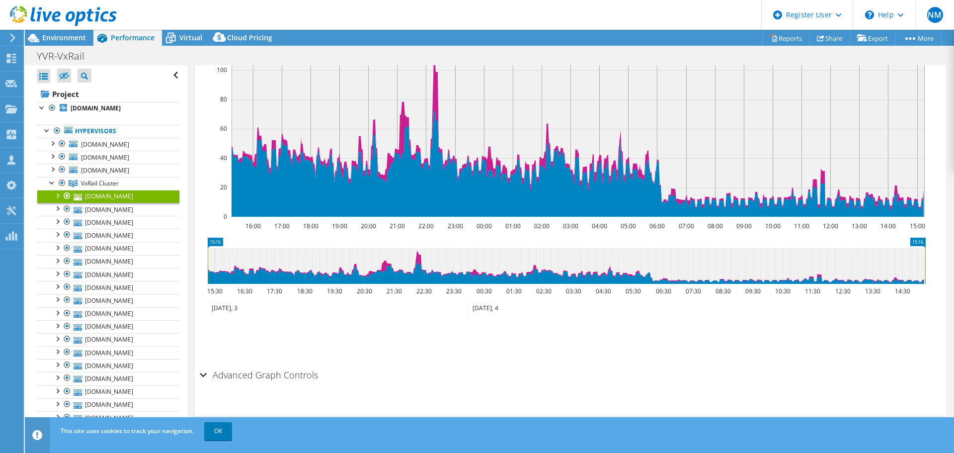
click at [202, 377] on div "Advanced Graph Controls" at bounding box center [571, 375] width 742 height 21
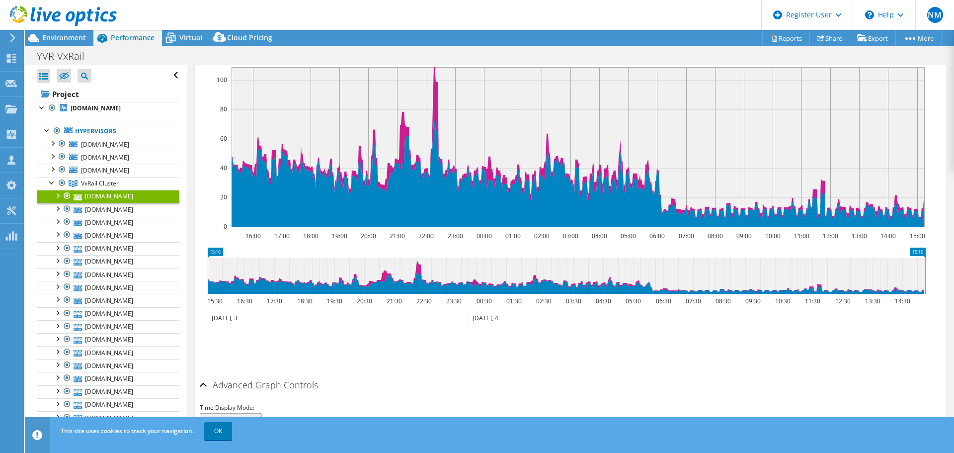
scroll to position [0, 0]
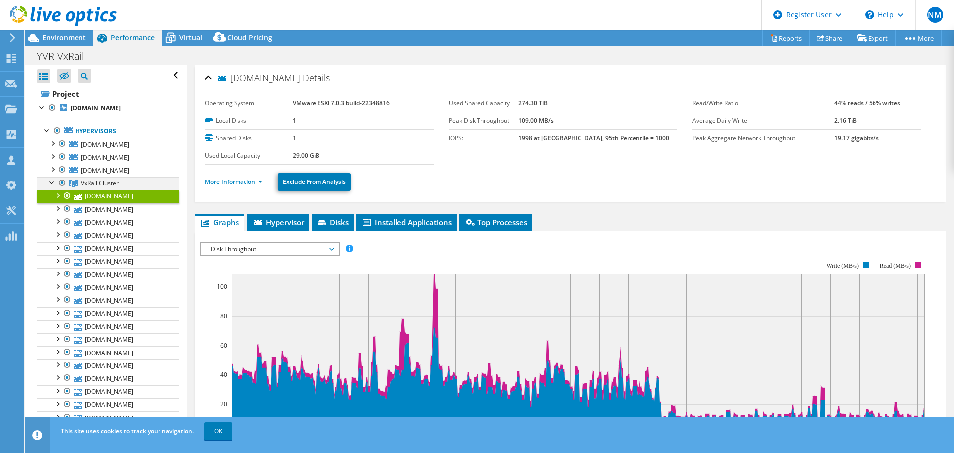
click at [51, 183] on div at bounding box center [52, 182] width 10 height 10
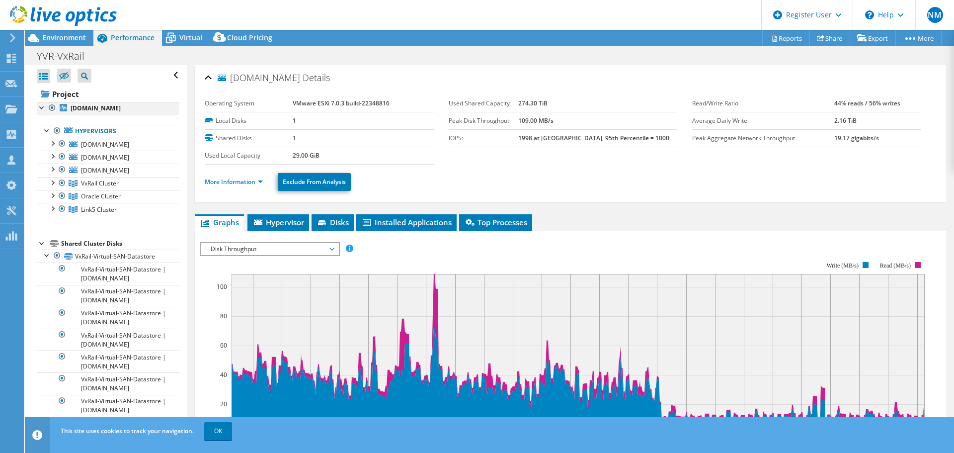
click at [41, 108] on div at bounding box center [42, 107] width 10 height 10
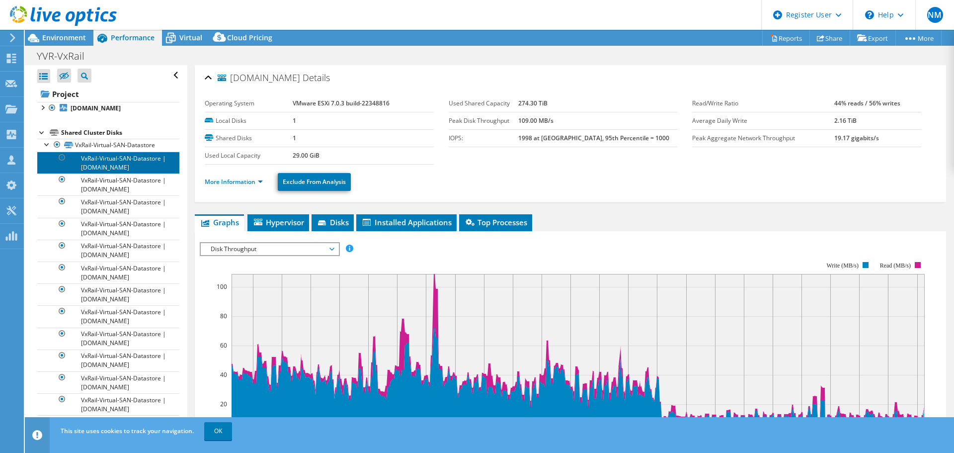
click at [108, 170] on link "VxRail-Virtual-SAN-Datastore | [DOMAIN_NAME]" at bounding box center [108, 163] width 142 height 22
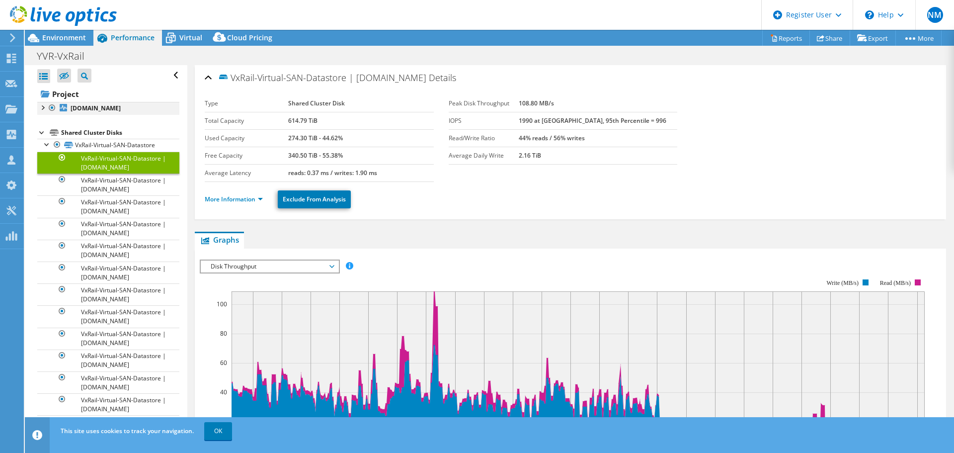
click at [44, 108] on div at bounding box center [42, 107] width 10 height 10
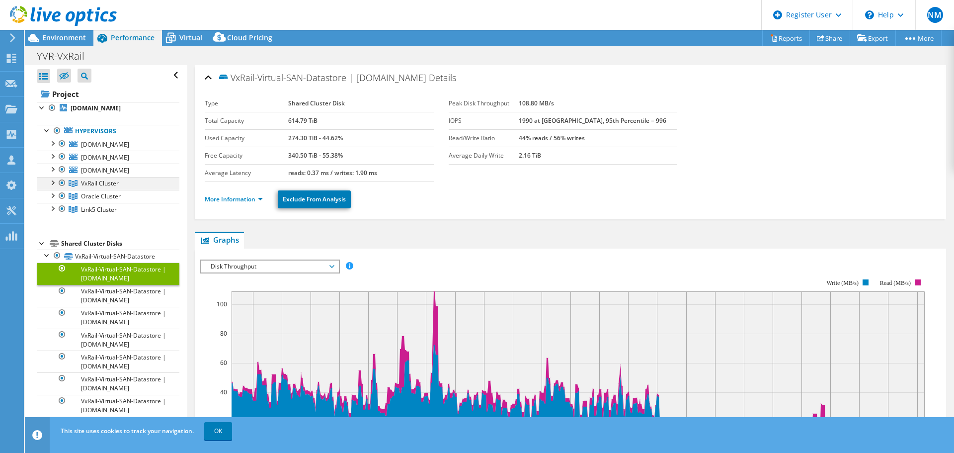
click at [56, 180] on div at bounding box center [52, 182] width 10 height 10
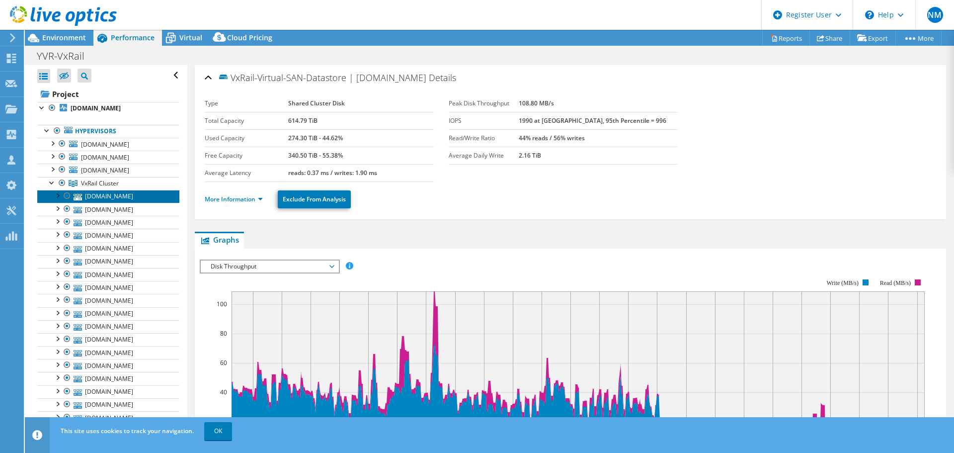
click at [108, 199] on link "[DOMAIN_NAME]" at bounding box center [108, 196] width 142 height 13
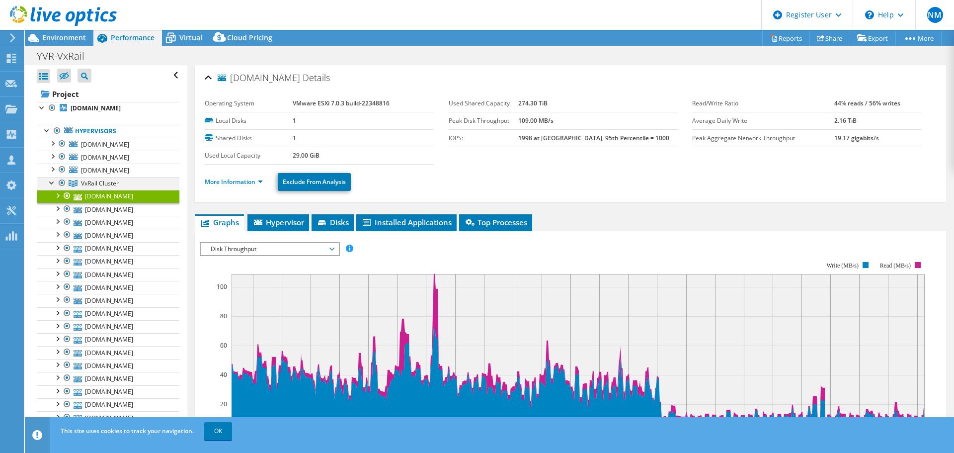
click at [50, 183] on div at bounding box center [52, 182] width 10 height 10
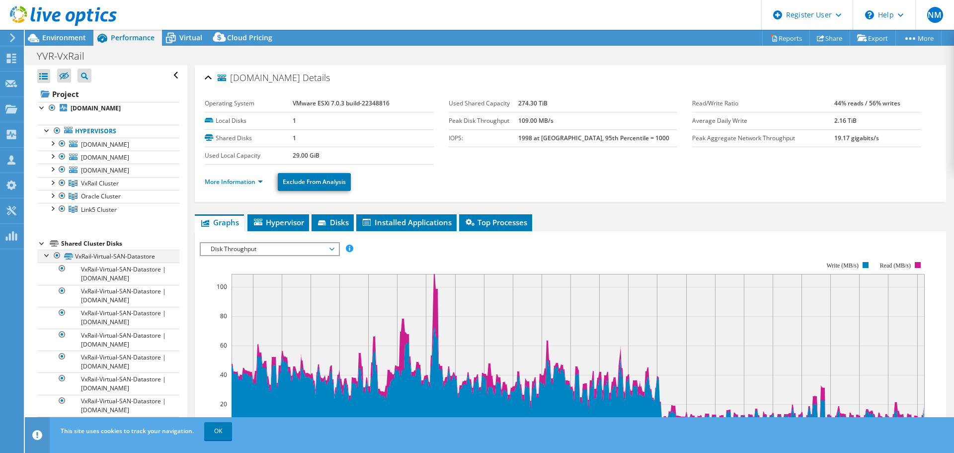
click at [47, 253] on div at bounding box center [47, 254] width 10 height 10
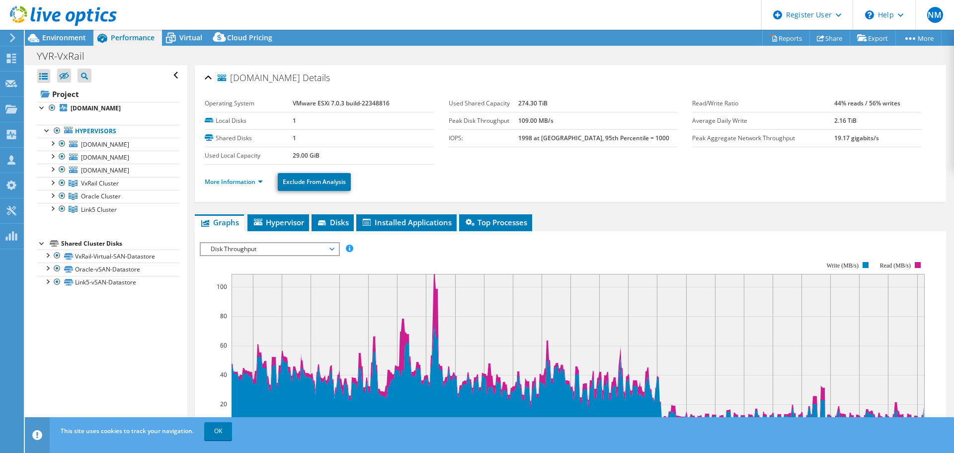
click at [65, 30] on div at bounding box center [58, 16] width 117 height 33
click at [63, 45] on div "Environment" at bounding box center [59, 38] width 69 height 16
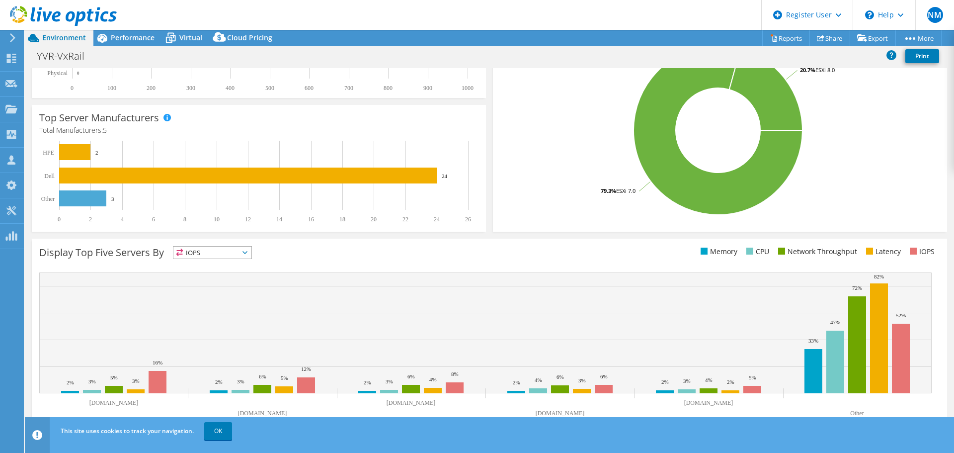
scroll to position [211, 0]
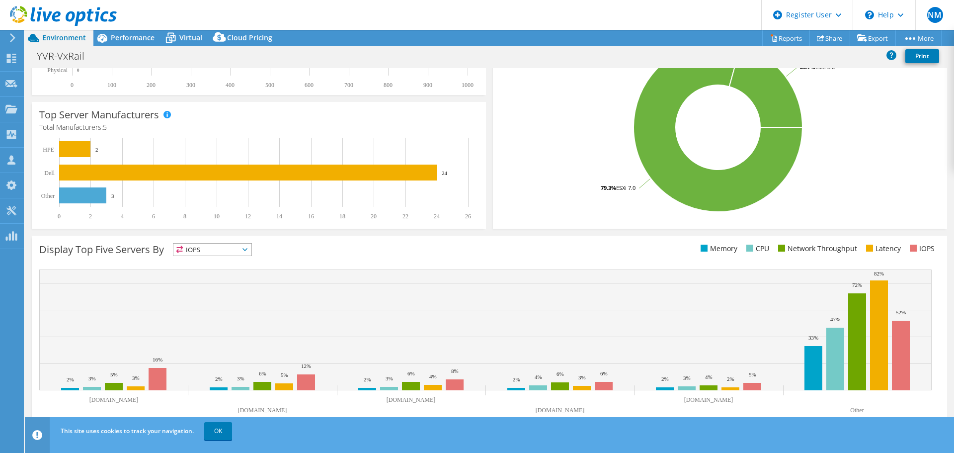
click at [223, 249] on span "IOPS" at bounding box center [212, 250] width 78 height 12
click at [209, 277] on li "Memory" at bounding box center [212, 276] width 78 height 14
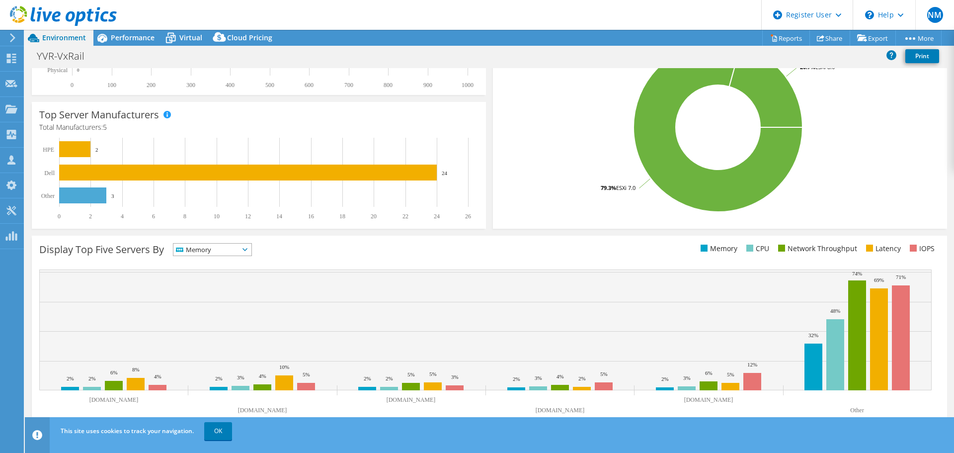
click at [356, 255] on div "Display Top Five Servers By Memory IOPS" at bounding box center [264, 251] width 450 height 16
click at [250, 251] on span "Memory" at bounding box center [212, 250] width 78 height 12
click at [201, 289] on li "CPU" at bounding box center [212, 290] width 78 height 14
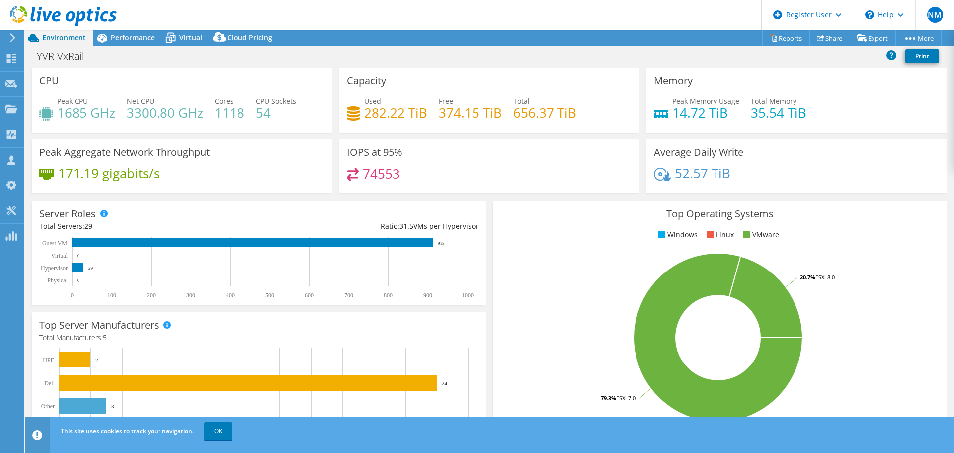
scroll to position [0, 0]
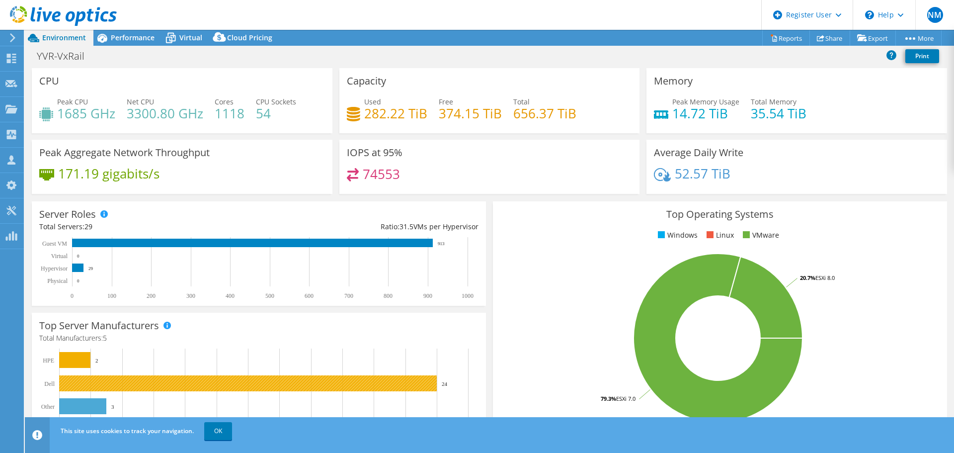
click at [369, 378] on rect at bounding box center [248, 383] width 378 height 16
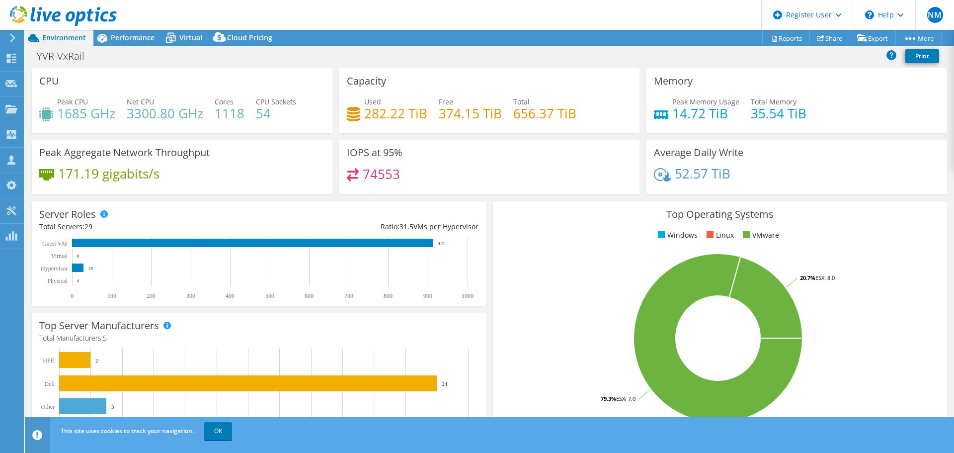
click at [96, 118] on h4 "1685 GHz" at bounding box center [86, 113] width 58 height 11
click at [45, 115] on icon at bounding box center [46, 114] width 14 height 14
click at [144, 111] on h4 "3300.80 GHz" at bounding box center [165, 113] width 77 height 11
click at [140, 37] on span "Performance" at bounding box center [133, 37] width 44 height 9
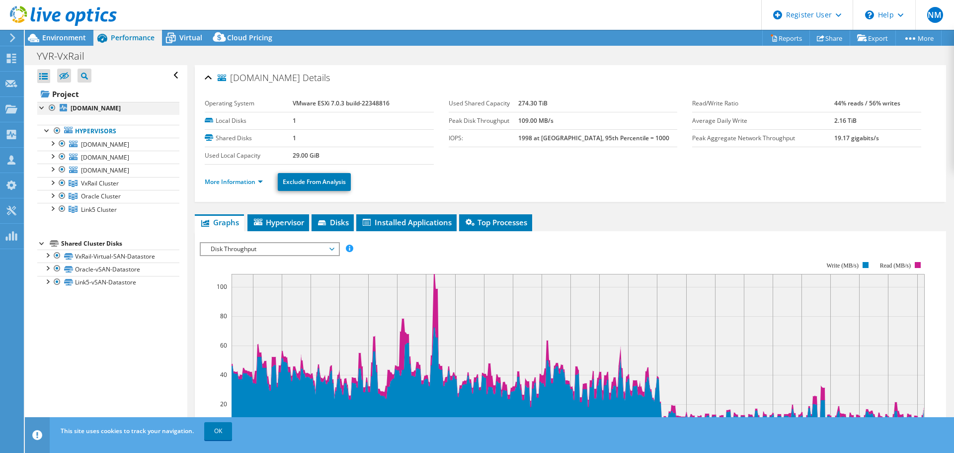
click at [41, 105] on div at bounding box center [42, 107] width 10 height 10
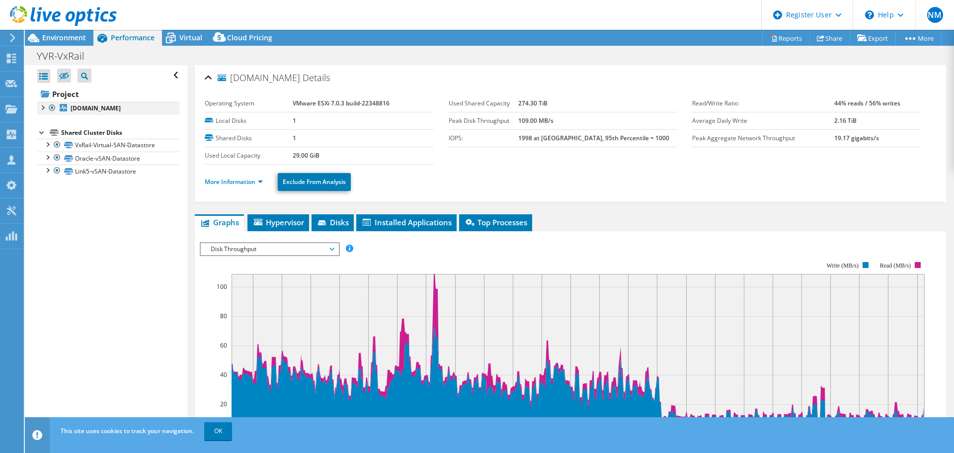
click at [41, 105] on div at bounding box center [42, 107] width 10 height 10
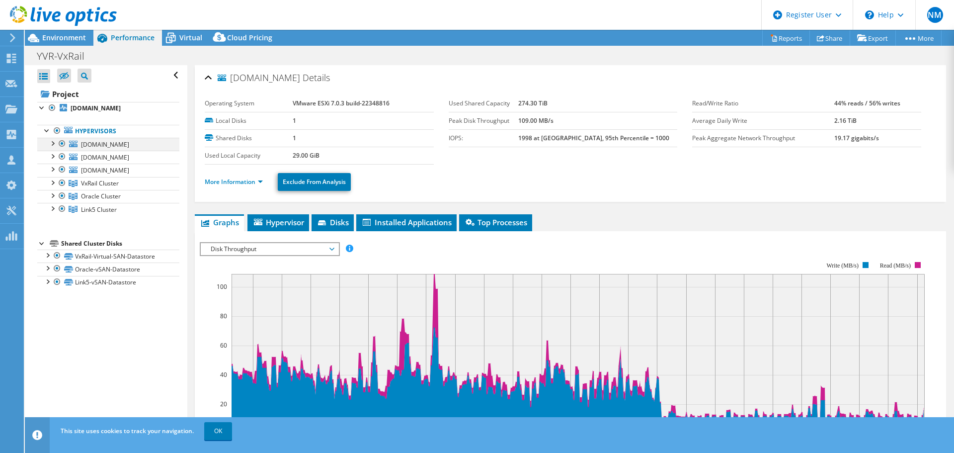
click at [52, 145] on div at bounding box center [52, 143] width 10 height 10
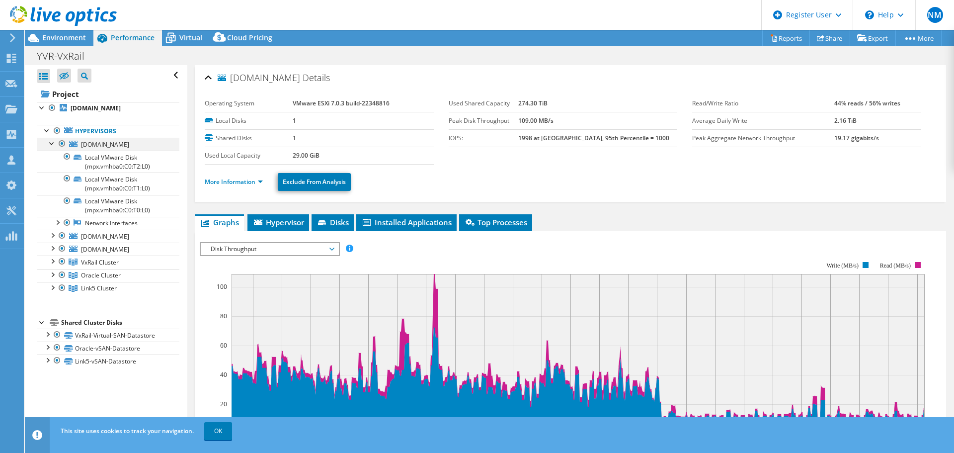
click at [53, 145] on div at bounding box center [52, 143] width 10 height 10
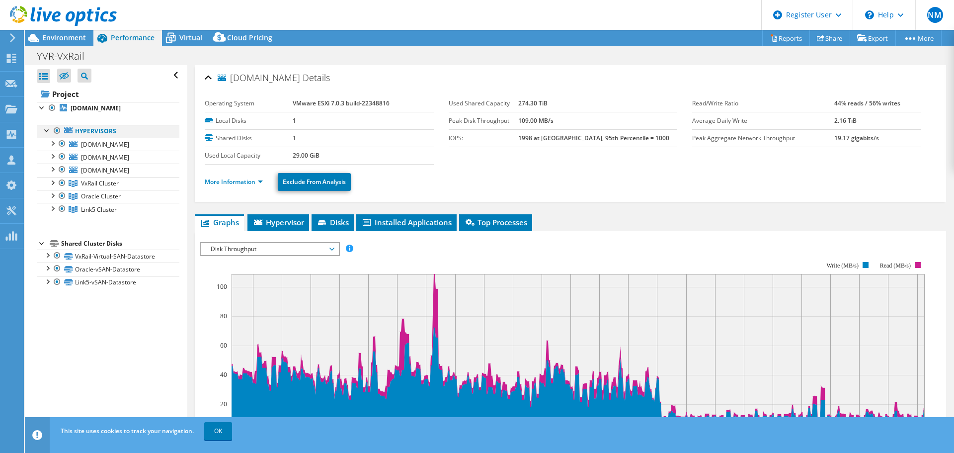
click at [46, 130] on div at bounding box center [47, 130] width 10 height 10
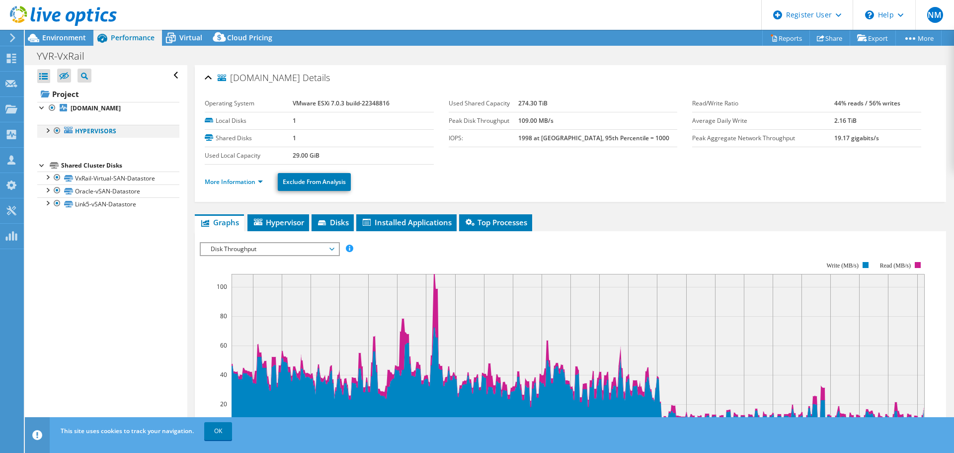
click at [46, 130] on div at bounding box center [47, 130] width 10 height 10
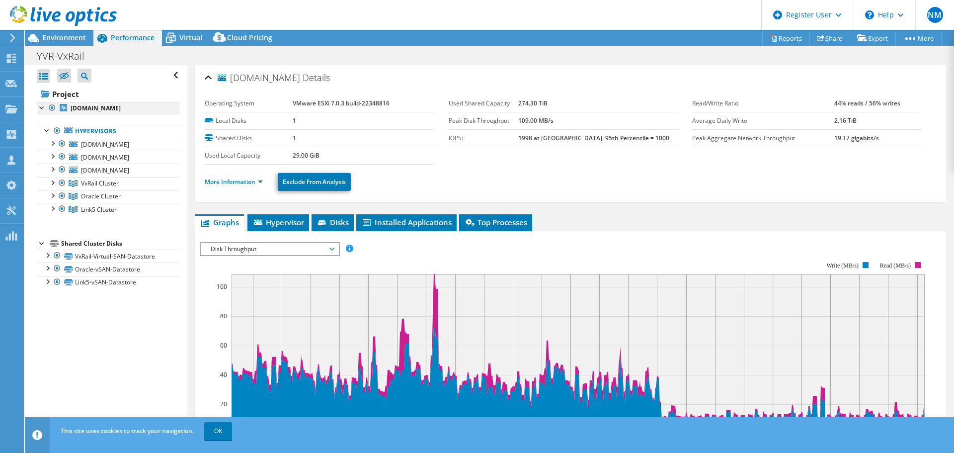
click at [38, 105] on div at bounding box center [42, 107] width 10 height 10
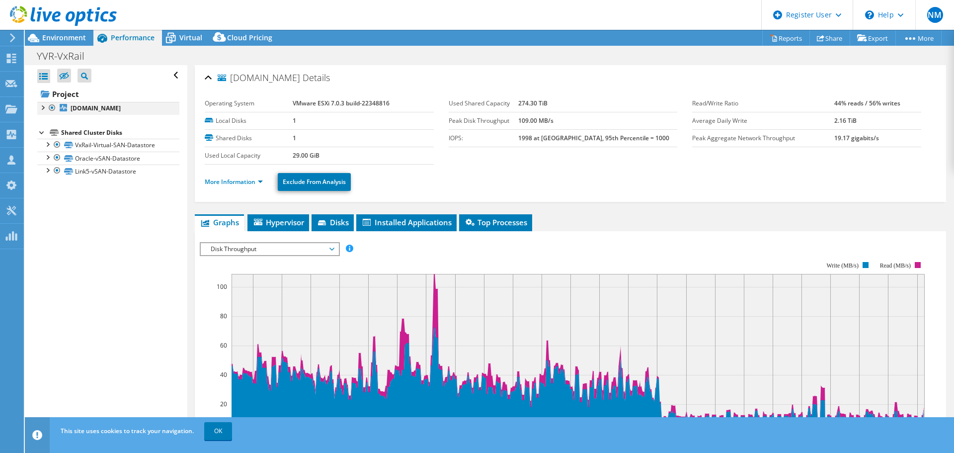
click at [39, 106] on div at bounding box center [42, 107] width 10 height 10
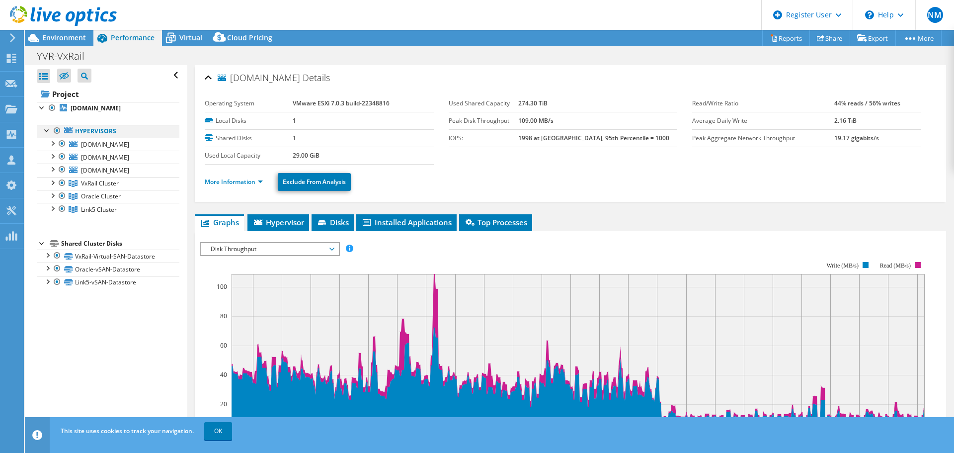
click at [45, 130] on div at bounding box center [47, 130] width 10 height 10
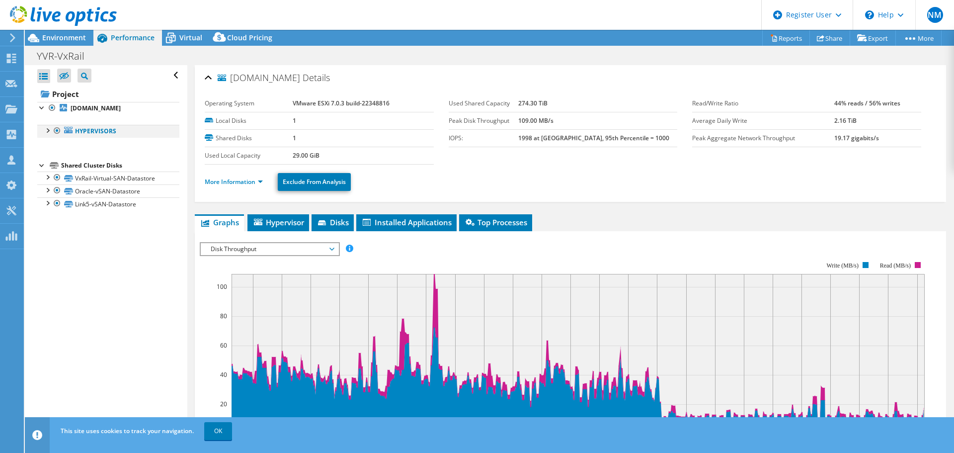
click at [45, 130] on div at bounding box center [47, 130] width 10 height 10
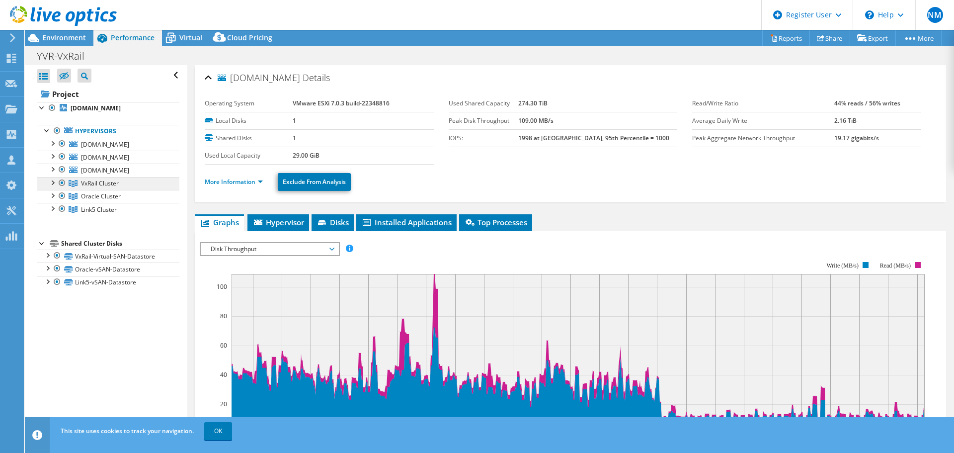
click at [95, 185] on span "VxRail Cluster" at bounding box center [100, 183] width 38 height 8
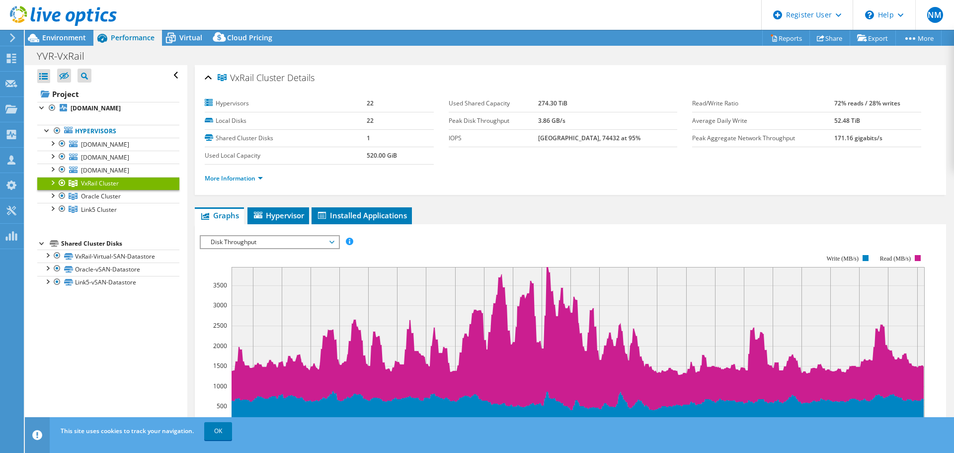
click at [280, 241] on span "Disk Throughput" at bounding box center [270, 242] width 128 height 12
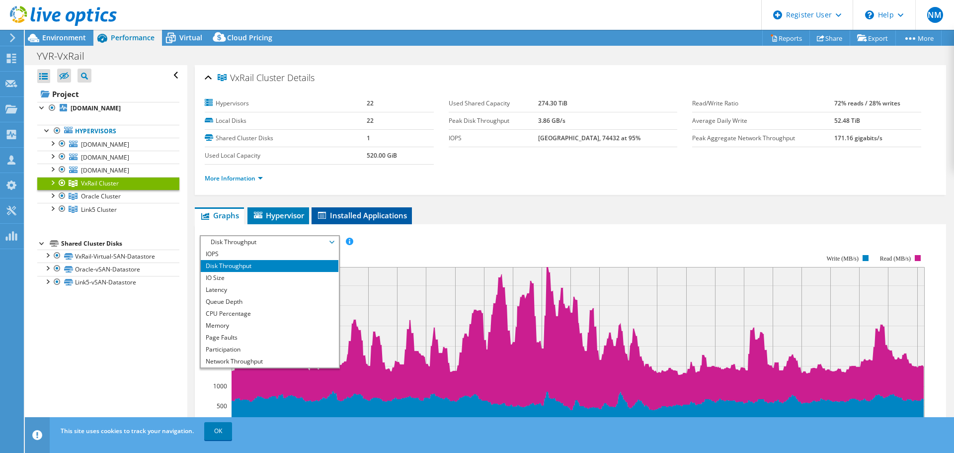
click at [368, 216] on span "Installed Applications" at bounding box center [362, 215] width 90 height 10
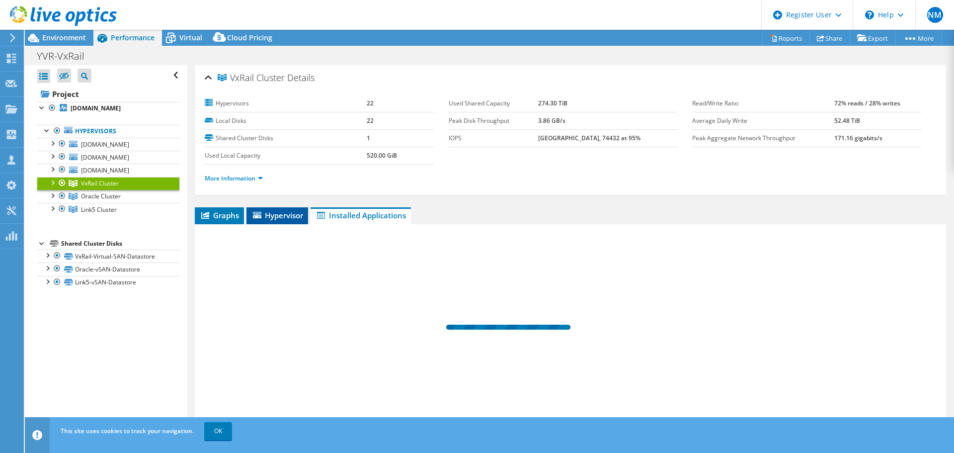
click at [272, 217] on span "Hypervisor" at bounding box center [277, 215] width 52 height 10
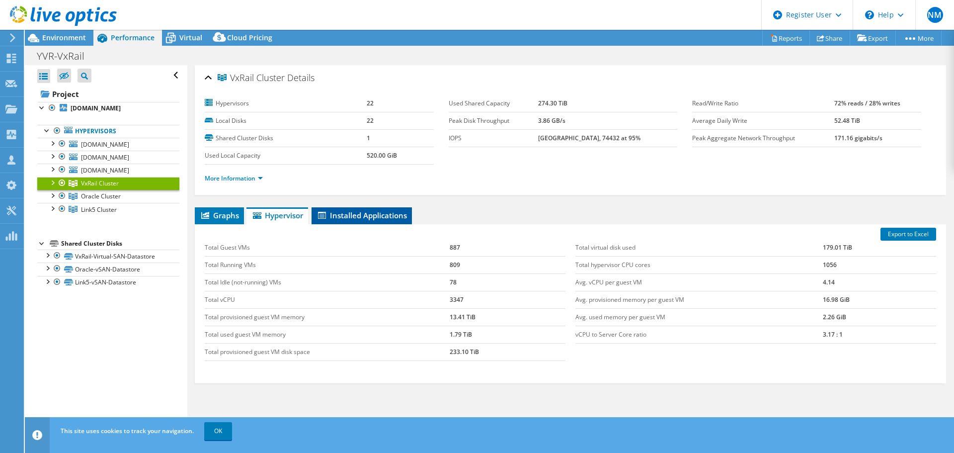
click at [384, 213] on span "Installed Applications" at bounding box center [362, 215] width 90 height 10
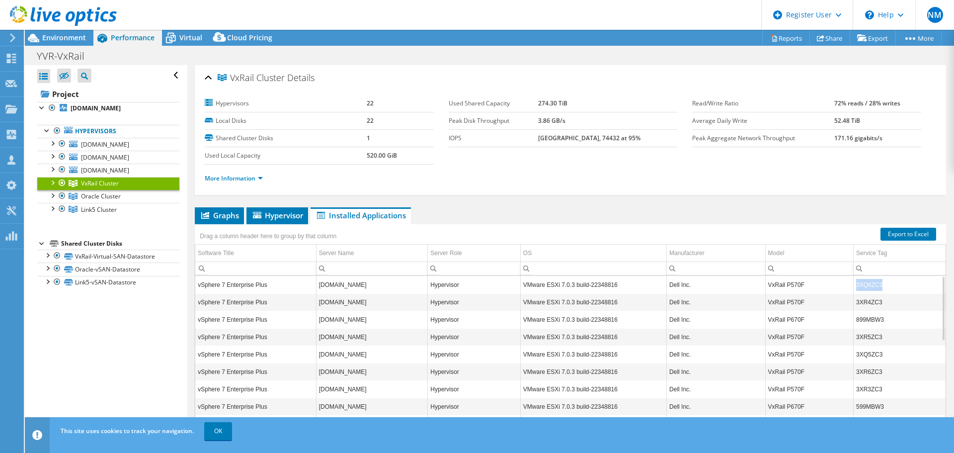
drag, startPoint x: 882, startPoint y: 285, endPoint x: 849, endPoint y: 286, distance: 33.3
click at [853, 286] on td "3XQ6ZC3" at bounding box center [899, 284] width 92 height 17
copy td "3XQ6ZC3"
click at [218, 215] on span "Graphs" at bounding box center [219, 215] width 39 height 10
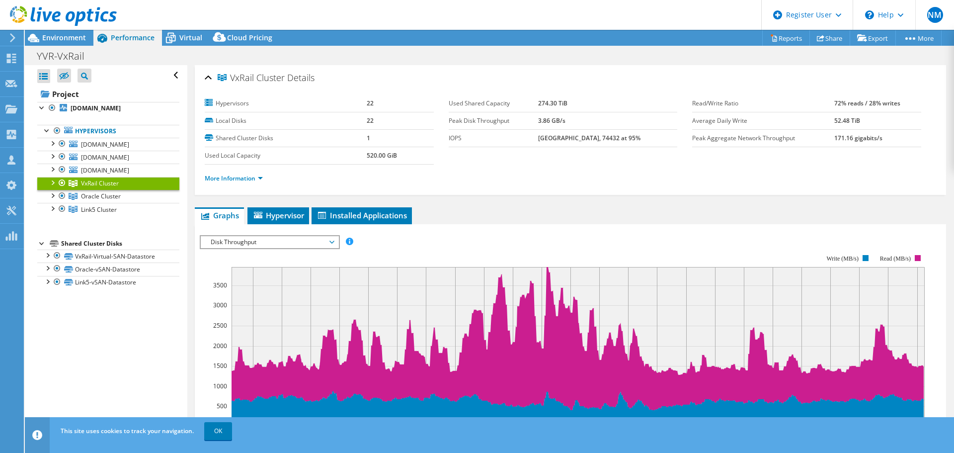
click at [225, 245] on span "Disk Throughput" at bounding box center [270, 242] width 128 height 12
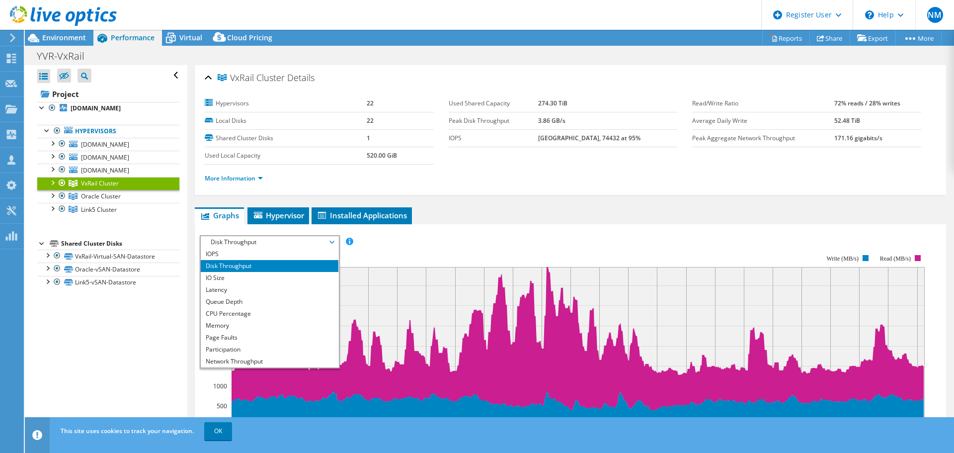
click at [127, 318] on div "Open All Close All Hide Excluded Nodes Project Tree Filter" at bounding box center [106, 249] width 162 height 368
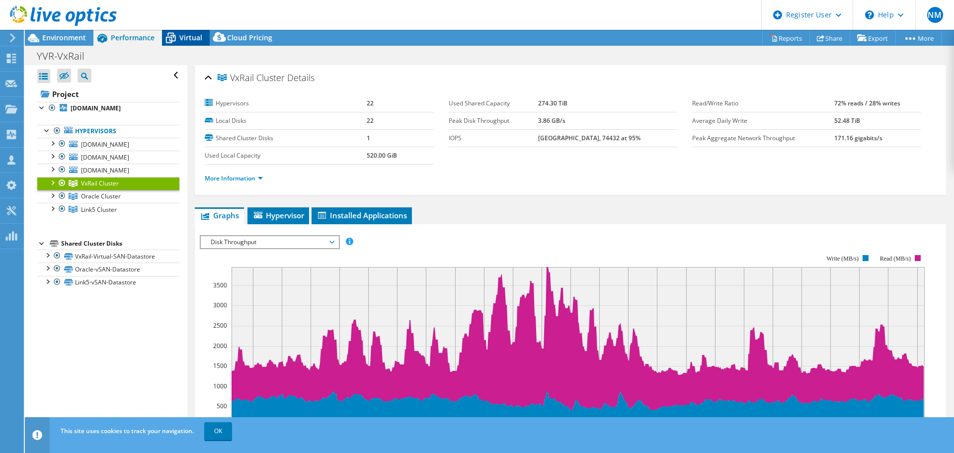
drag, startPoint x: 185, startPoint y: 30, endPoint x: 180, endPoint y: 35, distance: 6.7
click at [186, 34] on div "Virtual" at bounding box center [186, 38] width 48 height 16
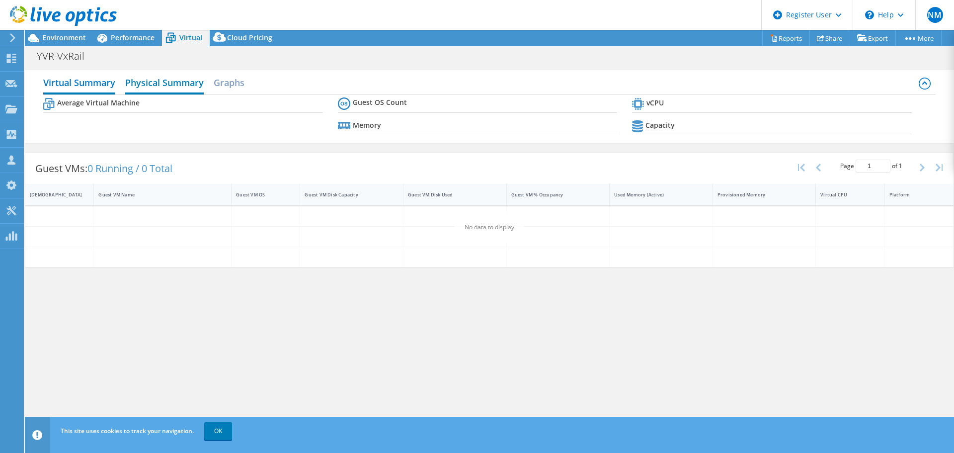
click at [181, 86] on h2 "Physical Summary" at bounding box center [164, 84] width 79 height 22
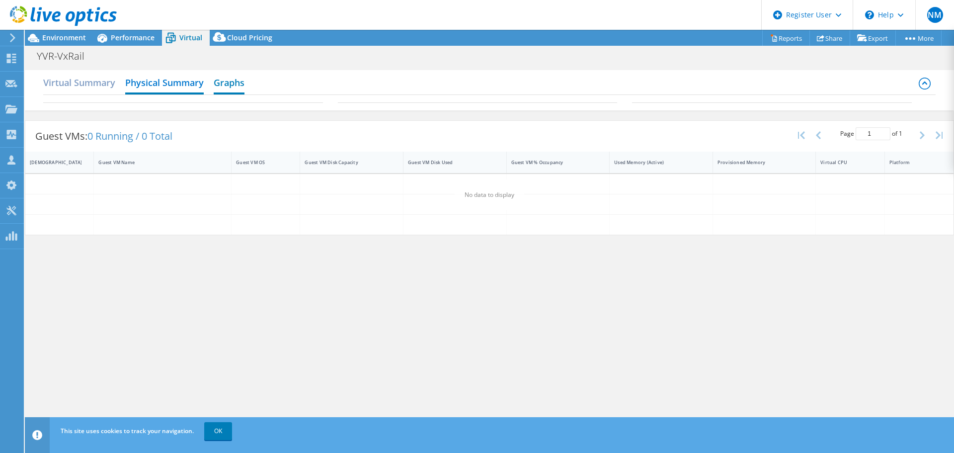
click at [232, 91] on h2 "Graphs" at bounding box center [229, 84] width 31 height 22
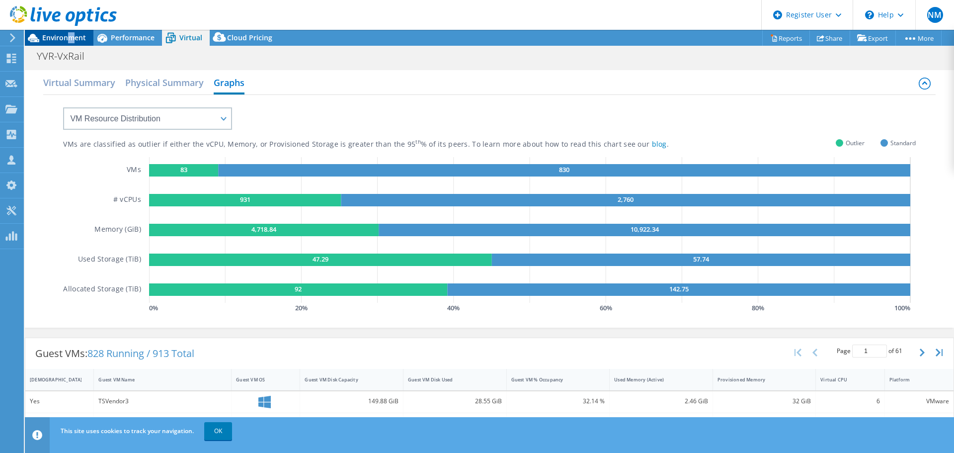
click at [72, 36] on span "Environment" at bounding box center [64, 37] width 44 height 9
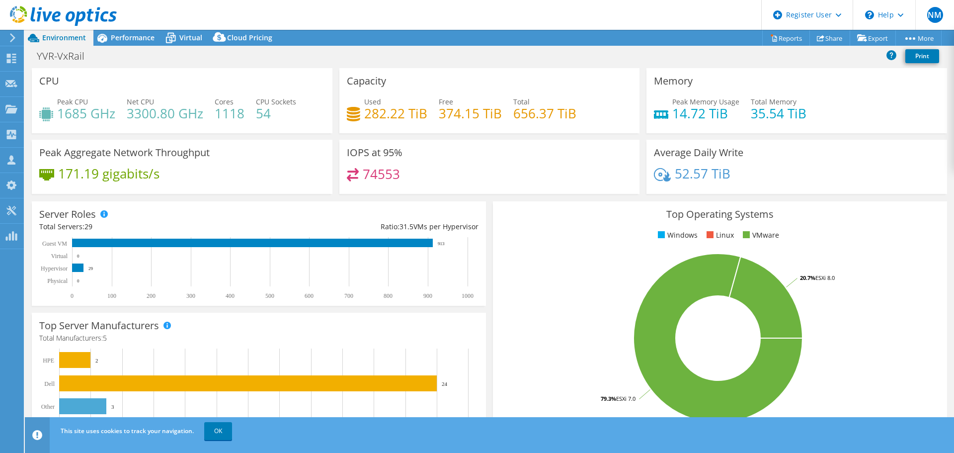
click at [263, 112] on h4 "54" at bounding box center [276, 113] width 40 height 11
click at [264, 112] on h4 "54" at bounding box center [276, 113] width 40 height 11
click at [116, 39] on span "Performance" at bounding box center [133, 37] width 44 height 9
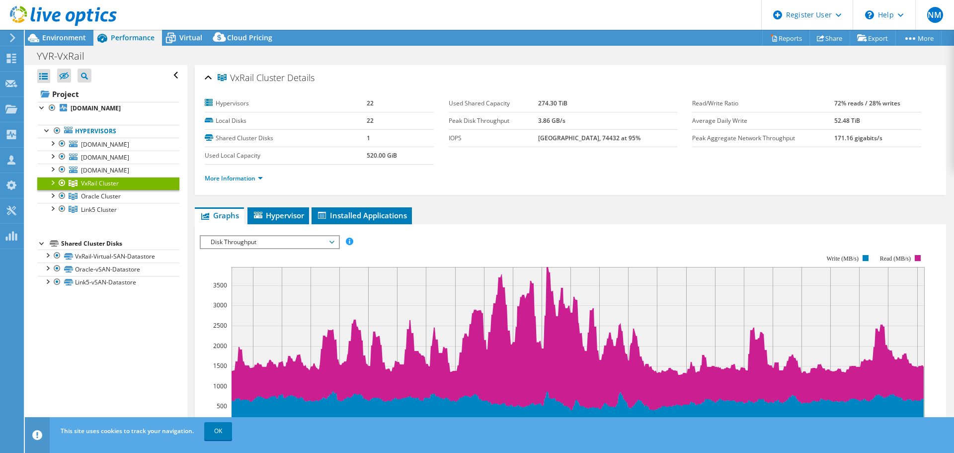
click at [97, 182] on span "VxRail Cluster" at bounding box center [100, 183] width 38 height 8
click at [52, 181] on div at bounding box center [52, 182] width 10 height 10
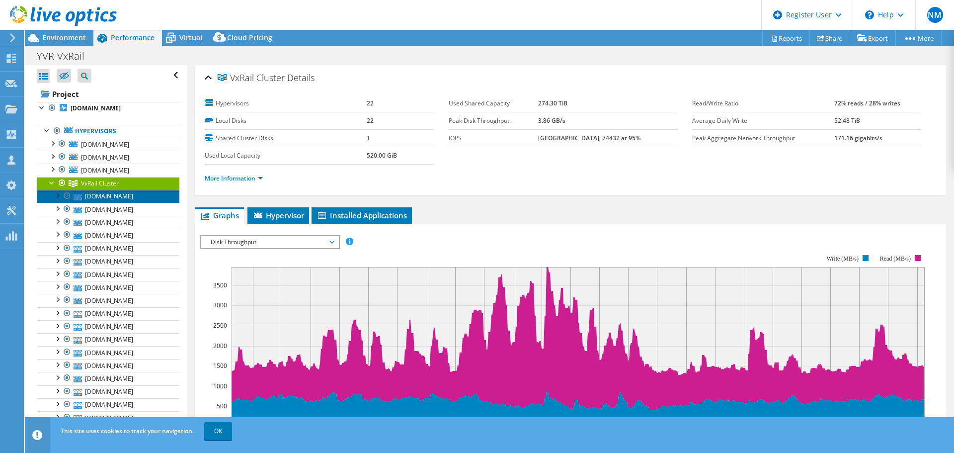
click at [94, 197] on link "[DOMAIN_NAME]" at bounding box center [108, 196] width 142 height 13
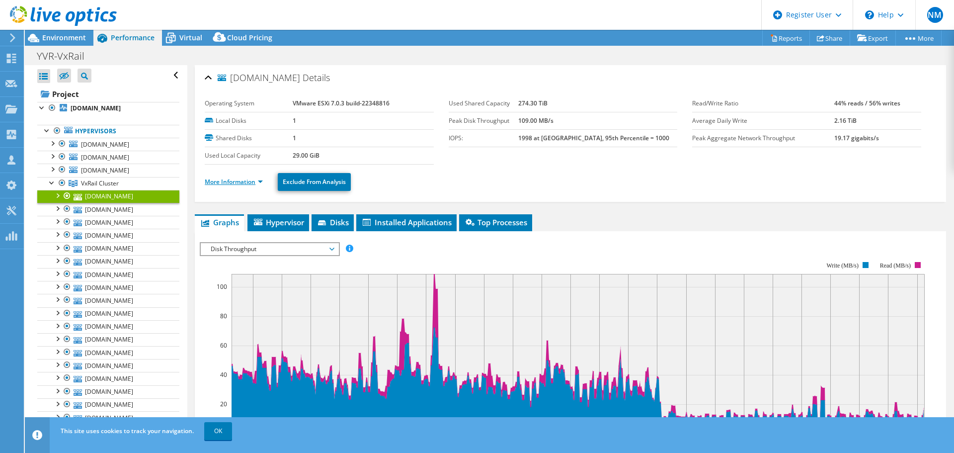
click at [260, 182] on link "More Information" at bounding box center [234, 181] width 58 height 8
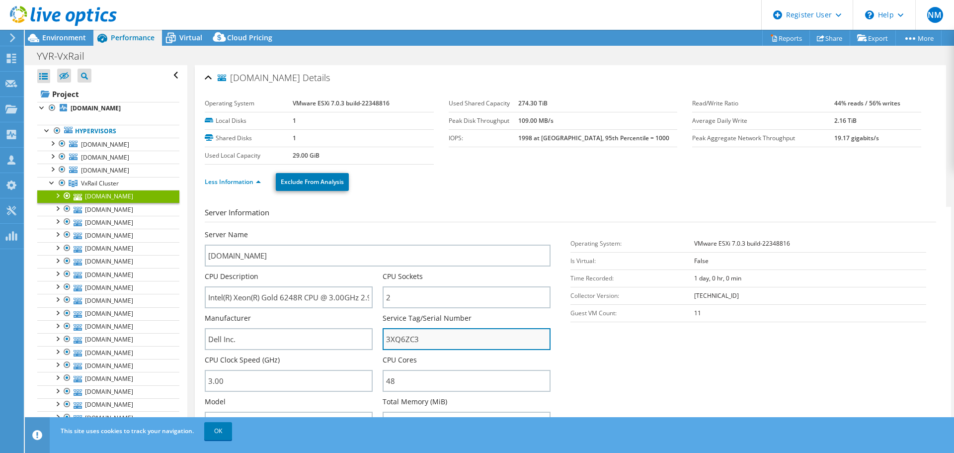
drag, startPoint x: 421, startPoint y: 345, endPoint x: 382, endPoint y: 343, distance: 39.8
click at [383, 343] on input "3XQ6ZC3" at bounding box center [467, 339] width 168 height 22
click at [258, 181] on link "Less Information" at bounding box center [233, 181] width 56 height 8
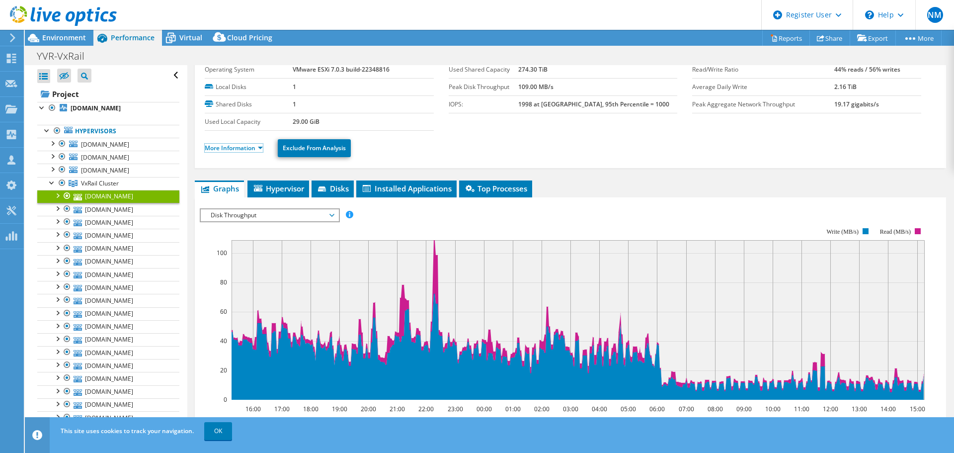
scroll to position [50, 0]
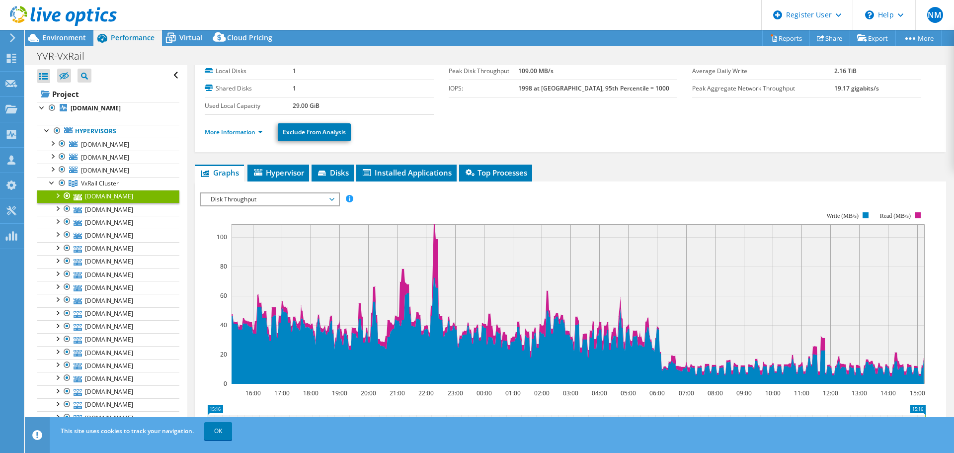
click at [284, 198] on span "Disk Throughput" at bounding box center [270, 199] width 128 height 12
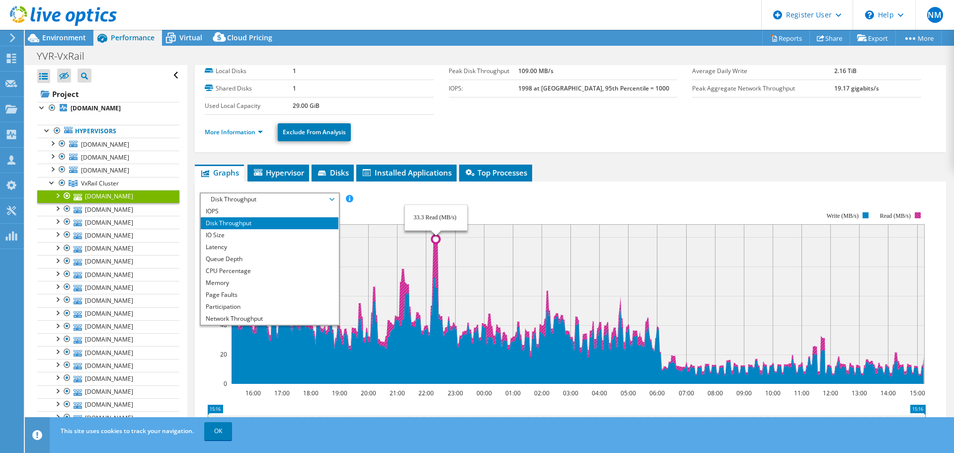
click at [436, 246] on icon at bounding box center [577, 300] width 693 height 152
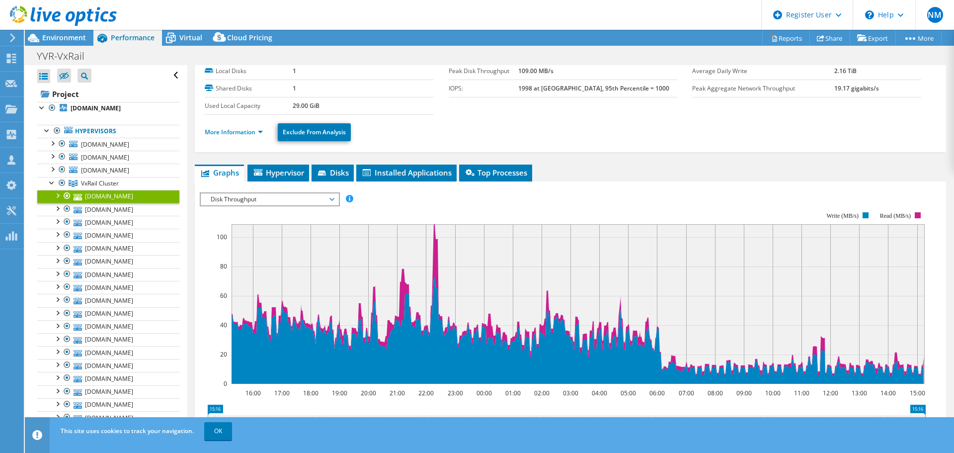
click at [234, 295] on rect at bounding box center [578, 304] width 693 height 160
click at [274, 202] on span "Disk Throughput" at bounding box center [270, 199] width 128 height 12
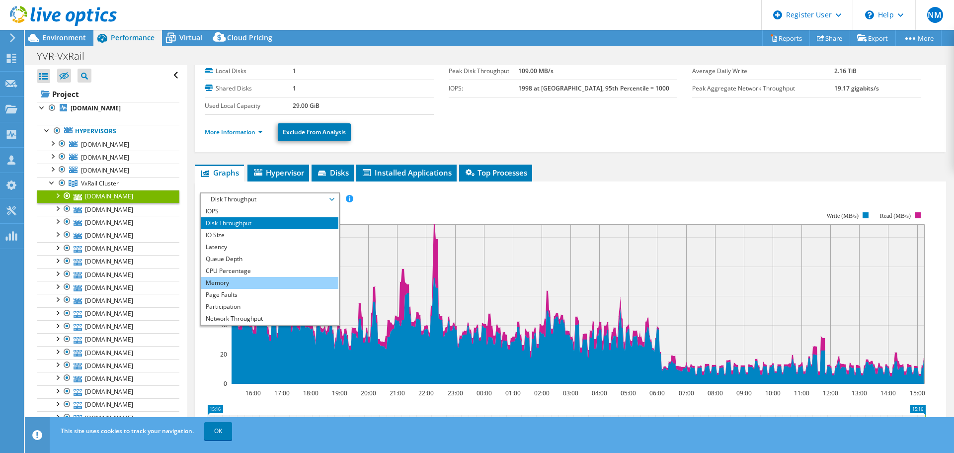
click at [243, 280] on li "Memory" at bounding box center [270, 283] width 138 height 12
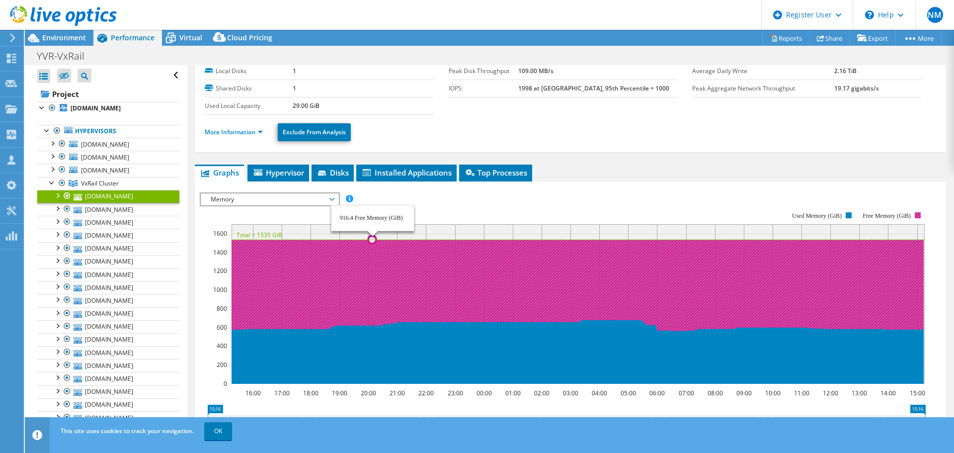
click at [373, 305] on icon at bounding box center [577, 285] width 693 height 91
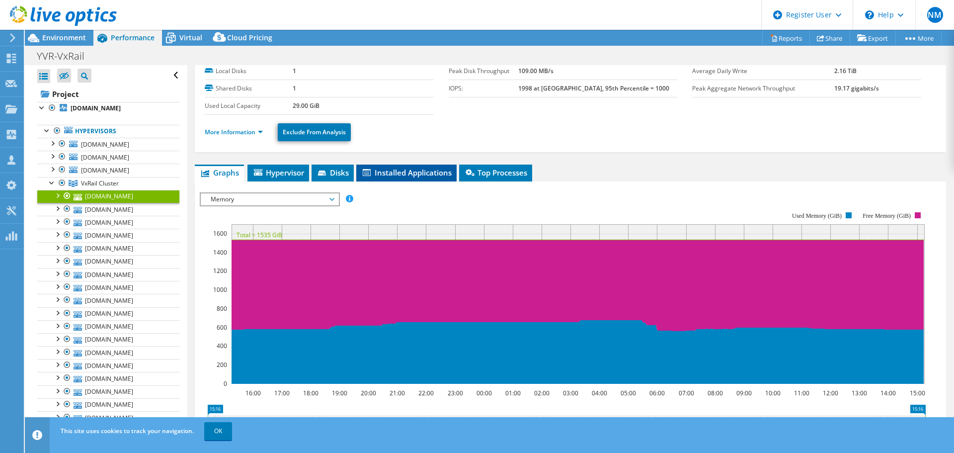
click at [423, 176] on span "Installed Applications" at bounding box center [406, 172] width 90 height 10
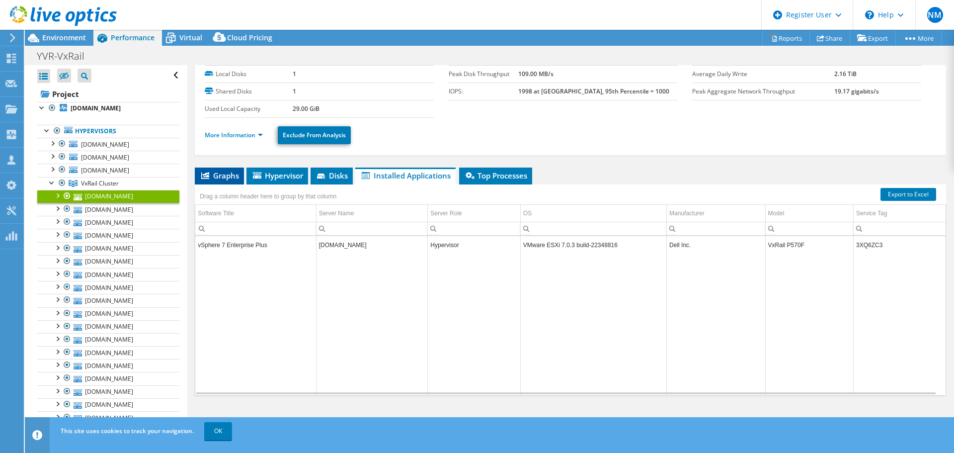
click at [223, 180] on span "Graphs" at bounding box center [219, 175] width 39 height 10
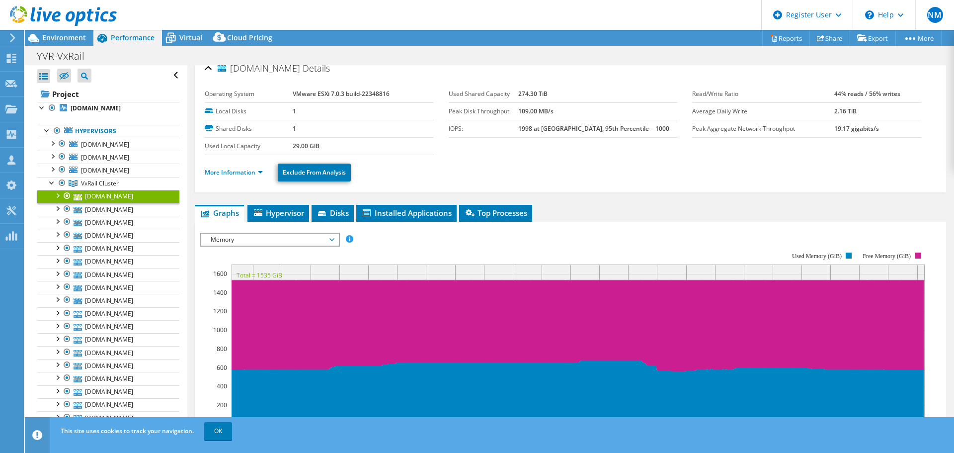
scroll to position [0, 0]
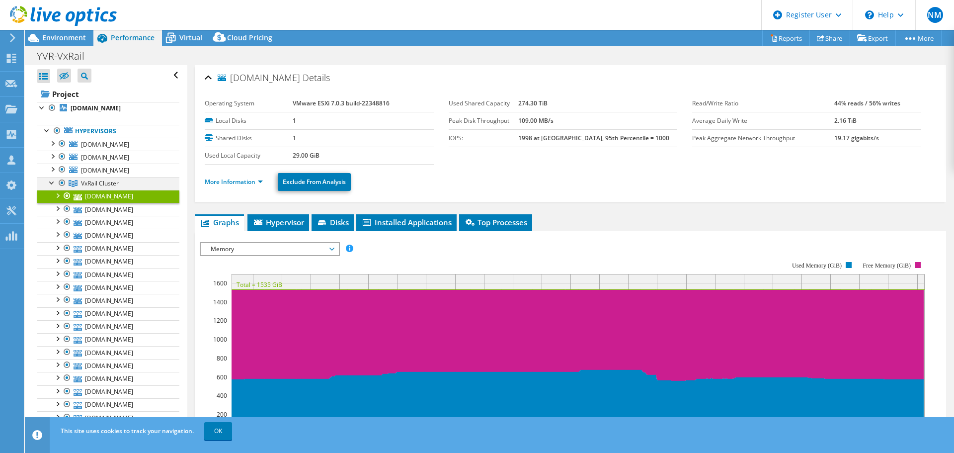
click at [51, 183] on div at bounding box center [52, 182] width 10 height 10
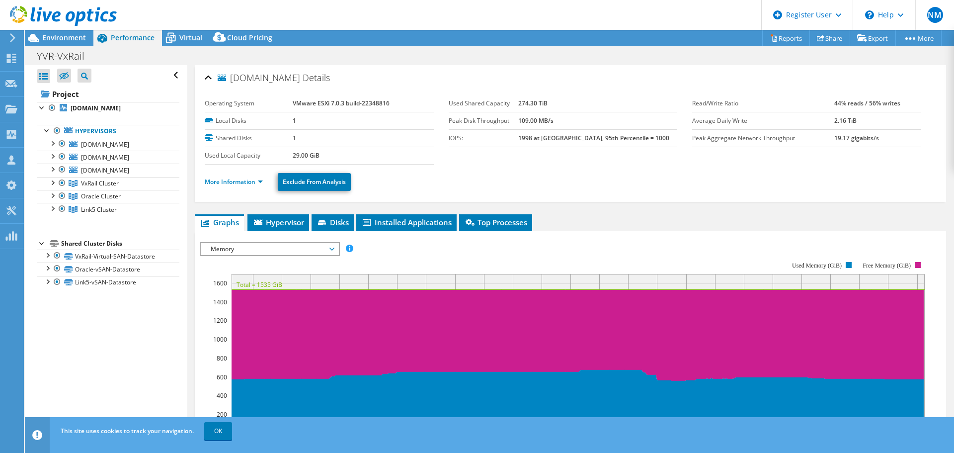
click at [44, 22] on icon at bounding box center [63, 16] width 107 height 20
click at [63, 37] on span "Environment" at bounding box center [64, 37] width 44 height 9
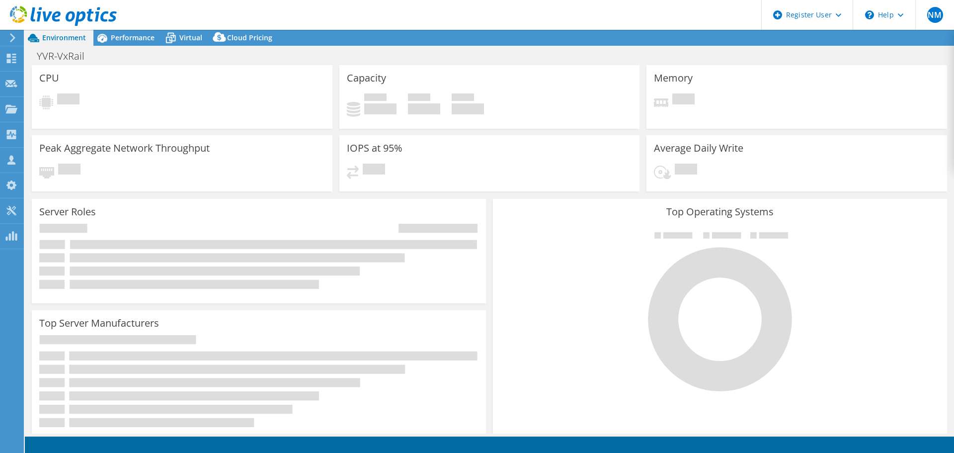
select select "USD"
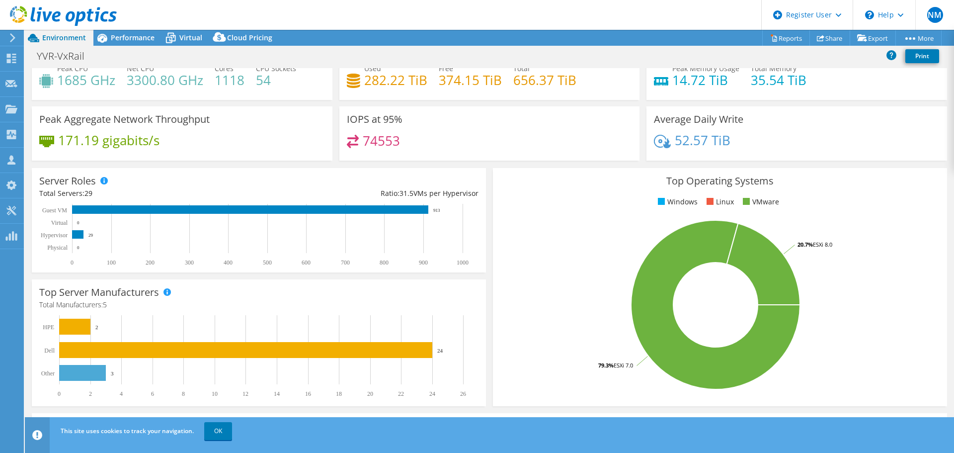
scroll to position [50, 0]
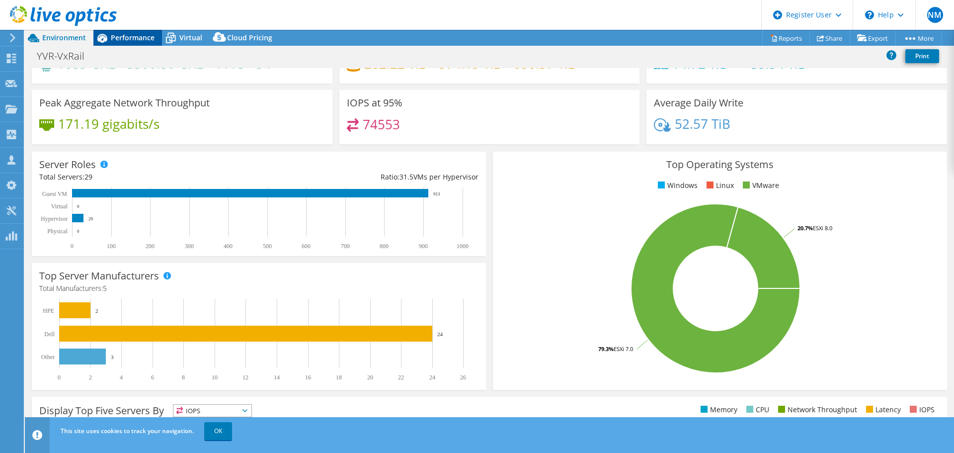
click at [137, 33] on span "Performance" at bounding box center [133, 37] width 44 height 9
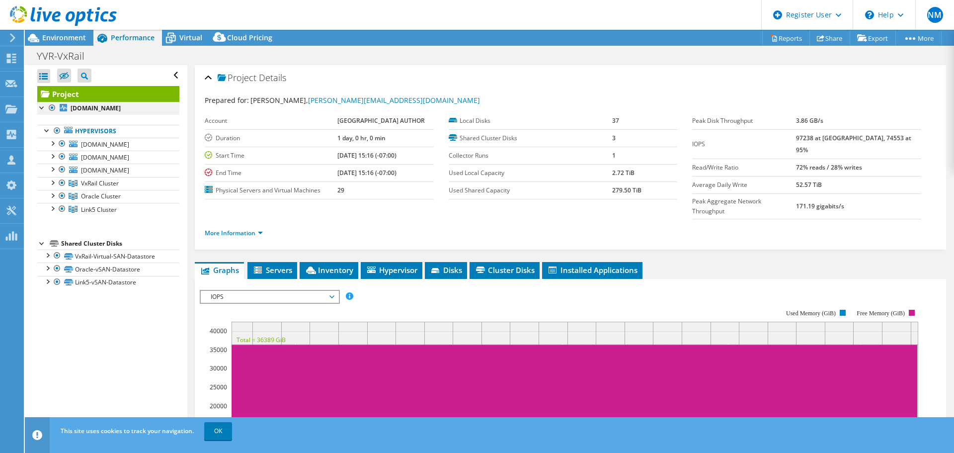
click at [42, 107] on div at bounding box center [42, 107] width 10 height 10
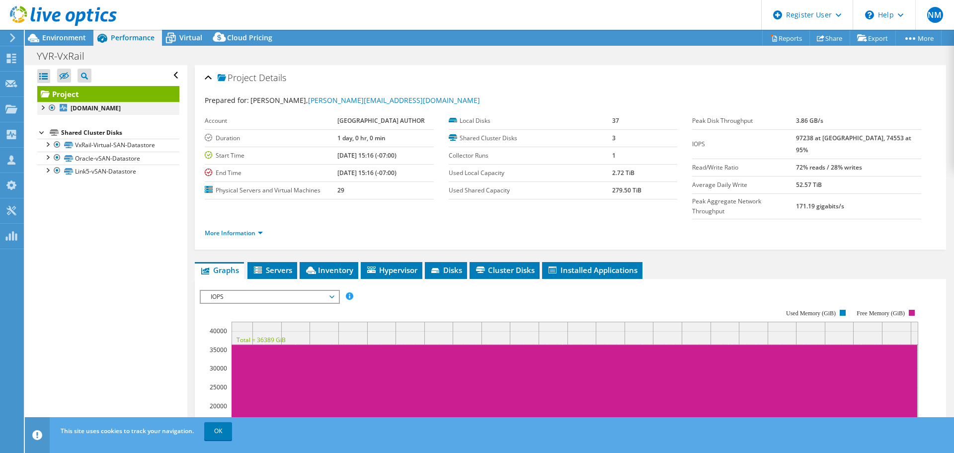
click at [46, 108] on div at bounding box center [42, 107] width 10 height 10
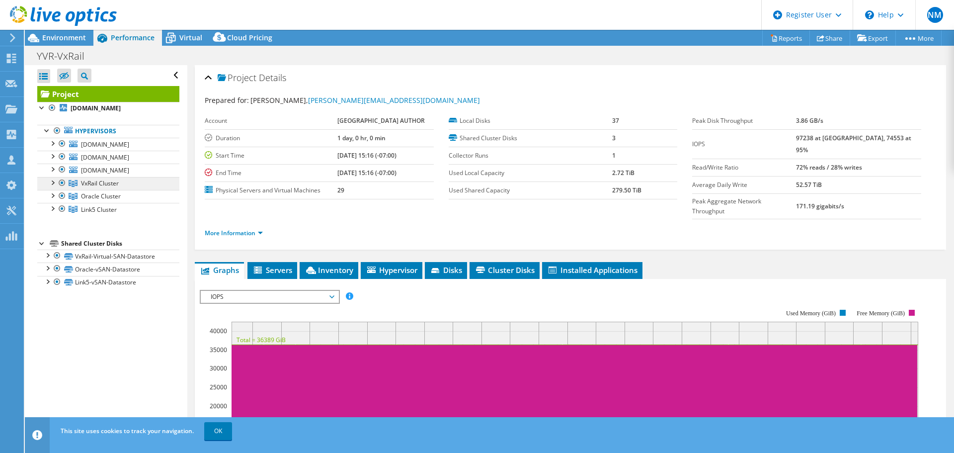
click at [95, 185] on span "VxRail Cluster" at bounding box center [100, 183] width 38 height 8
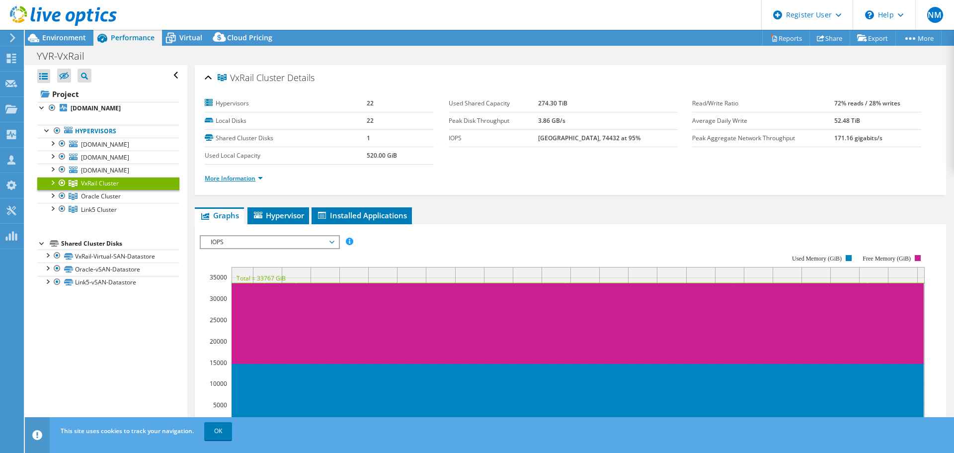
click at [260, 178] on link "More Information" at bounding box center [234, 178] width 58 height 8
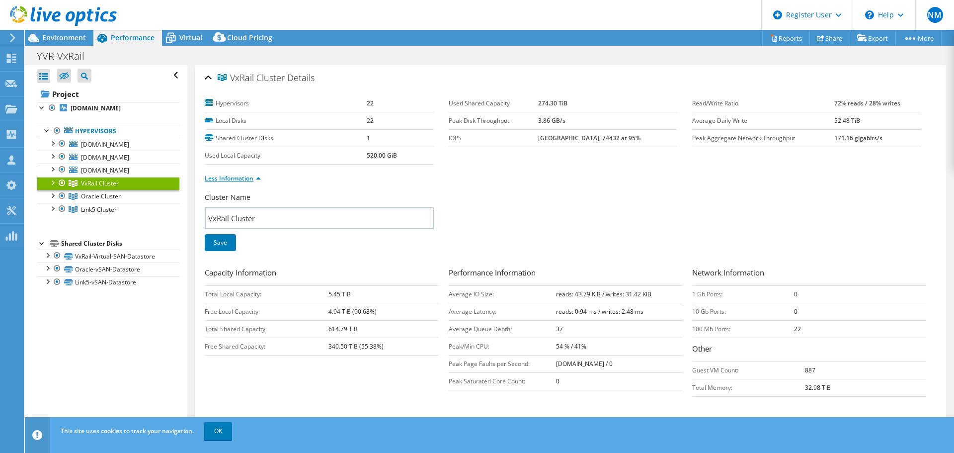
click at [258, 180] on link "Less Information" at bounding box center [233, 178] width 56 height 8
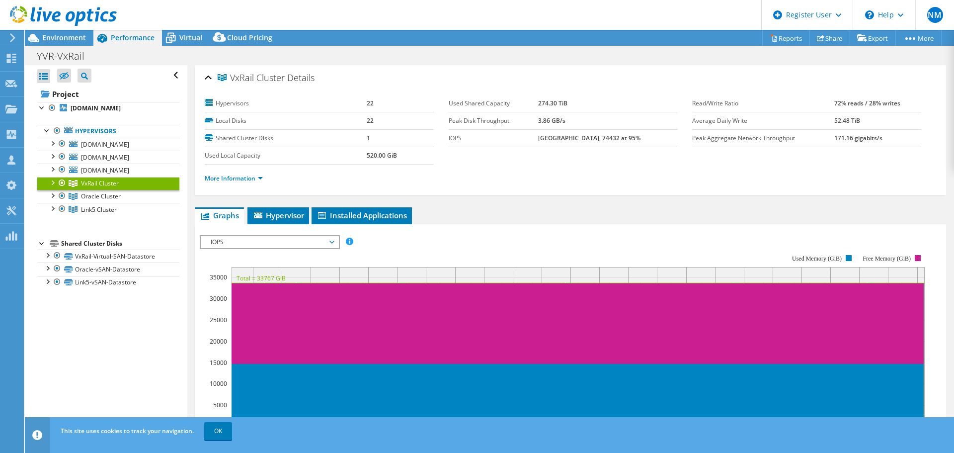
click at [54, 181] on div at bounding box center [52, 182] width 10 height 10
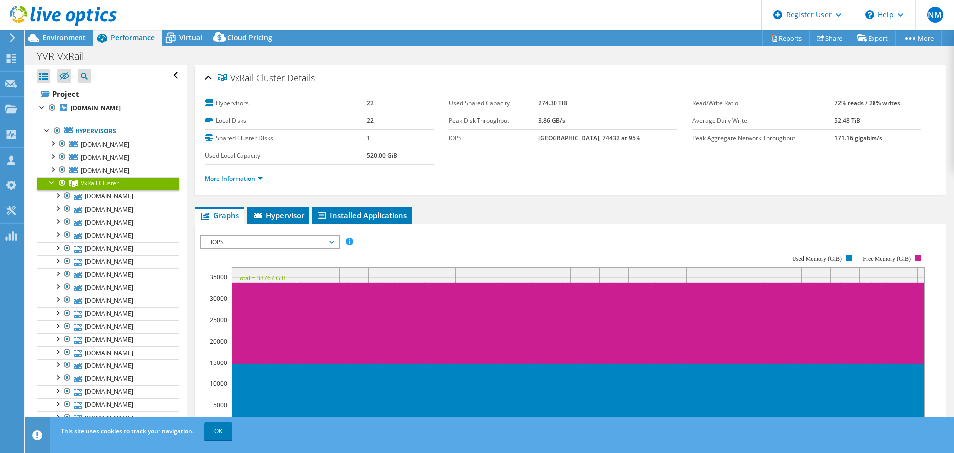
click at [54, 181] on div at bounding box center [52, 182] width 10 height 10
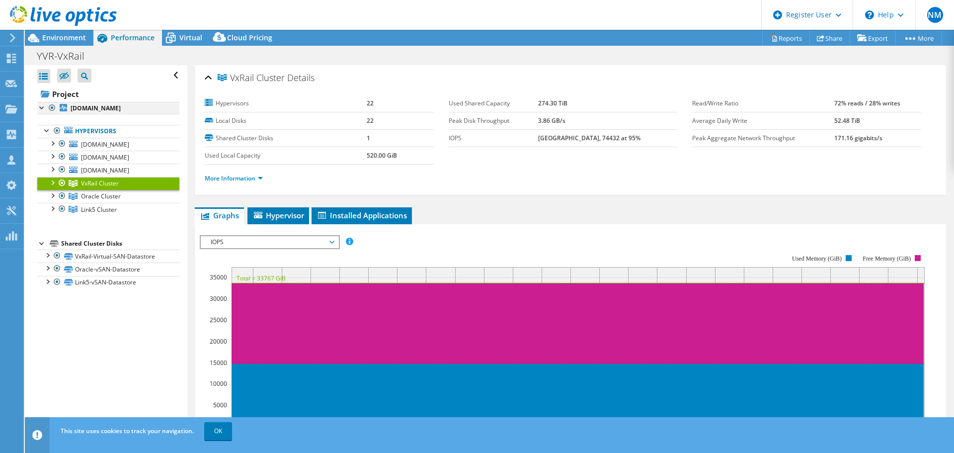
click at [41, 108] on div at bounding box center [42, 107] width 10 height 10
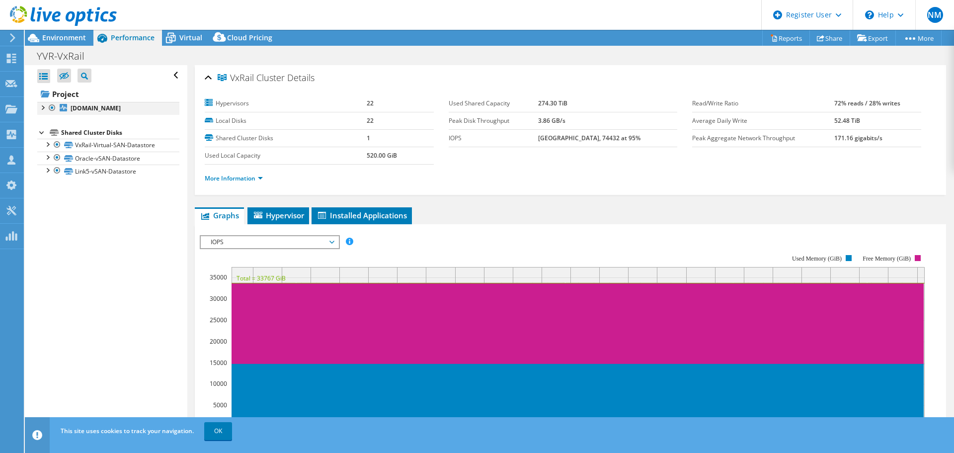
click at [41, 108] on div at bounding box center [42, 107] width 10 height 10
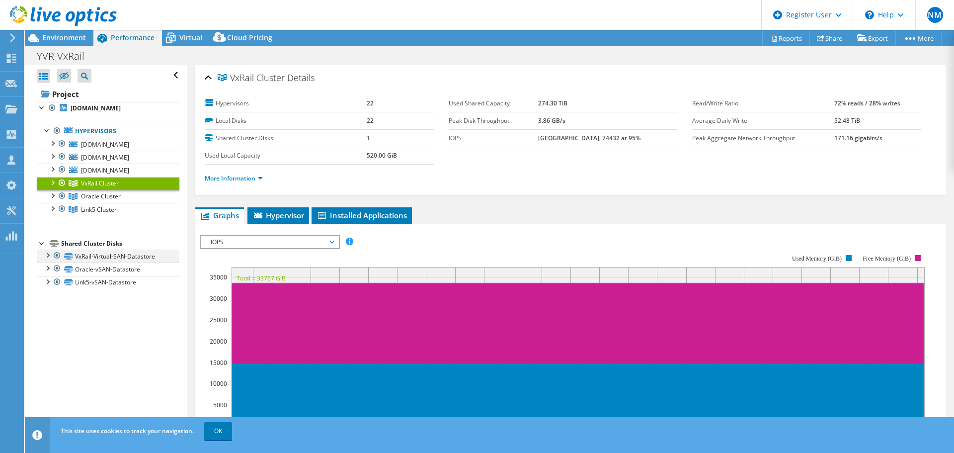
click at [49, 253] on div at bounding box center [47, 254] width 10 height 10
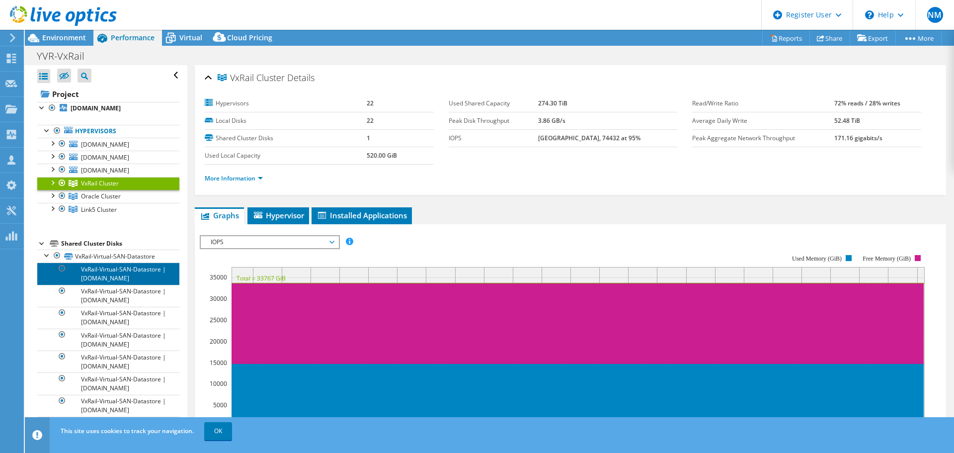
click at [123, 275] on link "VxRail-Virtual-SAN-Datastore | [DOMAIN_NAME]" at bounding box center [108, 273] width 142 height 22
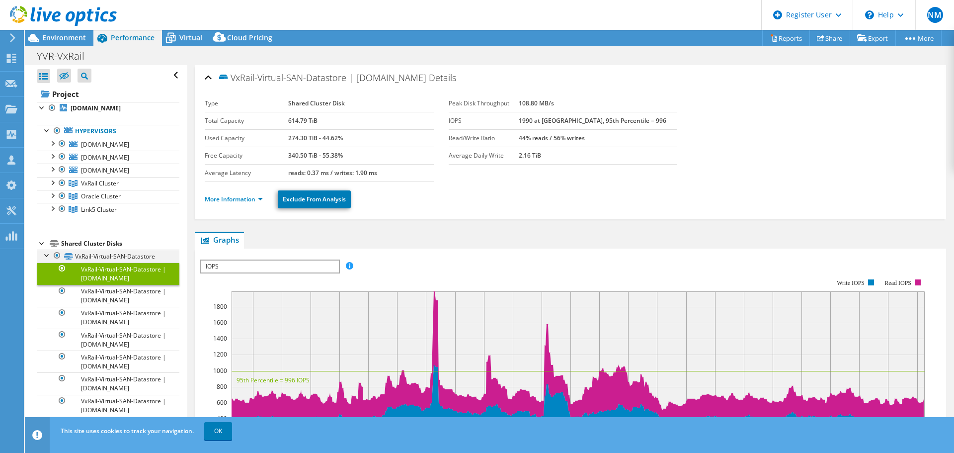
click at [46, 254] on div at bounding box center [47, 254] width 10 height 10
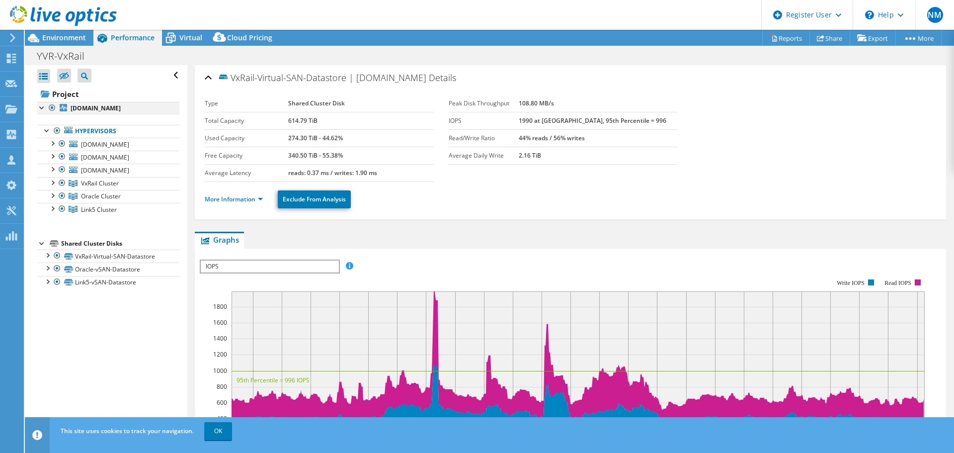
click at [40, 105] on div at bounding box center [42, 107] width 10 height 10
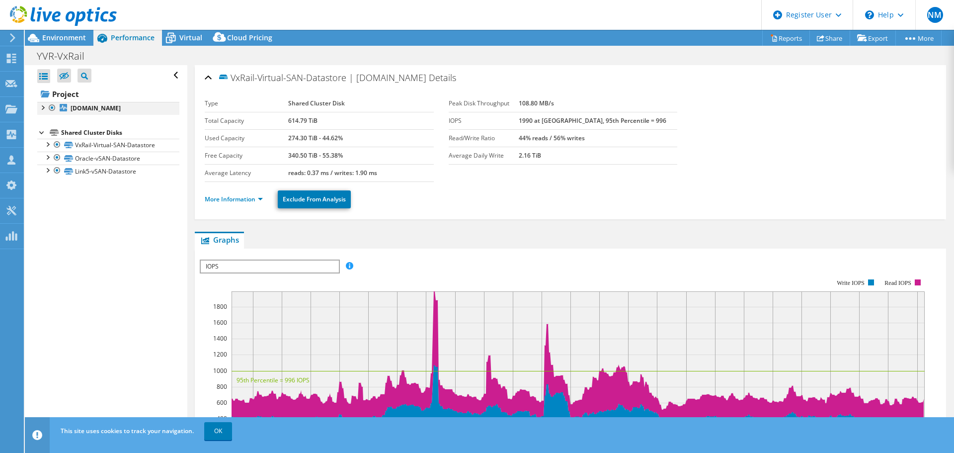
click at [40, 105] on div at bounding box center [42, 107] width 10 height 10
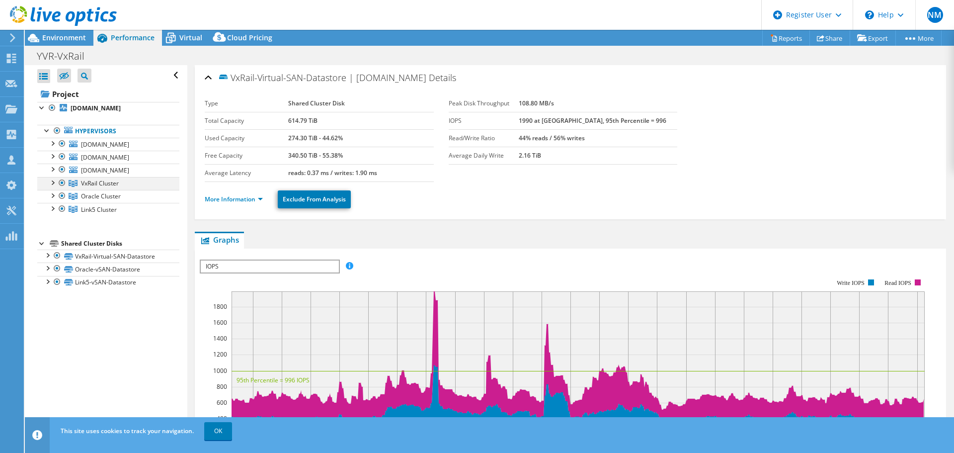
click at [53, 181] on div at bounding box center [52, 182] width 10 height 10
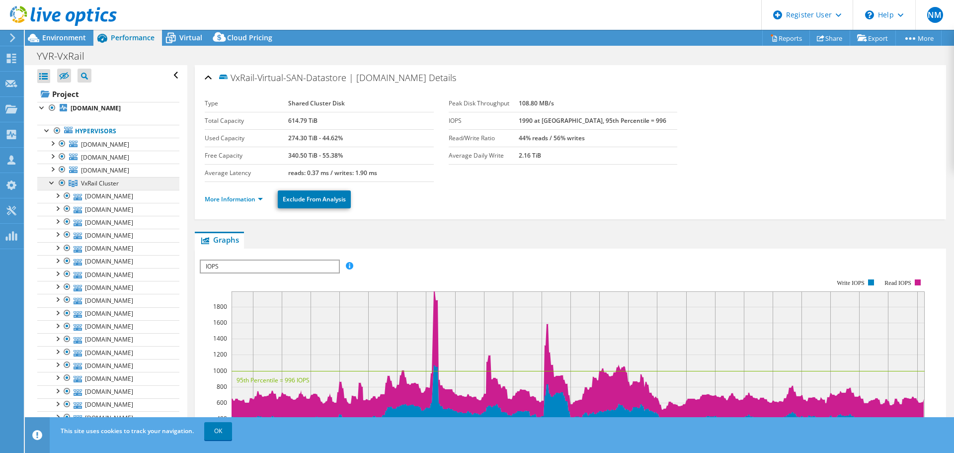
click at [107, 183] on span "VxRail Cluster" at bounding box center [100, 183] width 38 height 8
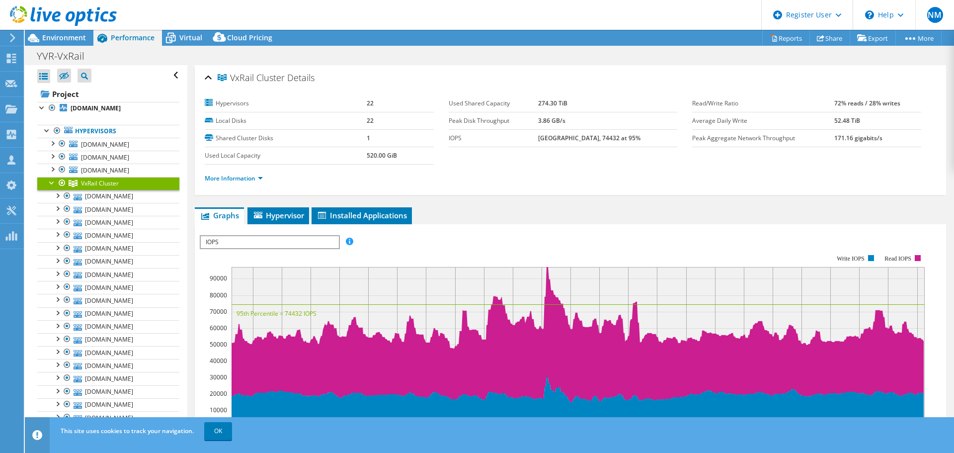
click at [234, 119] on label "Local Disks" at bounding box center [286, 121] width 162 height 10
click at [65, 33] on div at bounding box center [58, 16] width 117 height 33
click at [65, 35] on span "Environment" at bounding box center [64, 37] width 44 height 9
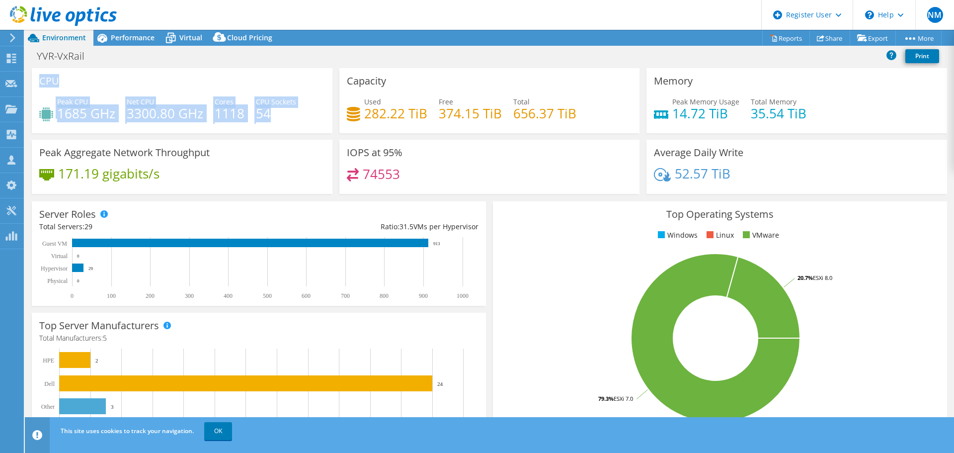
drag, startPoint x: 278, startPoint y: 116, endPoint x: 39, endPoint y: 77, distance: 242.8
click at [39, 77] on div "CPU Peak CPU 1685 GHz Net CPU 3300.80 GHz Cores 1118 CPU Sockets 54" at bounding box center [182, 100] width 301 height 65
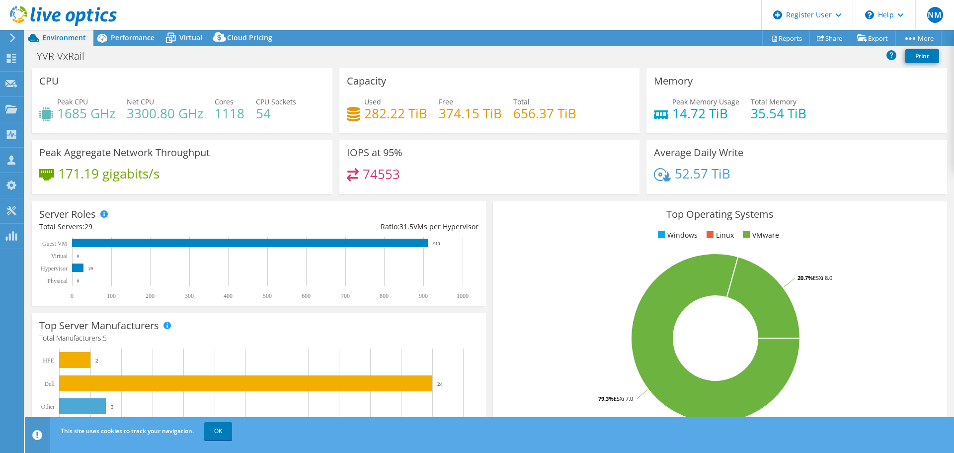
click at [289, 146] on div "Peak Aggregate Network Throughput 171.19 gigabits/s" at bounding box center [182, 167] width 301 height 54
click at [126, 39] on span "Performance" at bounding box center [133, 37] width 44 height 9
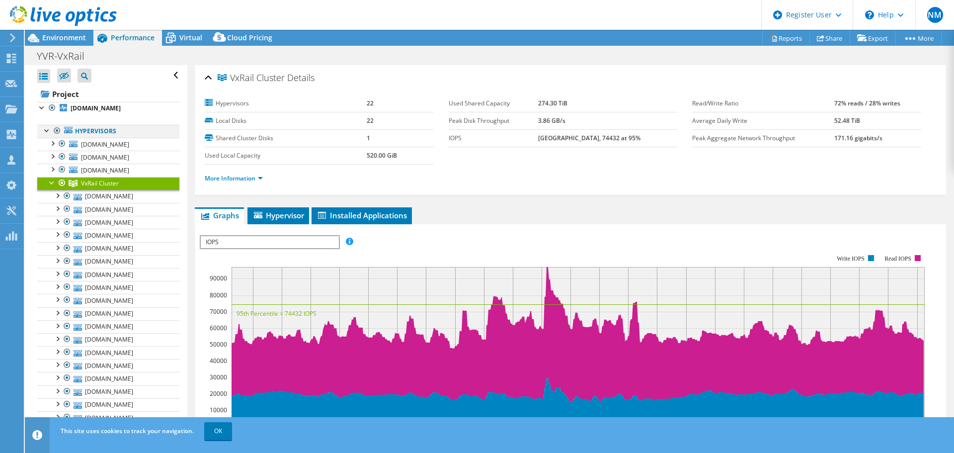
click at [44, 129] on div at bounding box center [47, 130] width 10 height 10
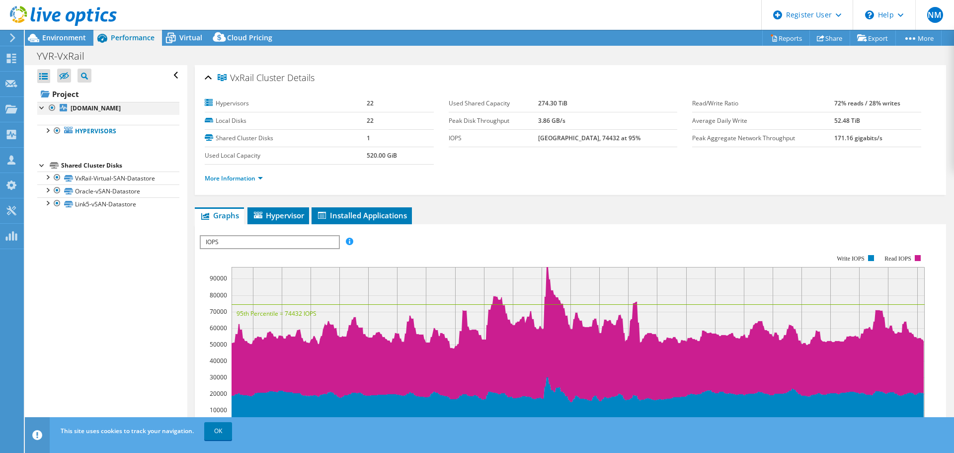
click at [39, 106] on div at bounding box center [42, 107] width 10 height 10
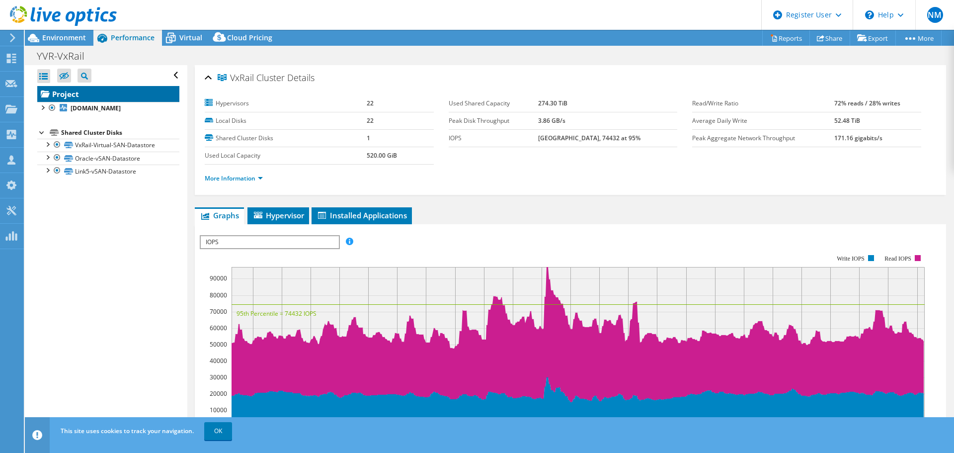
click at [63, 91] on link "Project" at bounding box center [108, 94] width 142 height 16
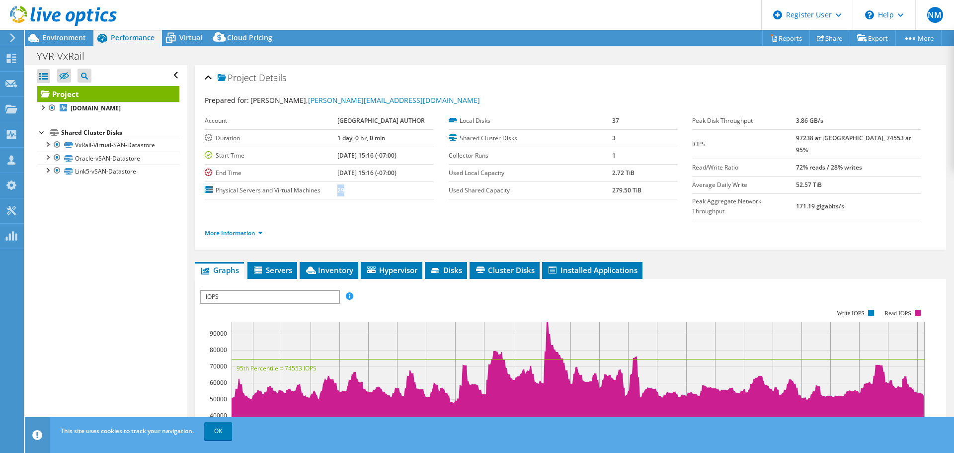
drag, startPoint x: 334, startPoint y: 191, endPoint x: 321, endPoint y: 191, distance: 13.4
click at [321, 191] on tr "Physical Servers and Virtual Machines 29" at bounding box center [319, 189] width 229 height 17
click at [258, 229] on link "More Information" at bounding box center [234, 233] width 58 height 8
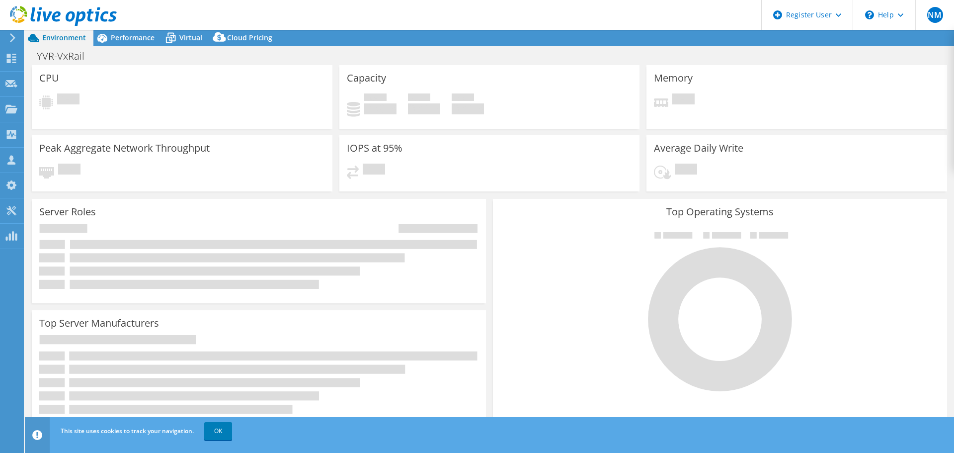
select select "USD"
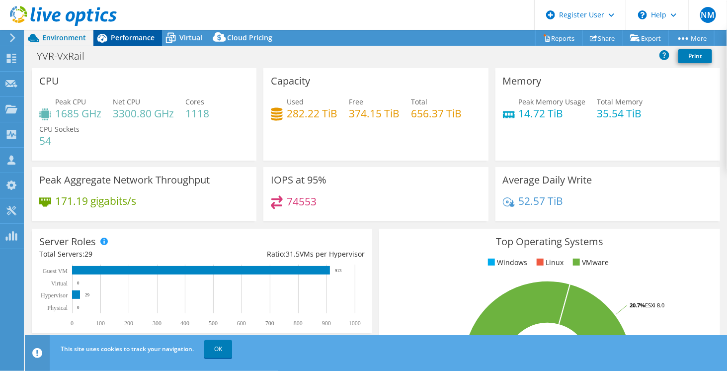
click at [117, 38] on span "Performance" at bounding box center [133, 37] width 44 height 9
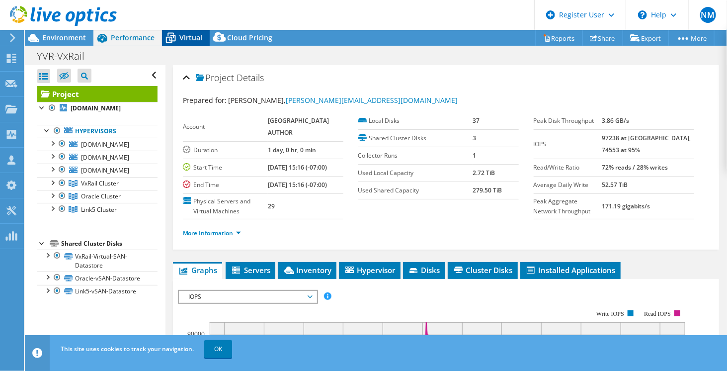
click at [193, 38] on span "Virtual" at bounding box center [190, 37] width 23 height 9
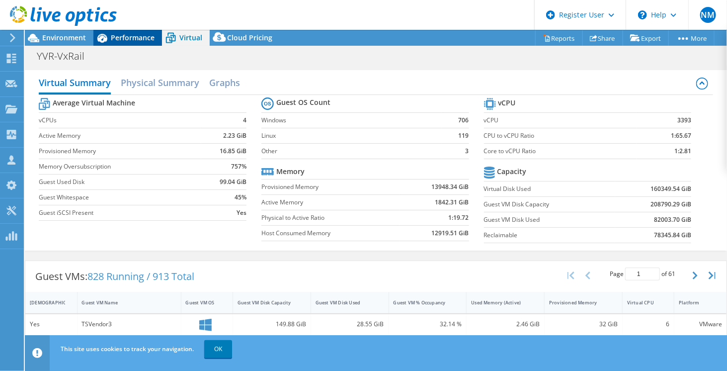
click at [120, 39] on span "Performance" at bounding box center [133, 37] width 44 height 9
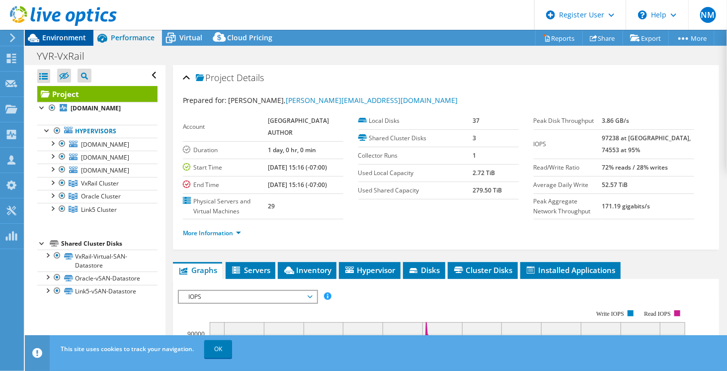
click at [53, 37] on span "Environment" at bounding box center [64, 37] width 44 height 9
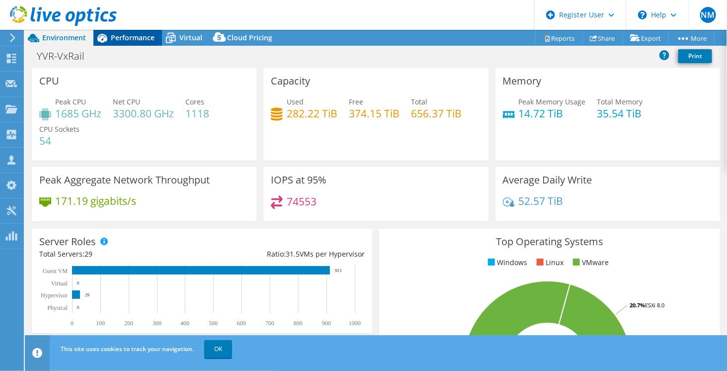
click at [128, 40] on span "Performance" at bounding box center [133, 37] width 44 height 9
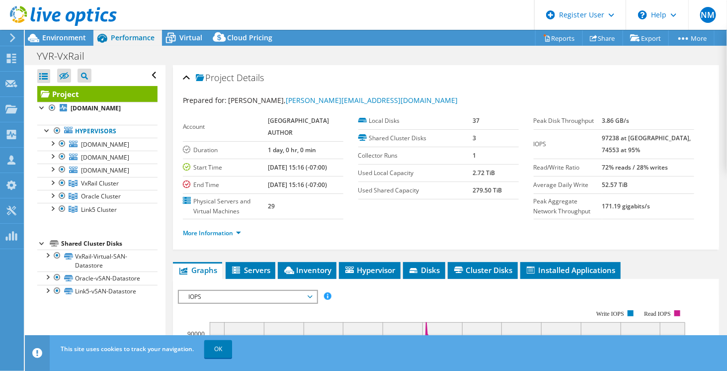
click at [442, 181] on td "Used Shared Capacity" at bounding box center [415, 189] width 115 height 17
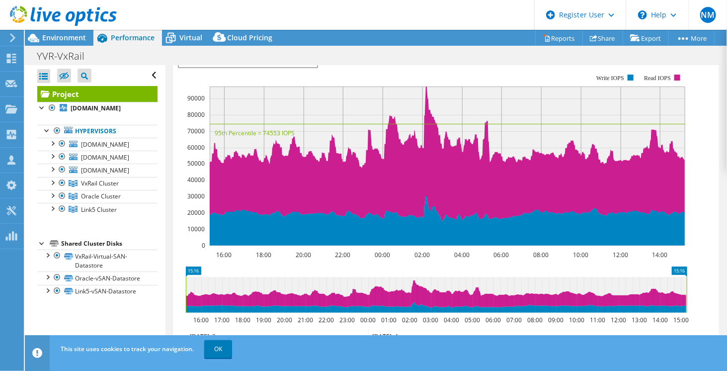
scroll to position [249, 0]
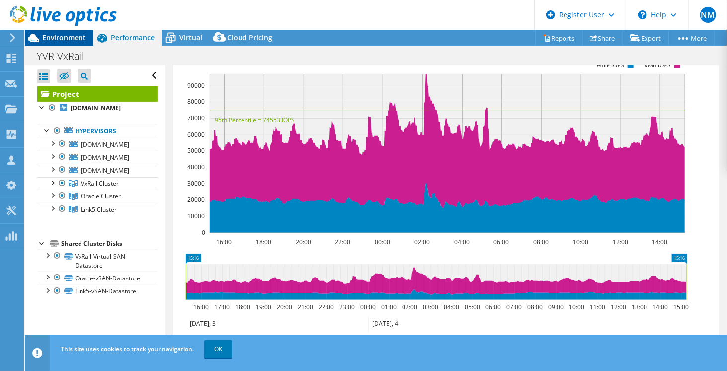
click at [62, 42] on span "Environment" at bounding box center [64, 37] width 44 height 9
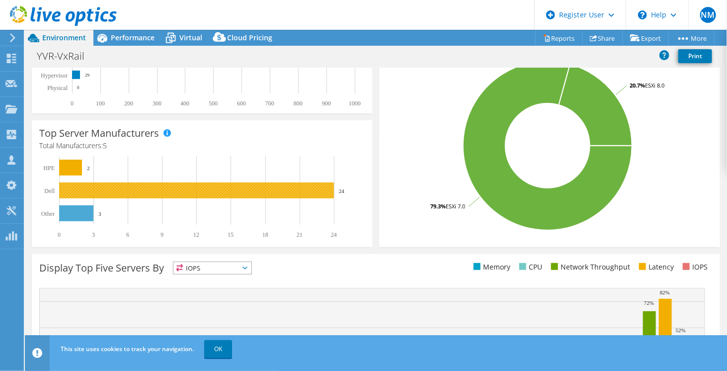
scroll to position [0, 0]
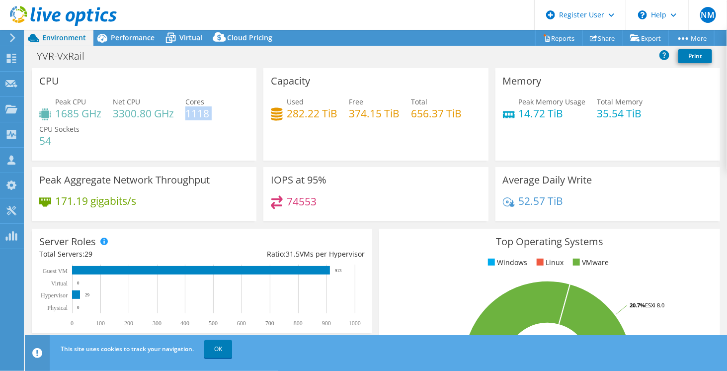
drag, startPoint x: 187, startPoint y: 112, endPoint x: 228, endPoint y: 116, distance: 40.4
click at [228, 116] on div "Peak CPU 1685 GHz Net CPU 3300.80 GHz Cores 1118 CPU Sockets 54" at bounding box center [144, 126] width 210 height 60
drag, startPoint x: 57, startPoint y: 113, endPoint x: 101, endPoint y: 113, distance: 44.7
click at [101, 113] on h4 "1685 GHz" at bounding box center [78, 113] width 46 height 11
click at [535, 112] on h4 "14.72 TiB" at bounding box center [552, 113] width 67 height 11
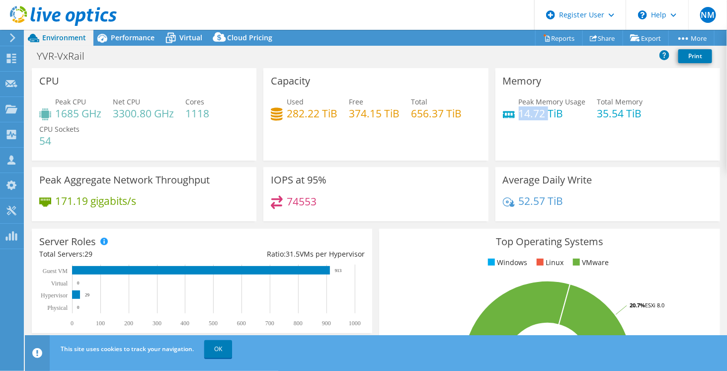
click at [535, 112] on h4 "14.72 TiB" at bounding box center [552, 113] width 67 height 11
click at [573, 112] on h4 "14.72 TiB" at bounding box center [552, 113] width 67 height 11
click at [610, 111] on h4 "35.54 TiB" at bounding box center [620, 113] width 46 height 11
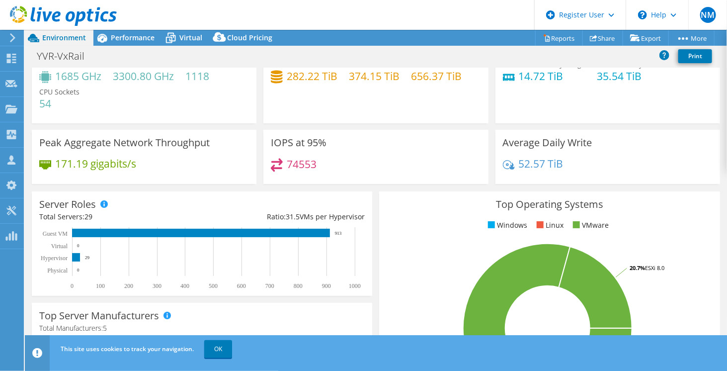
scroll to position [50, 0]
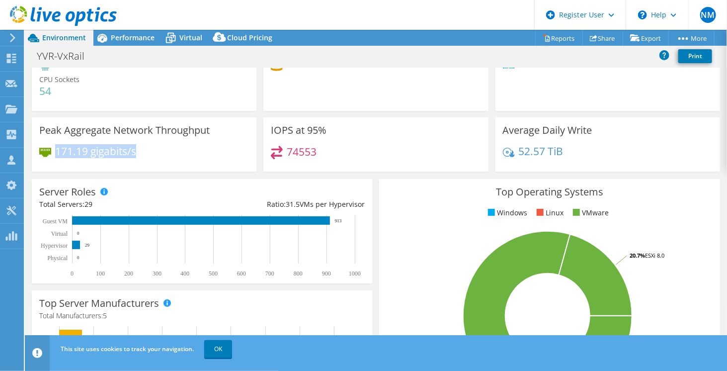
drag, startPoint x: 56, startPoint y: 148, endPoint x: 139, endPoint y: 149, distance: 83.5
click at [139, 149] on div "171.19 gigabits/s" at bounding box center [144, 156] width 210 height 21
click at [120, 35] on span "Performance" at bounding box center [133, 37] width 44 height 9
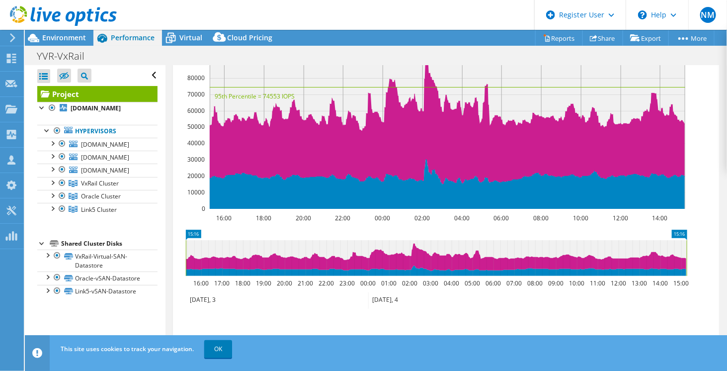
scroll to position [249, 0]
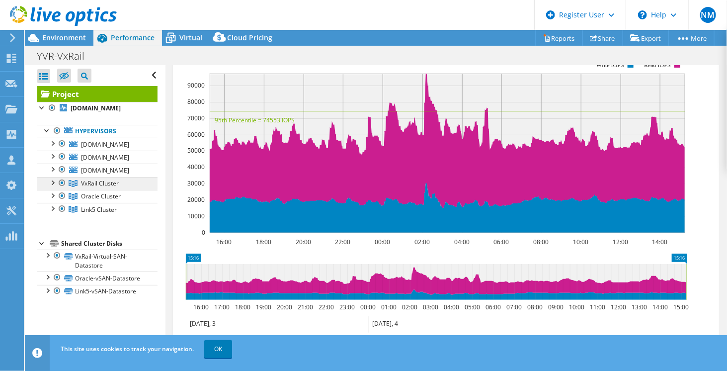
click at [92, 181] on span "VxRail Cluster" at bounding box center [100, 183] width 38 height 8
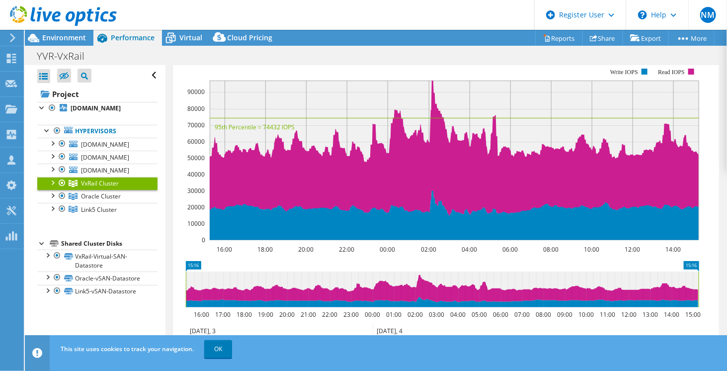
scroll to position [292, 0]
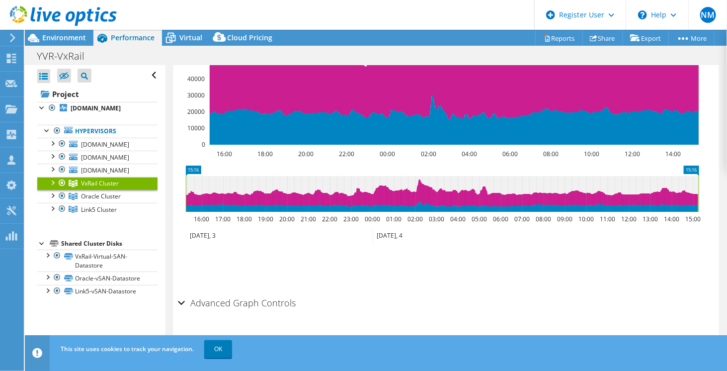
click at [53, 181] on div at bounding box center [52, 182] width 10 height 10
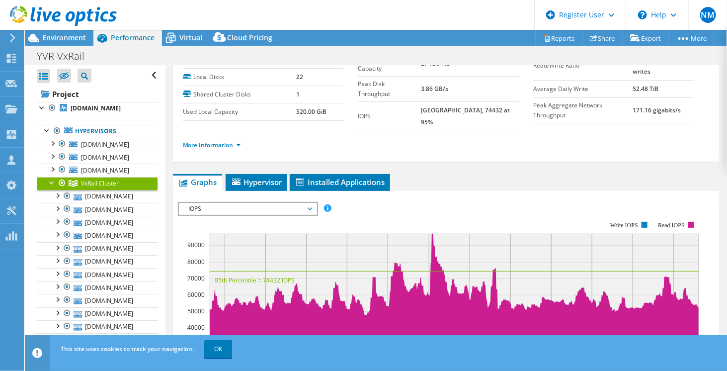
scroll to position [0, 0]
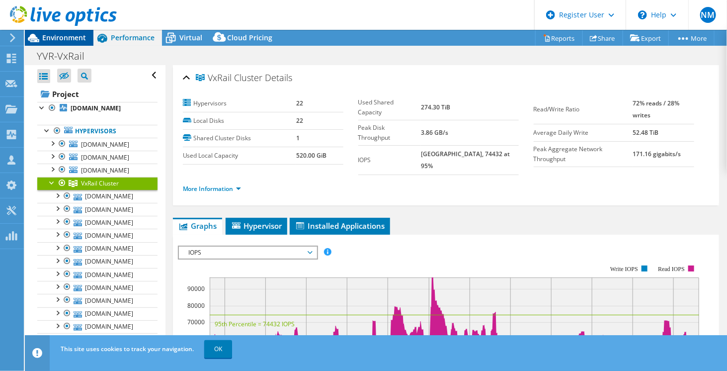
click at [60, 36] on span "Environment" at bounding box center [64, 37] width 44 height 9
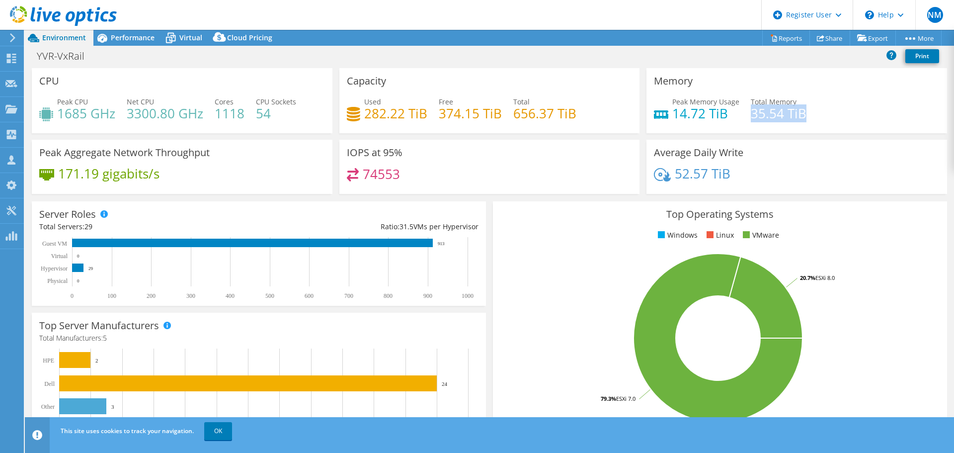
drag, startPoint x: 746, startPoint y: 114, endPoint x: 804, endPoint y: 118, distance: 58.3
click at [804, 118] on div "Peak Memory Usage 14.72 TiB Total Memory 35.54 TiB" at bounding box center [797, 112] width 286 height 32
click at [753, 119] on h4 "35.54 TiB" at bounding box center [779, 113] width 56 height 11
drag, startPoint x: 746, startPoint y: 112, endPoint x: 810, endPoint y: 115, distance: 64.2
click at [810, 115] on div "Peak Memory Usage 14.72 TiB Total Memory 35.54 TiB" at bounding box center [797, 112] width 286 height 32
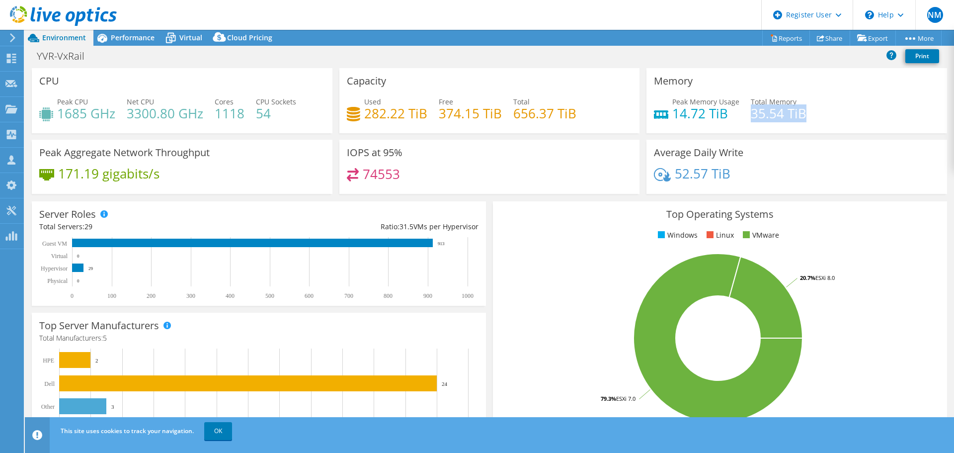
click at [744, 109] on div "Peak Memory Usage 14.72 TiB Total Memory 35.54 TiB" at bounding box center [797, 112] width 286 height 32
drag, startPoint x: 746, startPoint y: 100, endPoint x: 805, endPoint y: 114, distance: 60.6
click at [805, 114] on div "Peak Memory Usage 14.72 TiB Total Memory 35.54 TiB" at bounding box center [797, 112] width 286 height 32
click at [765, 129] on div "Memory Peak Memory Usage 14.72 TiB Total Memory 35.54 TiB" at bounding box center [797, 100] width 301 height 65
click at [136, 44] on div "Performance" at bounding box center [127, 38] width 69 height 16
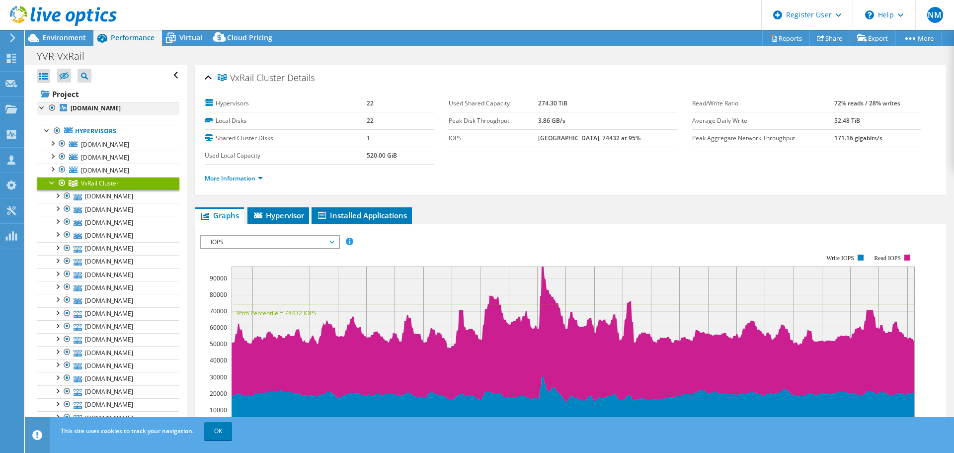
click at [43, 109] on div at bounding box center [42, 107] width 10 height 10
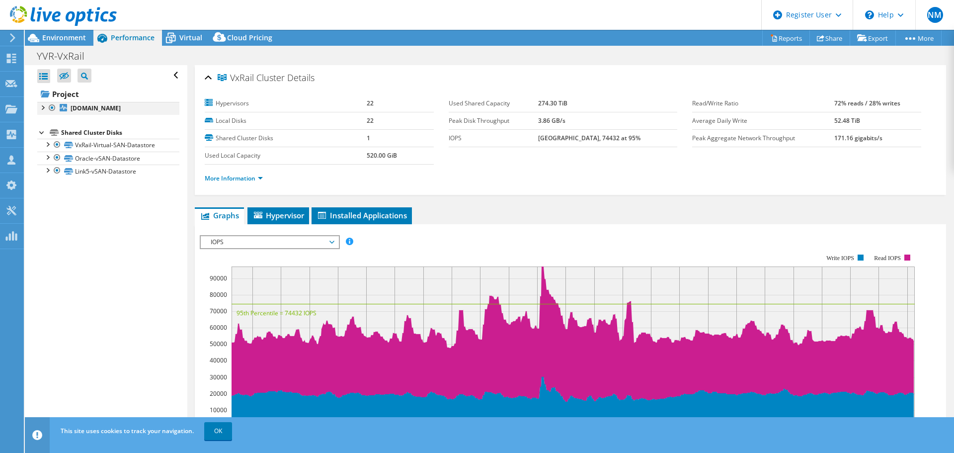
click at [44, 108] on div at bounding box center [42, 107] width 10 height 10
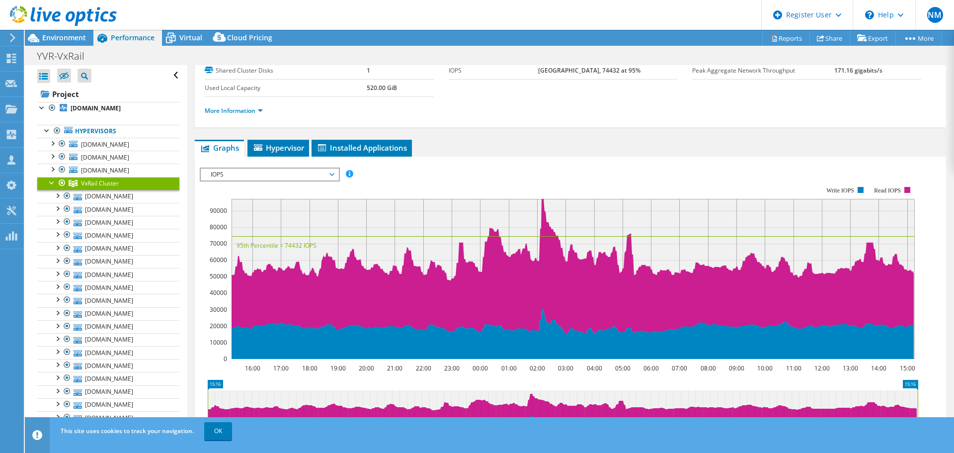
scroll to position [99, 0]
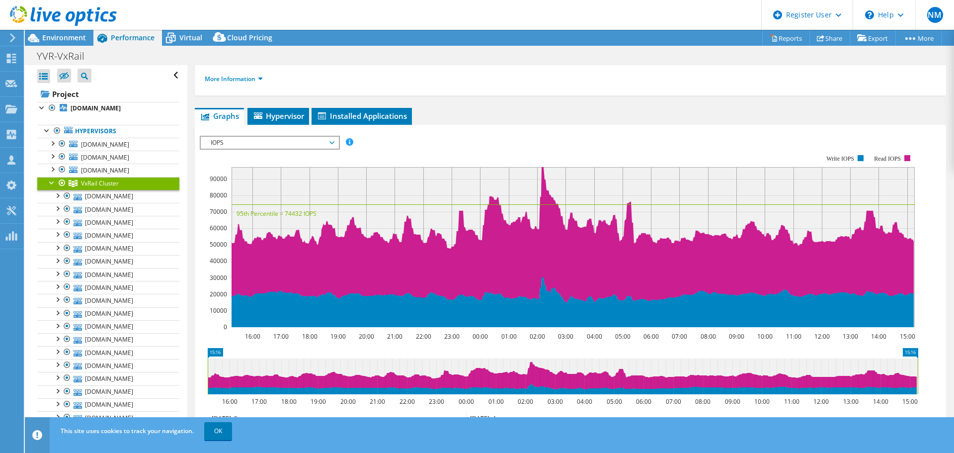
click at [267, 142] on span "IOPS" at bounding box center [270, 143] width 128 height 12
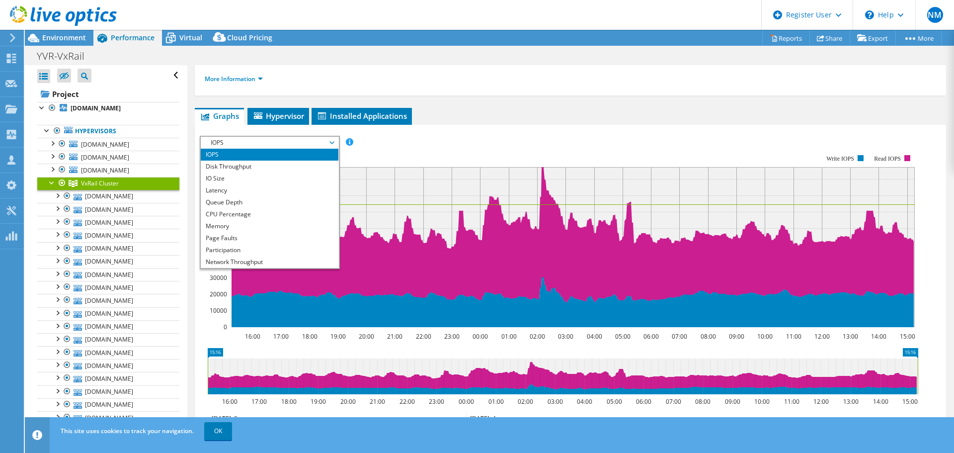
click at [267, 146] on span "IOPS" at bounding box center [270, 143] width 128 height 12
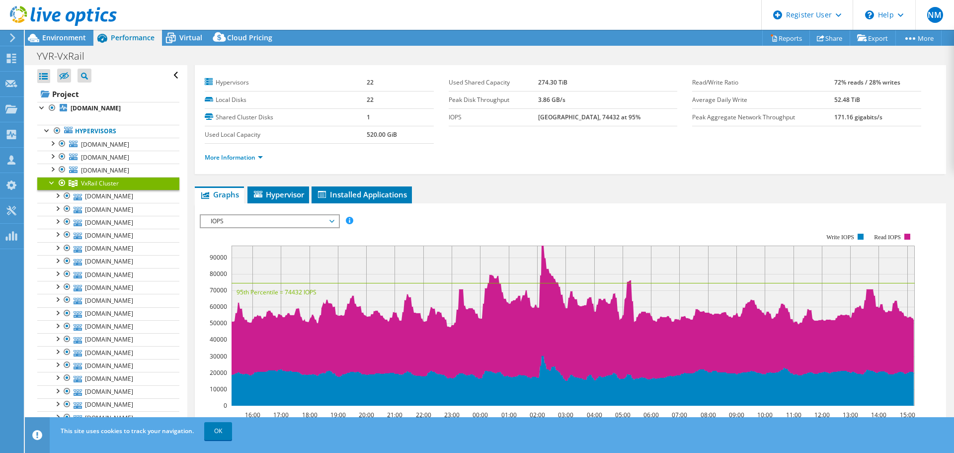
scroll to position [0, 0]
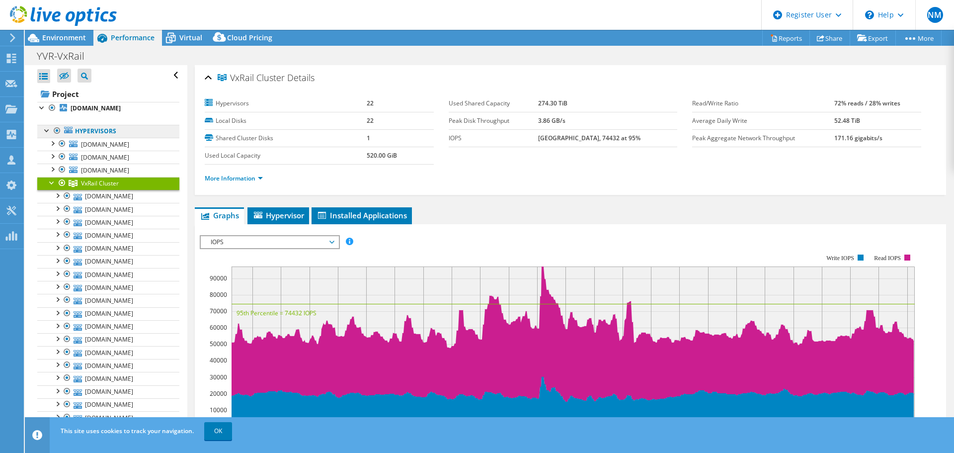
click at [83, 133] on link "Hypervisors" at bounding box center [108, 131] width 142 height 13
click at [92, 132] on link "Hypervisors" at bounding box center [108, 131] width 142 height 13
click at [253, 248] on div "IOPS IOPS Disk Throughput IO Size Latency Queue Depth CPU Percentage Memory Pag…" at bounding box center [270, 242] width 140 height 14
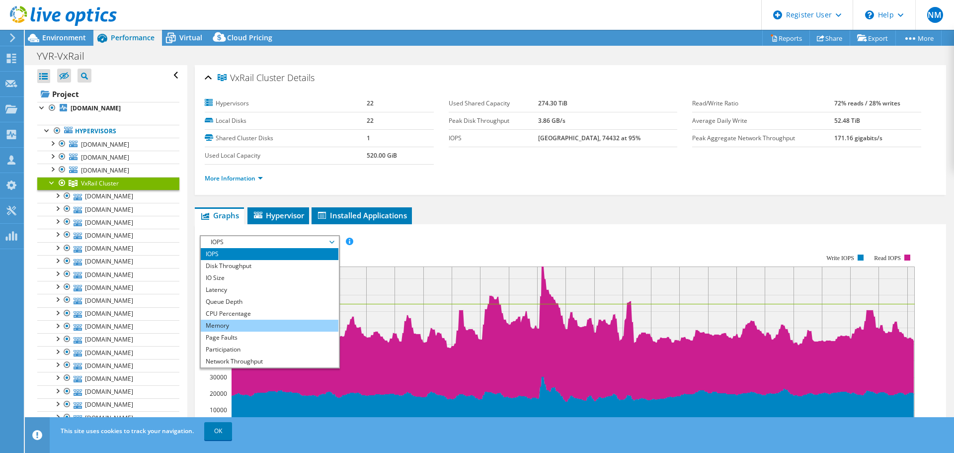
click at [224, 326] on li "Memory" at bounding box center [270, 326] width 138 height 12
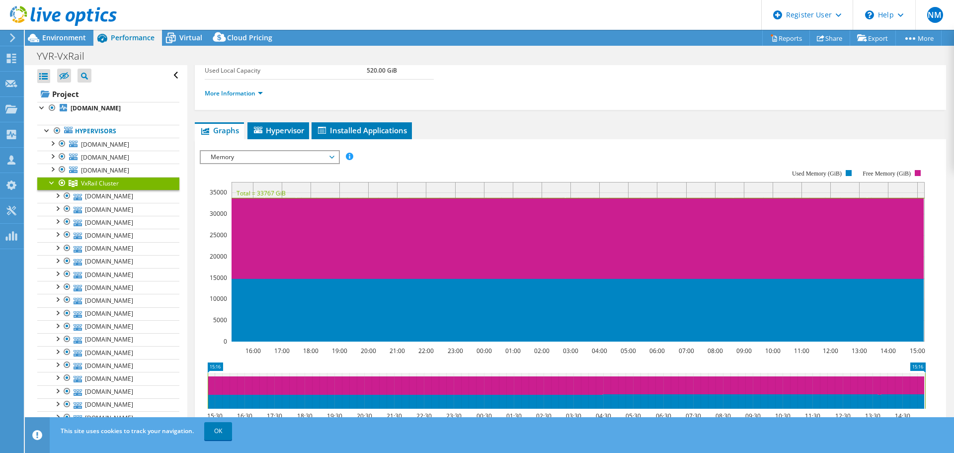
scroll to position [99, 0]
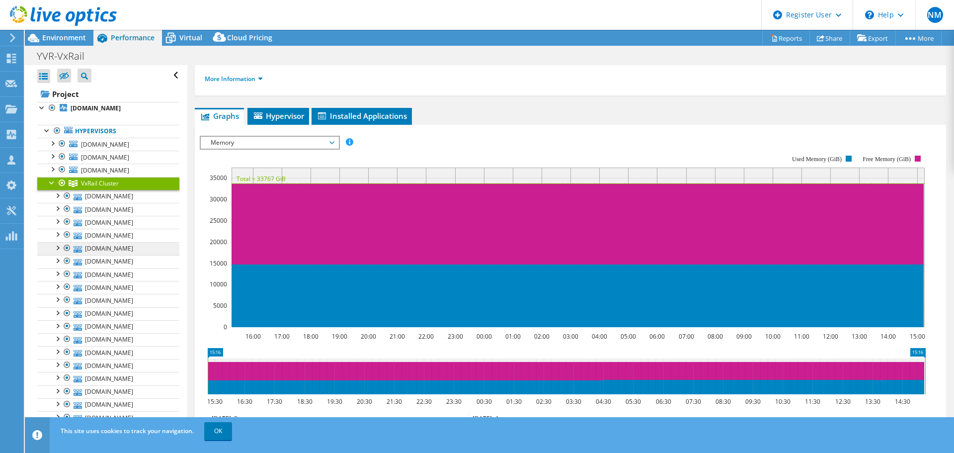
drag, startPoint x: 172, startPoint y: 374, endPoint x: 137, endPoint y: 253, distance: 126.3
click at [151, 292] on div "Open All Close All Hide Excluded Nodes Project Tree Filter" at bounding box center [106, 326] width 162 height 522
click at [544, 110] on ul "Graphs Servers Inventory Hypervisor Disks Cluster Disks Installed Applications" at bounding box center [570, 116] width 751 height 17
click at [54, 35] on span "Environment" at bounding box center [64, 37] width 44 height 9
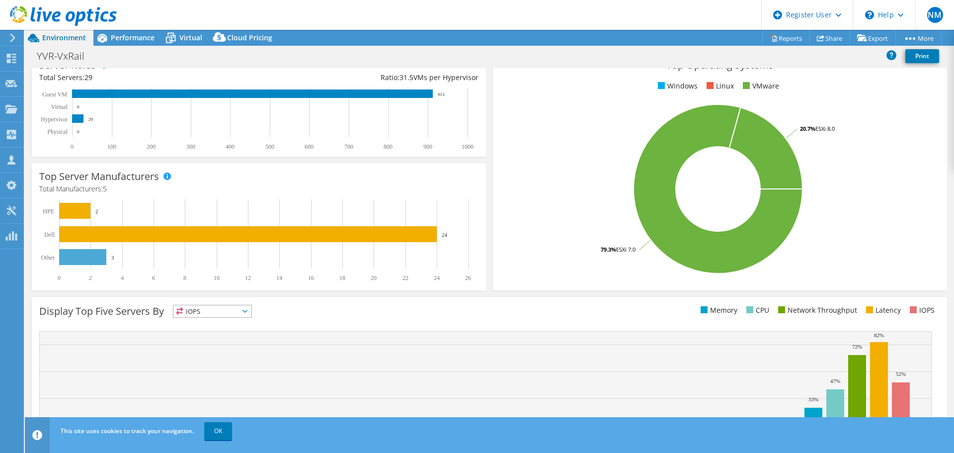
scroll to position [0, 0]
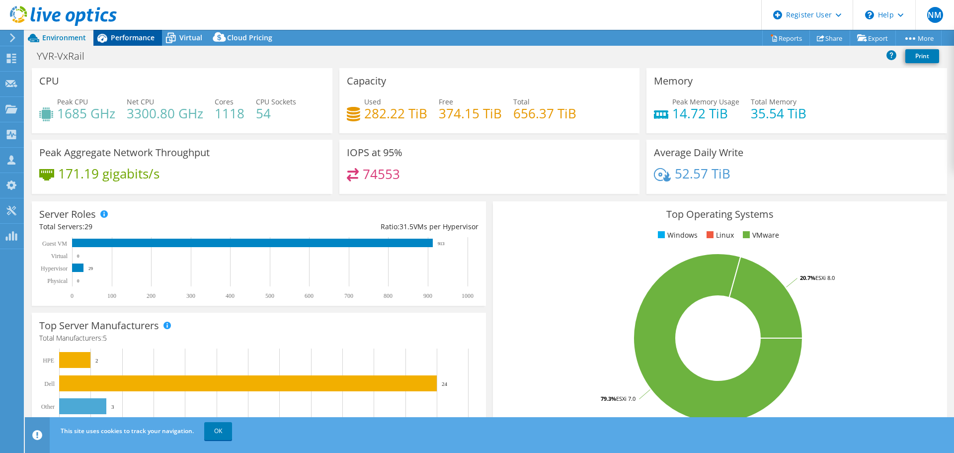
click at [120, 34] on span "Performance" at bounding box center [133, 37] width 44 height 9
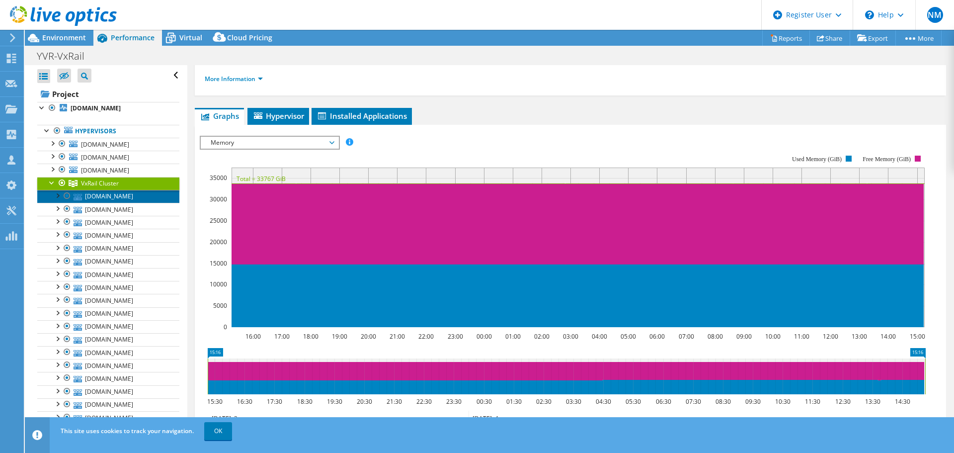
click at [99, 197] on link "[DOMAIN_NAME]" at bounding box center [108, 196] width 142 height 13
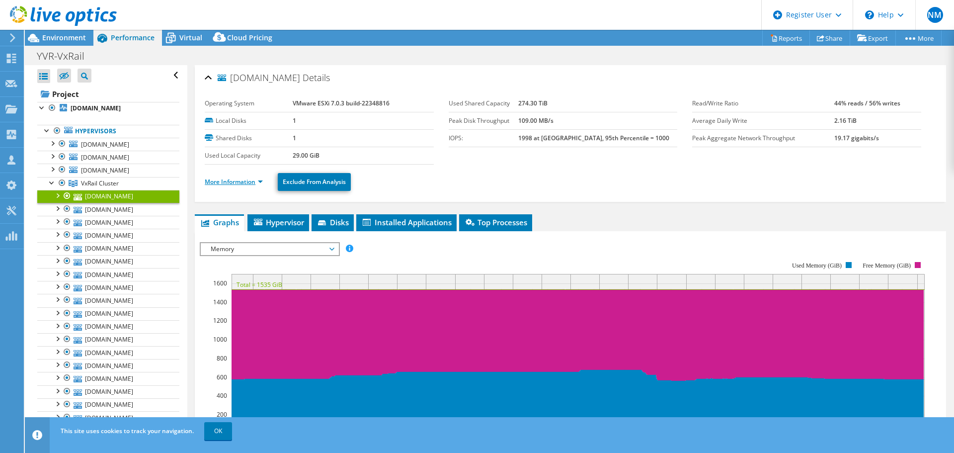
click at [253, 178] on li "More Information" at bounding box center [237, 181] width 64 height 11
click at [257, 182] on link "More Information" at bounding box center [234, 181] width 58 height 8
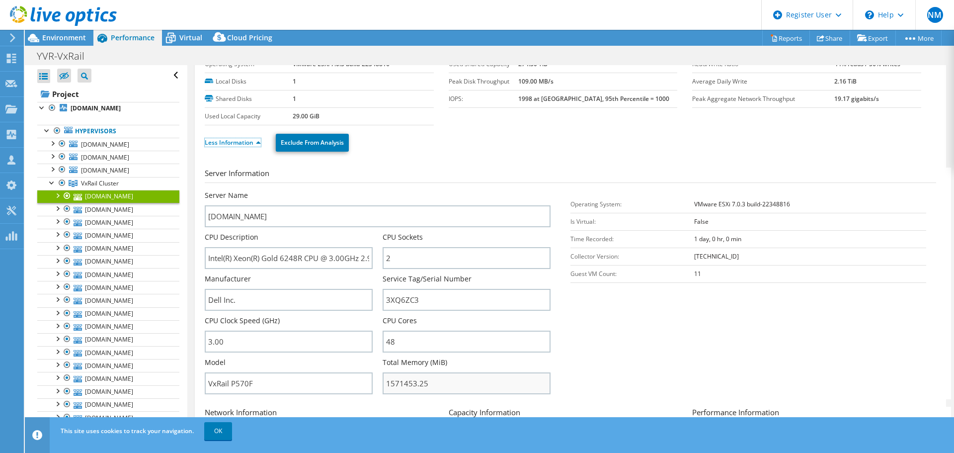
scroll to position [50, 0]
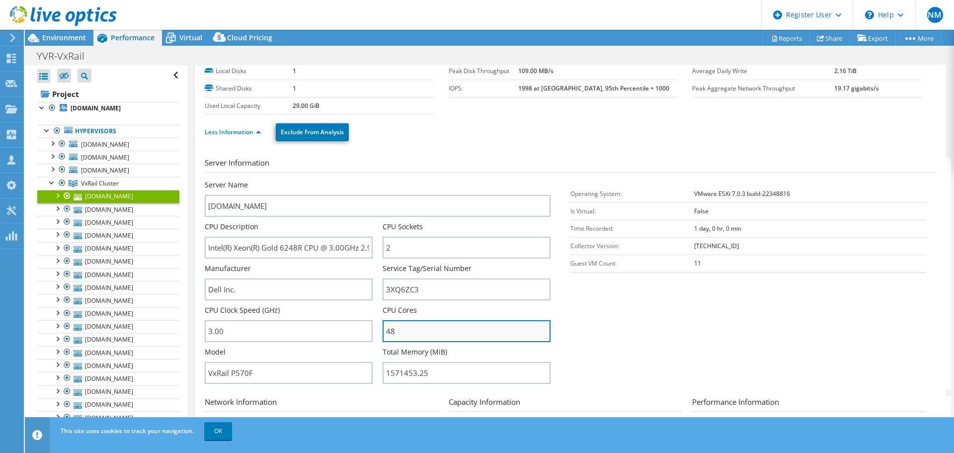
drag, startPoint x: 396, startPoint y: 333, endPoint x: 382, endPoint y: 332, distance: 14.0
click at [383, 332] on input "48" at bounding box center [467, 331] width 168 height 22
click at [608, 356] on section "Server Information Server Name vxrail-mer-05.yvr.com CPU Description Intel(R) X…" at bounding box center [573, 273] width 737 height 232
click at [258, 130] on link "Less Information" at bounding box center [233, 132] width 56 height 8
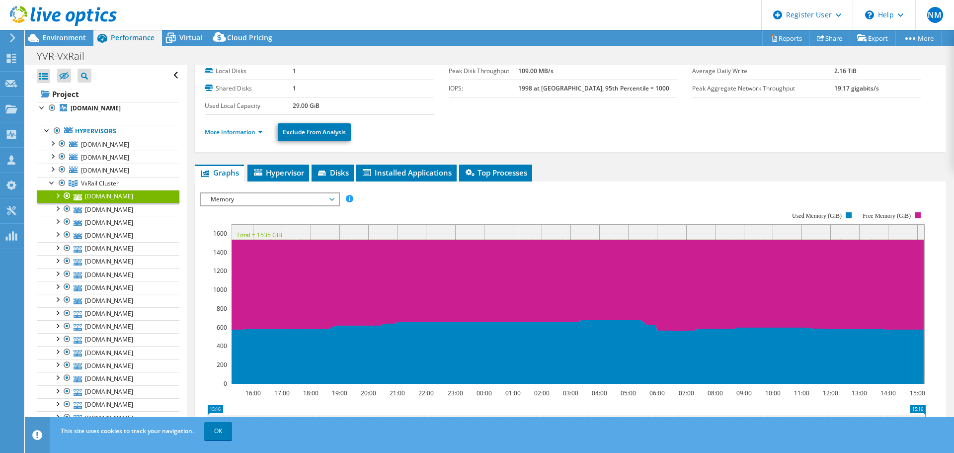
click at [258, 130] on link "More Information" at bounding box center [234, 132] width 58 height 8
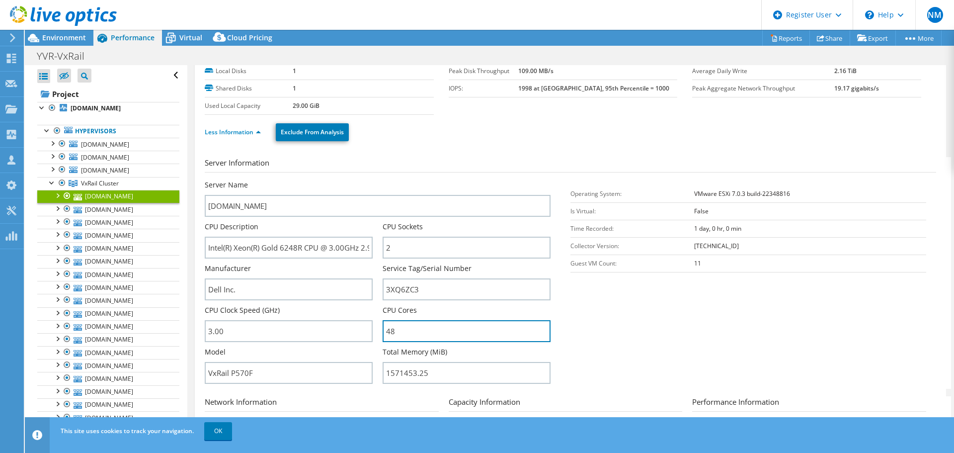
drag, startPoint x: 398, startPoint y: 322, endPoint x: 380, endPoint y: 329, distance: 19.5
click at [380, 180] on div "Server Name vxrail-mer-05.yvr.com CPU Description Intel(R) Xeon(R) Gold 6248R C…" at bounding box center [383, 180] width 356 height 0
click at [598, 339] on section "Server Information Server Name vxrail-mer-05.yvr.com CPU Description Intel(R) X…" at bounding box center [573, 273] width 737 height 232
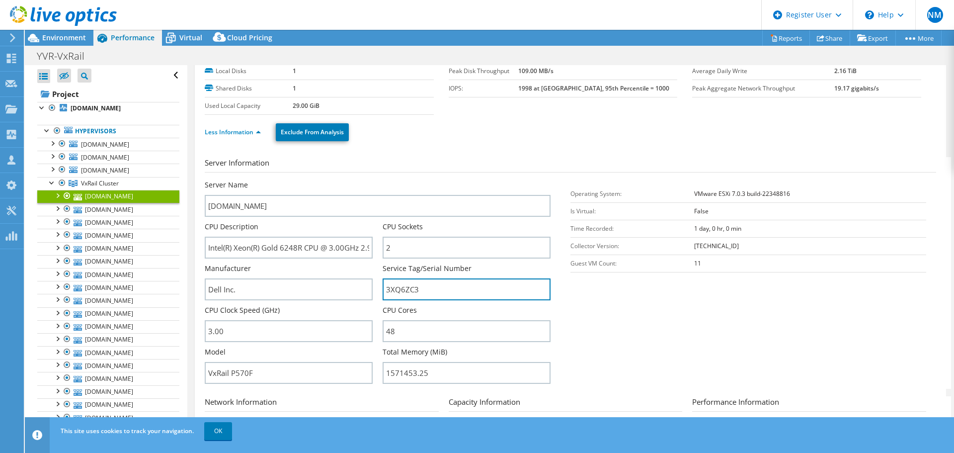
drag, startPoint x: 428, startPoint y: 289, endPoint x: 379, endPoint y: 292, distance: 48.8
click at [379, 180] on div "Server Name vxrail-mer-05.yvr.com CPU Description Intel(R) Xeon(R) Gold 6248R C…" at bounding box center [383, 180] width 356 height 0
click at [57, 210] on div at bounding box center [57, 208] width 10 height 10
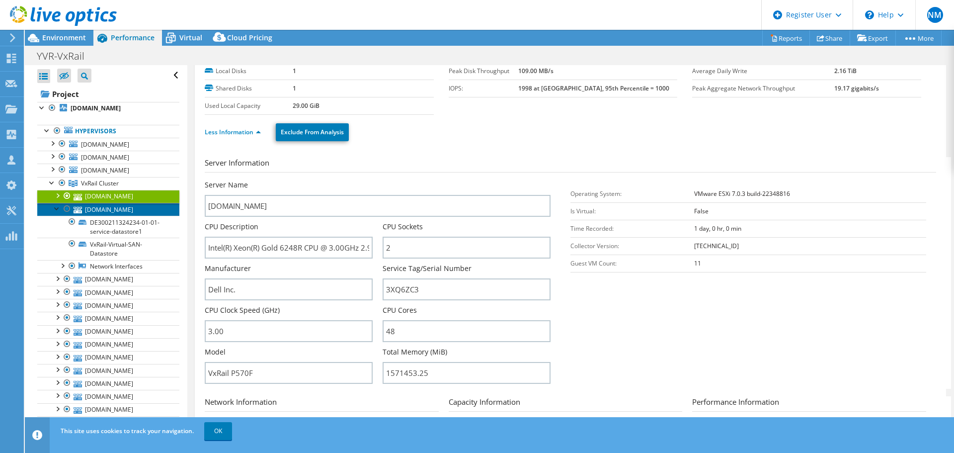
click at [116, 209] on link "[DOMAIN_NAME]" at bounding box center [108, 209] width 142 height 13
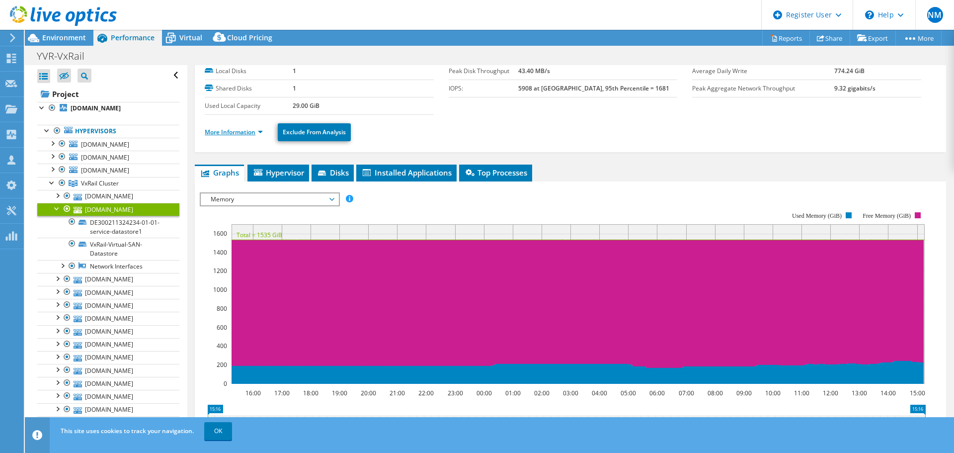
click at [255, 133] on link "More Information" at bounding box center [234, 132] width 58 height 8
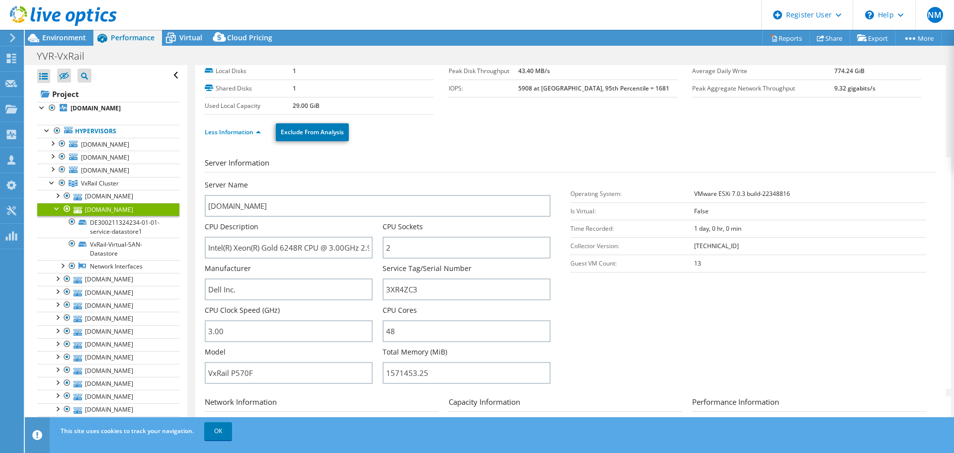
click at [598, 363] on section "Server Information Server Name vxrail-ter-03.yvr.com CPU Description Intel(R) X…" at bounding box center [573, 273] width 737 height 232
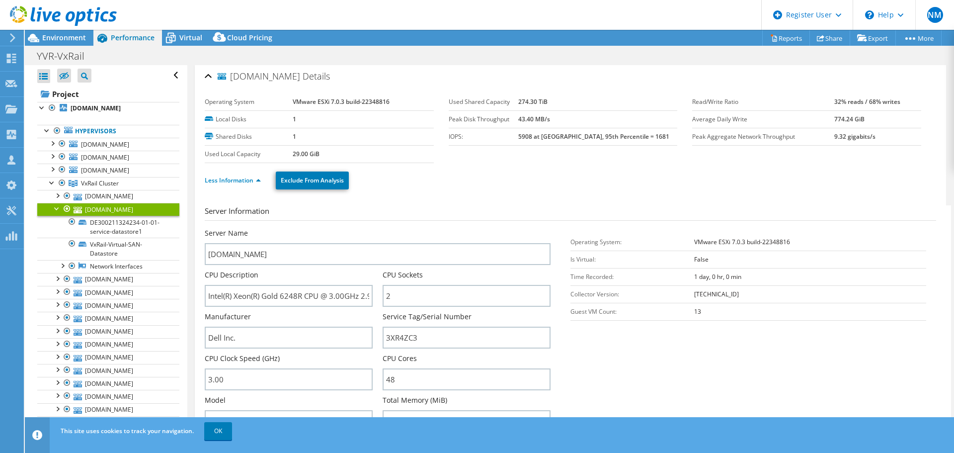
scroll to position [0, 0]
click at [255, 181] on link "Less Information" at bounding box center [233, 181] width 56 height 8
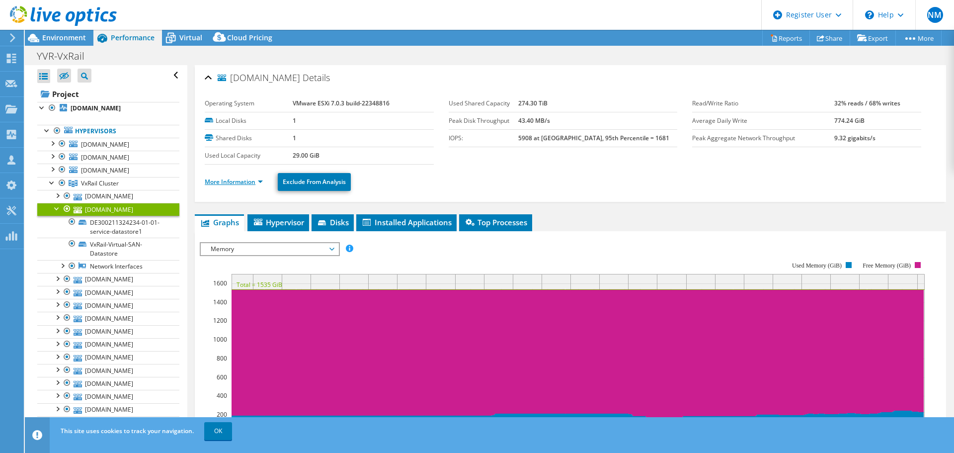
click at [259, 179] on link "More Information" at bounding box center [234, 181] width 58 height 8
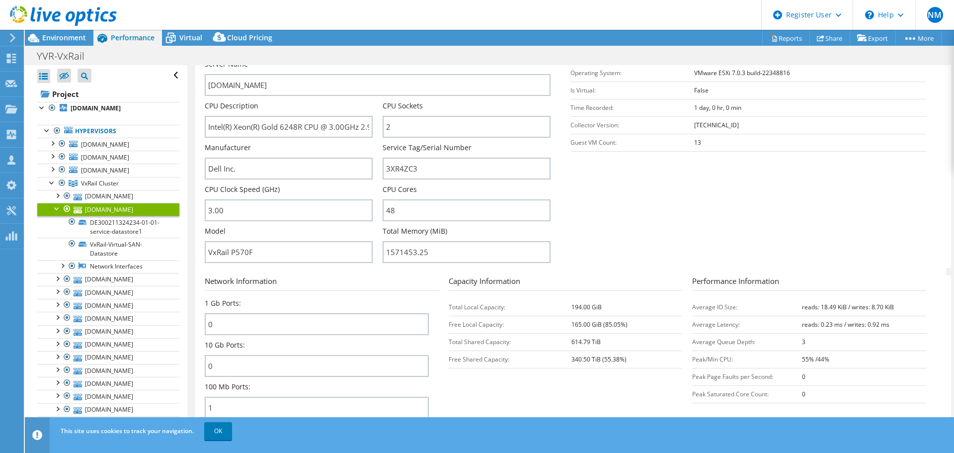
scroll to position [149, 0]
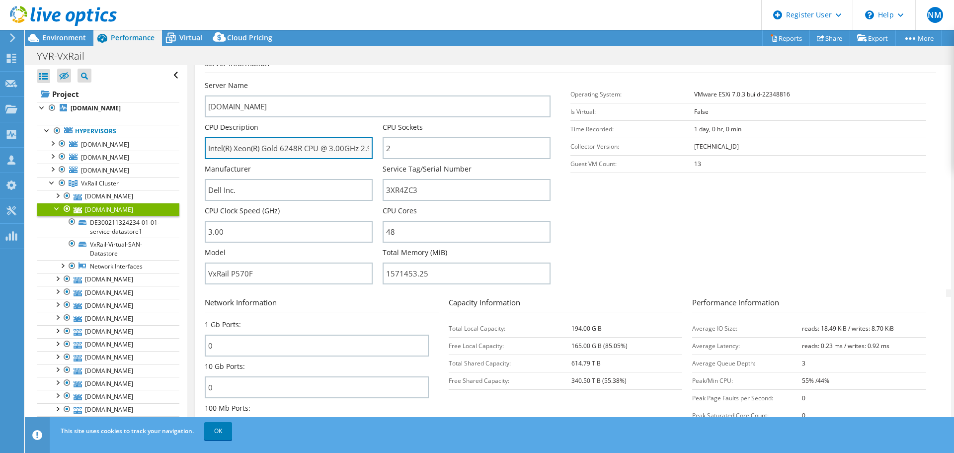
click at [247, 151] on input "Intel(R) Xeon(R) Gold 6248R CPU @ 3.00GHz 2.99 GHz" at bounding box center [289, 148] width 168 height 22
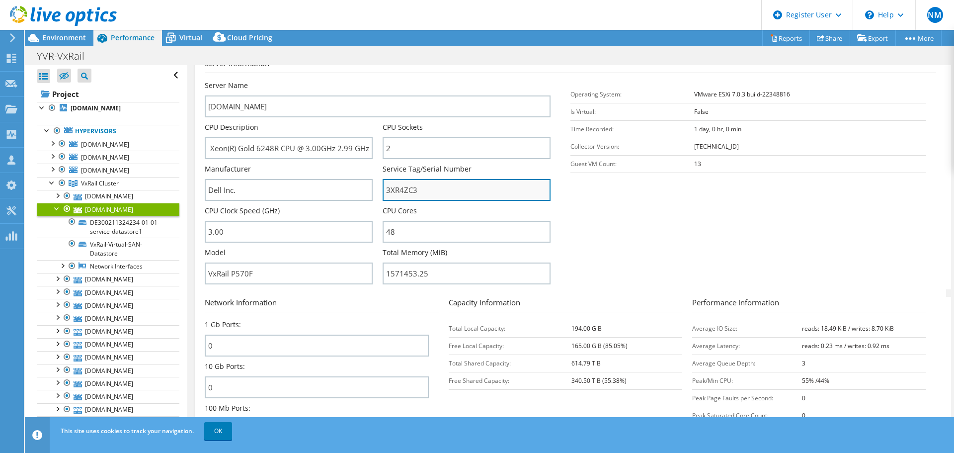
scroll to position [0, 0]
drag, startPoint x: 420, startPoint y: 192, endPoint x: 374, endPoint y: 197, distance: 46.0
click at [374, 81] on div "Server Name vxrail-ter-03.yvr.com CPU Description Intel(R) Xeon(R) Gold 6248R C…" at bounding box center [383, 81] width 356 height 0
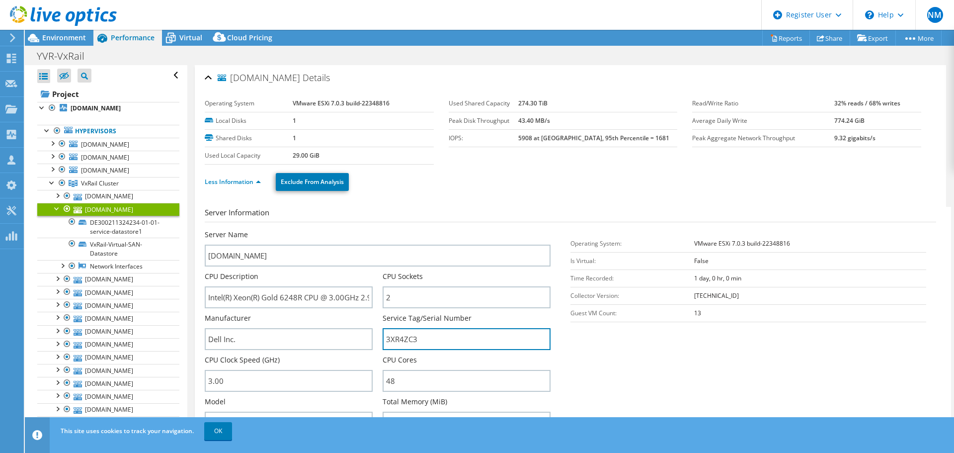
scroll to position [50, 0]
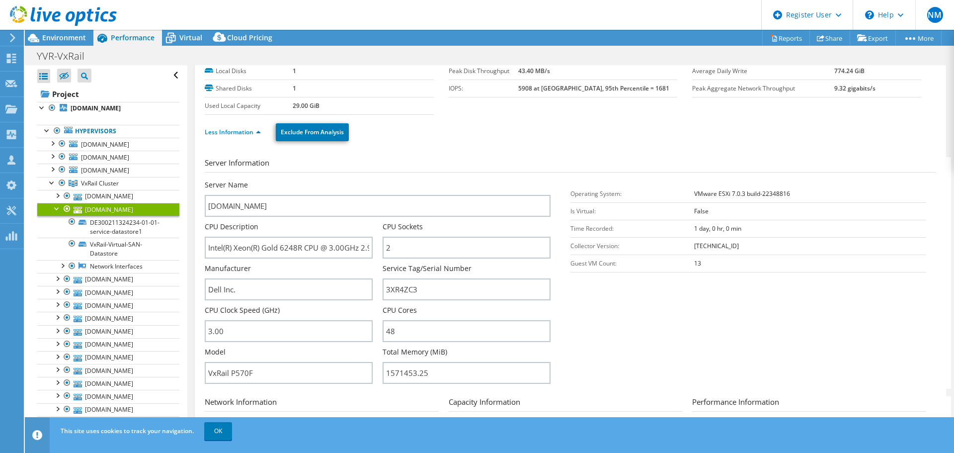
click at [635, 341] on section "Server Information Server Name vxrail-ter-03.yvr.com CPU Description Intel(R) X…" at bounding box center [573, 273] width 737 height 232
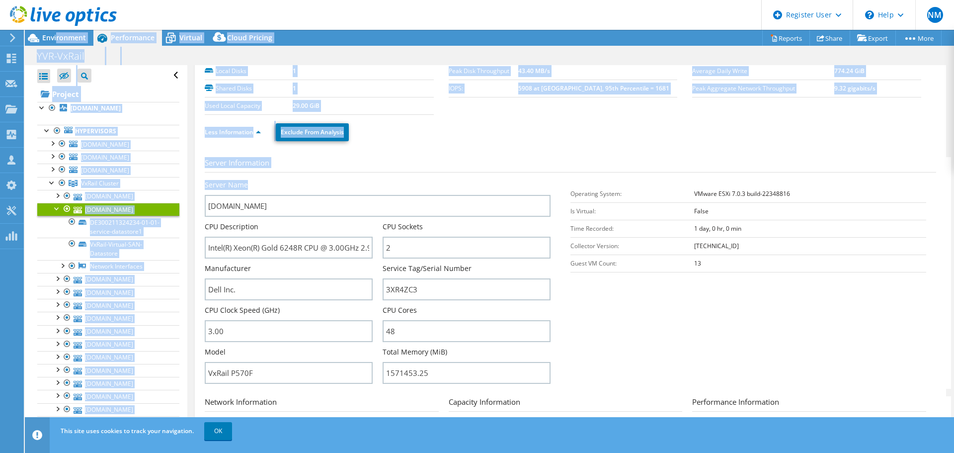
drag, startPoint x: 56, startPoint y: 40, endPoint x: 410, endPoint y: 180, distance: 380.4
click at [410, 180] on div "Project Actions Project Actions Reports Share Export vSAN ReadyNode Sizer" at bounding box center [489, 241] width 929 height 423
click at [407, 173] on section "Server Information Server Name vxrail-ter-03.yvr.com CPU Description Intel(R) X…" at bounding box center [573, 273] width 737 height 232
click at [380, 133] on ul "Less Information Exclude From Analysis" at bounding box center [571, 131] width 732 height 20
